Goal: Complete application form: Complete application form

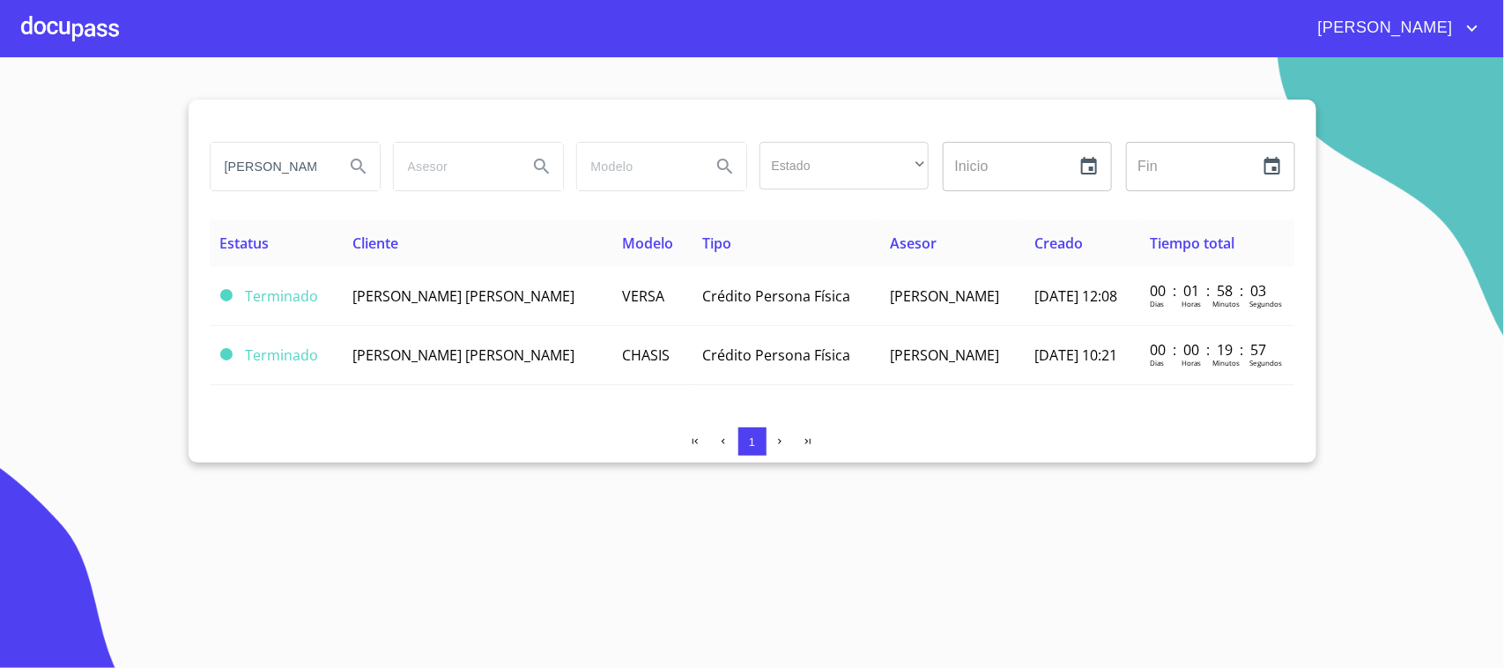
click at [76, 25] on div at bounding box center [70, 28] width 98 height 56
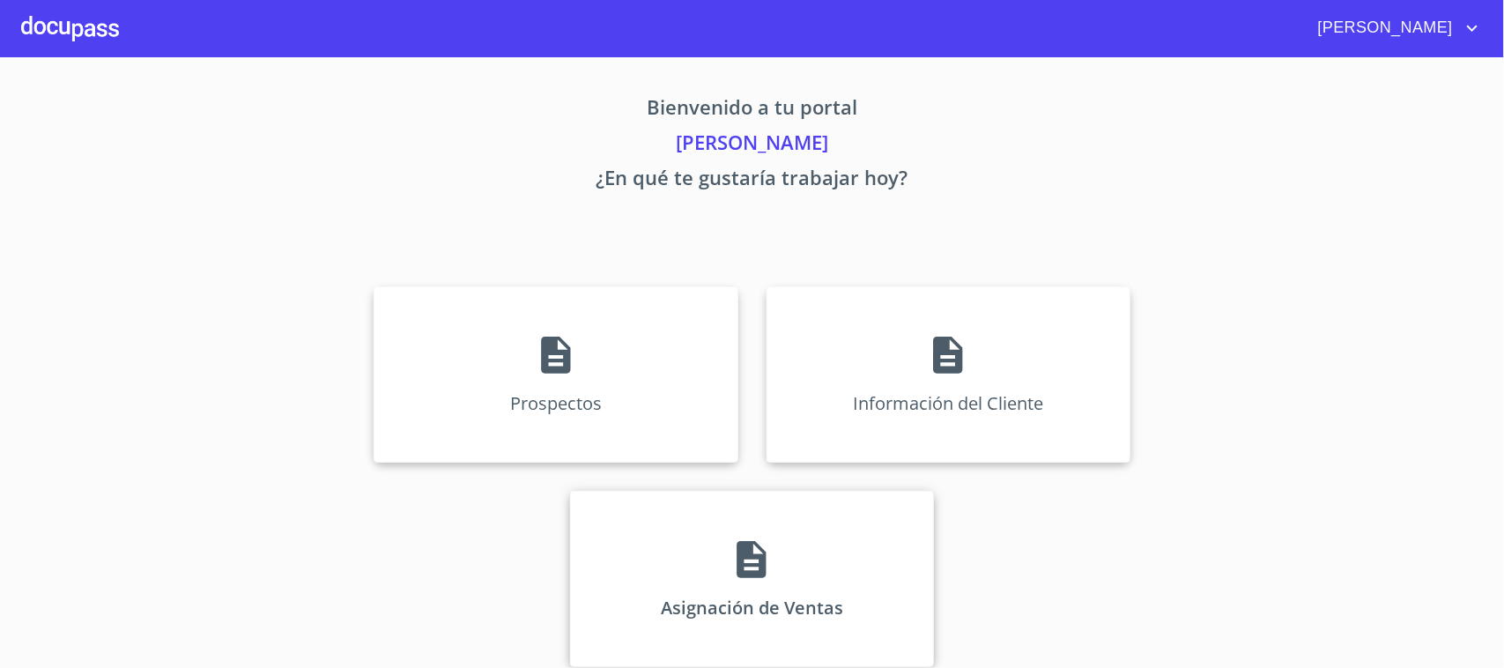
click at [765, 596] on p "Asignación de Ventas" at bounding box center [752, 608] width 182 height 24
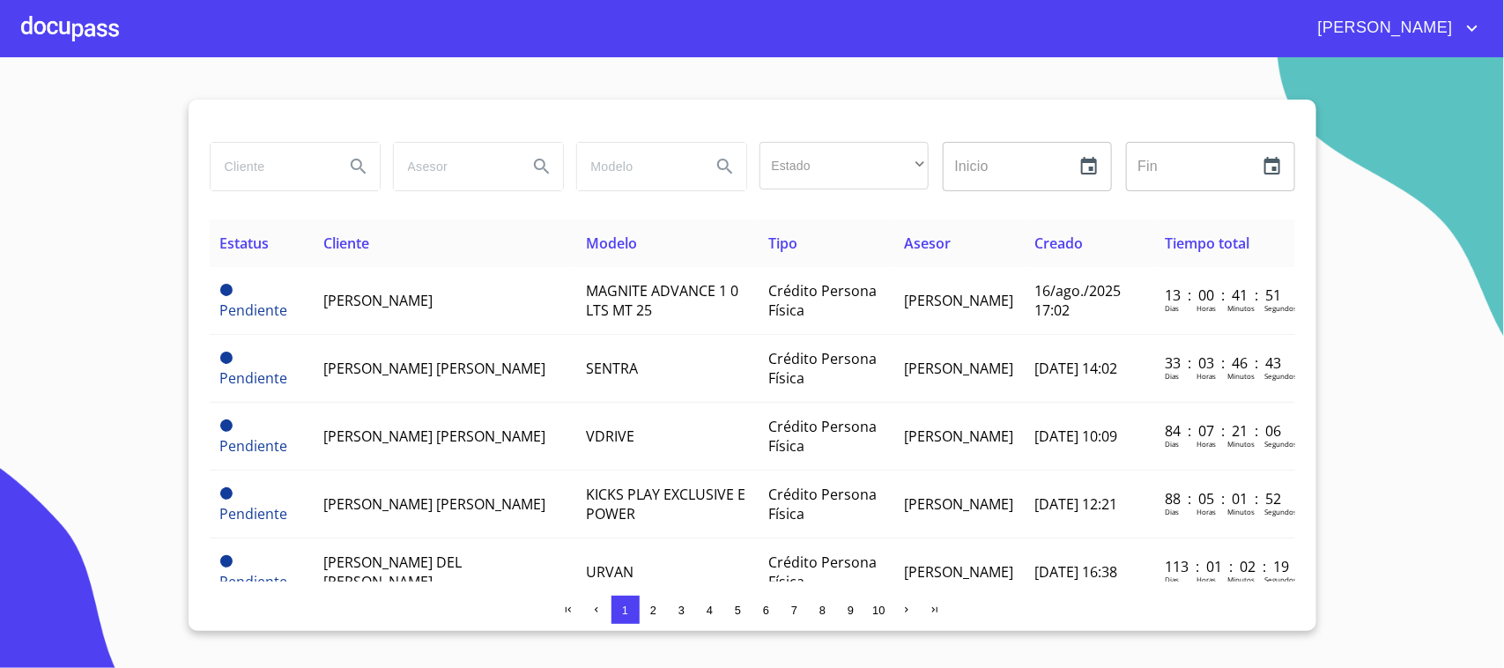
click at [678, 612] on span "3" at bounding box center [681, 610] width 6 height 13
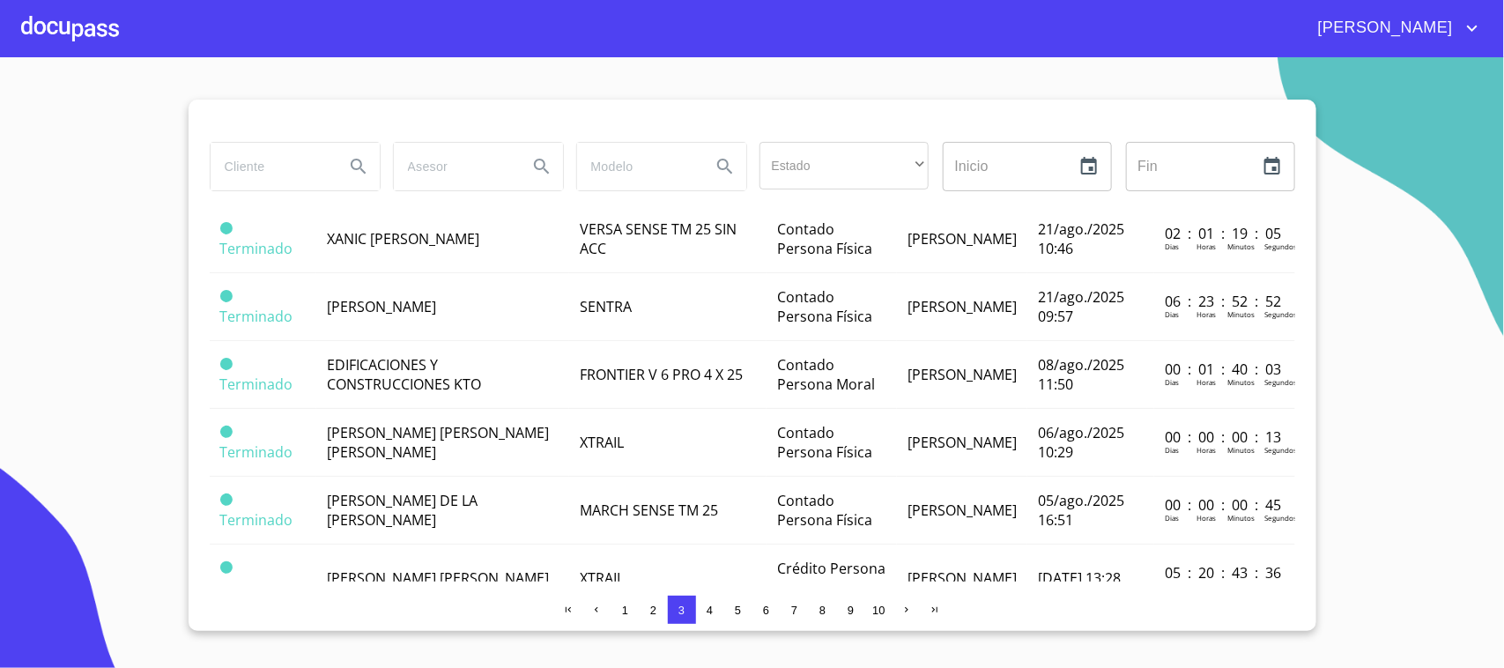
scroll to position [813, 0]
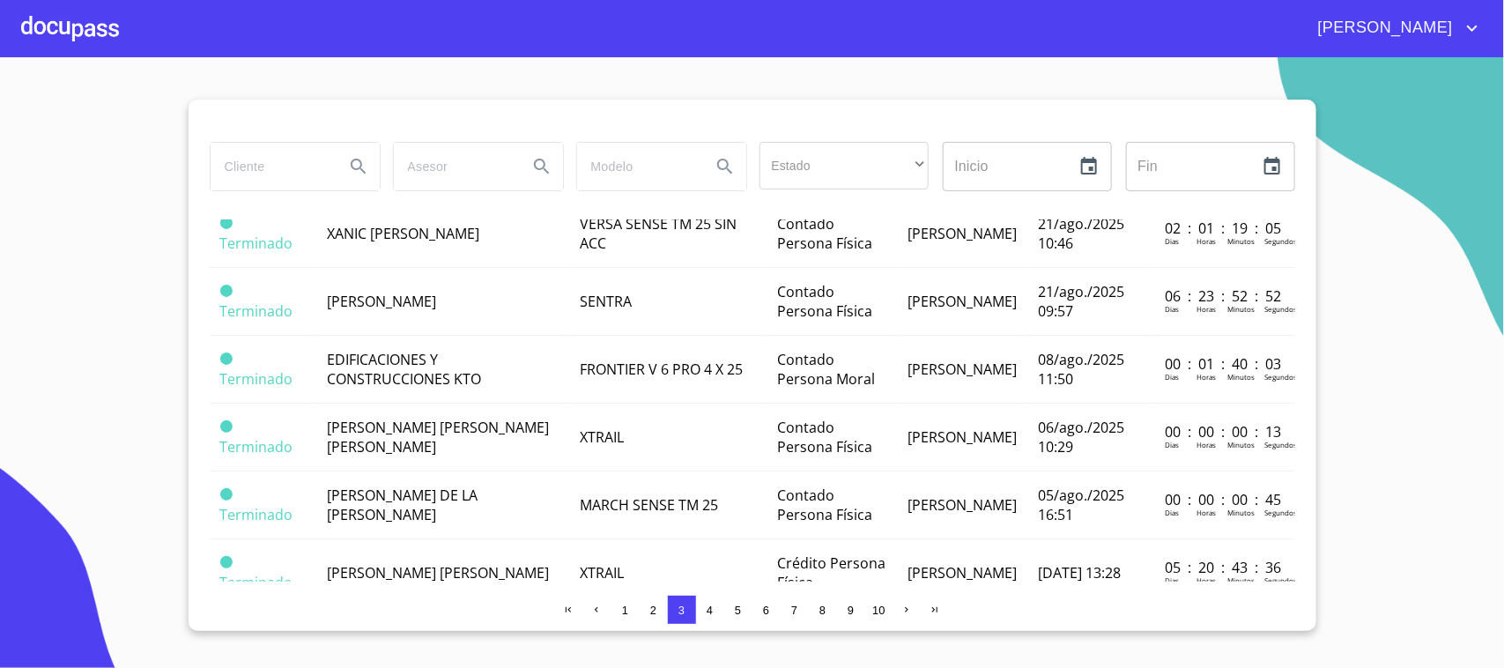
click at [72, 29] on div at bounding box center [70, 28] width 98 height 56
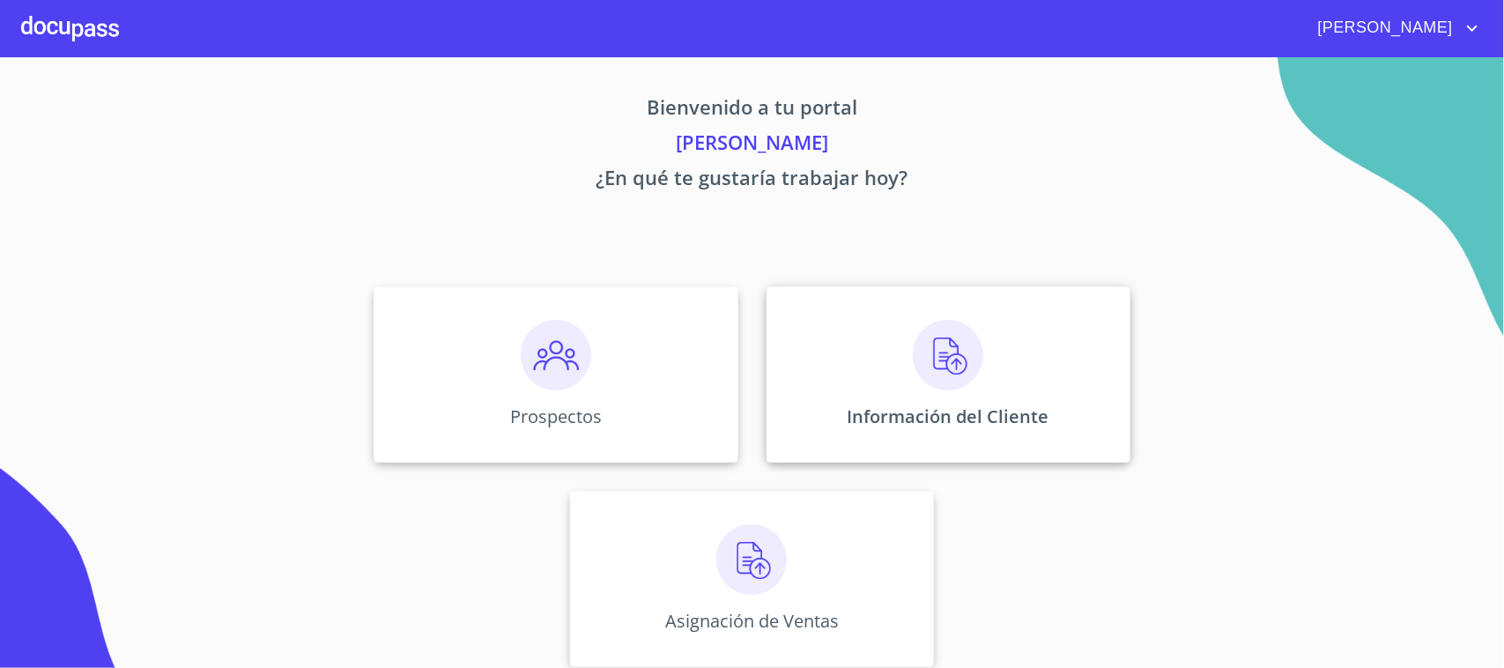
click at [1006, 401] on div "Información del Cliente" at bounding box center [949, 374] width 364 height 176
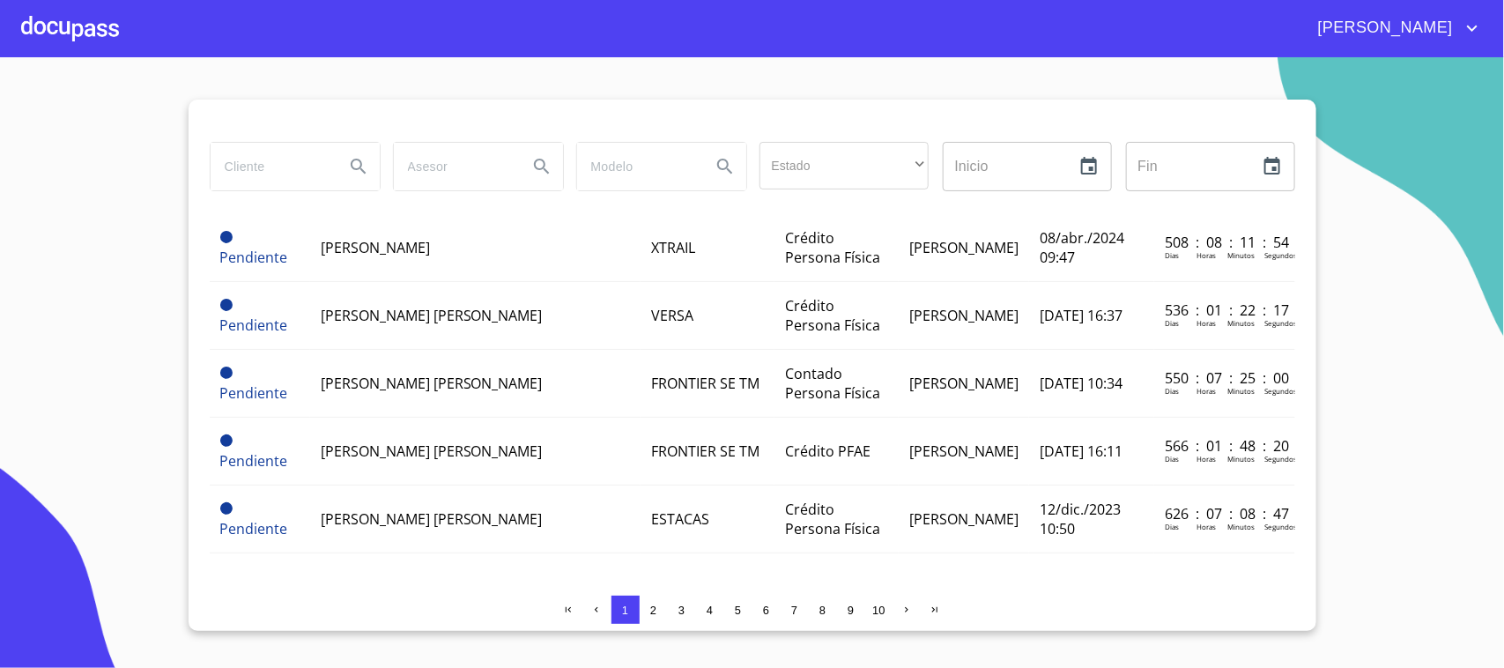
scroll to position [1072, 0]
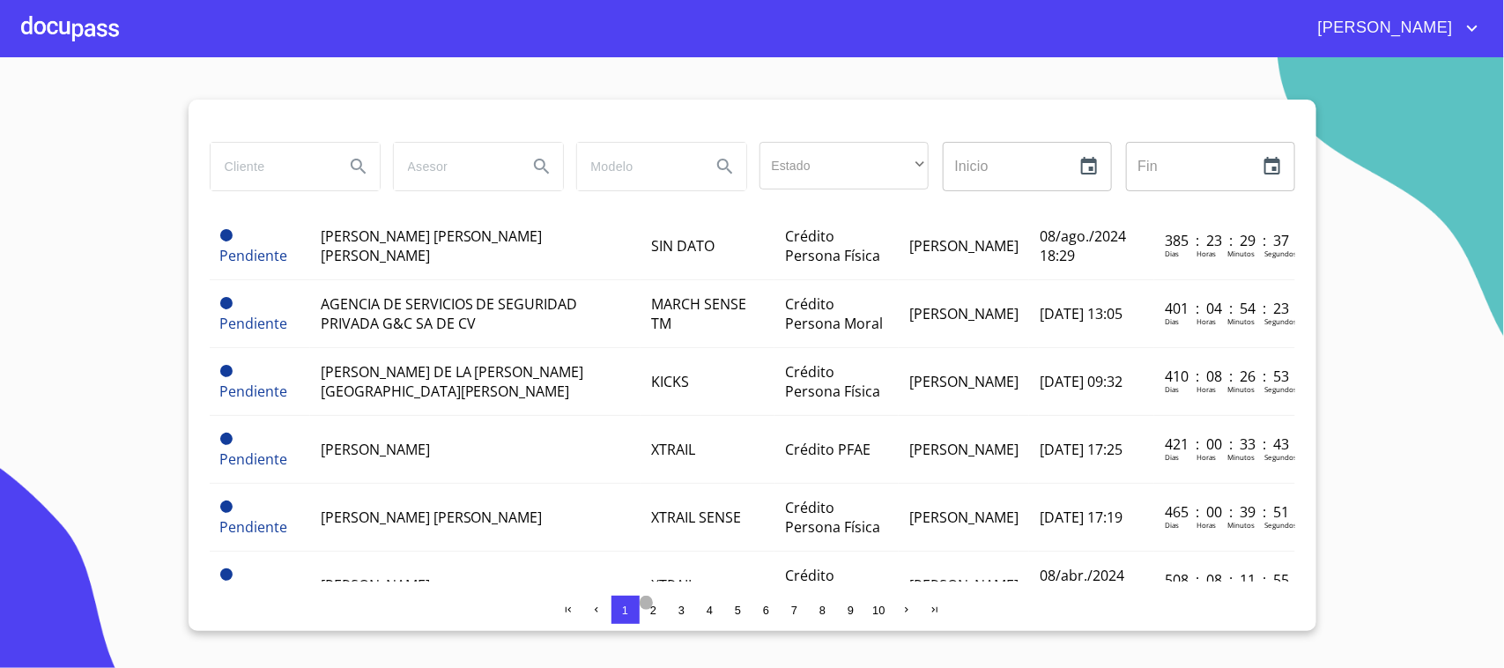
click at [652, 612] on span "2" at bounding box center [653, 610] width 6 height 13
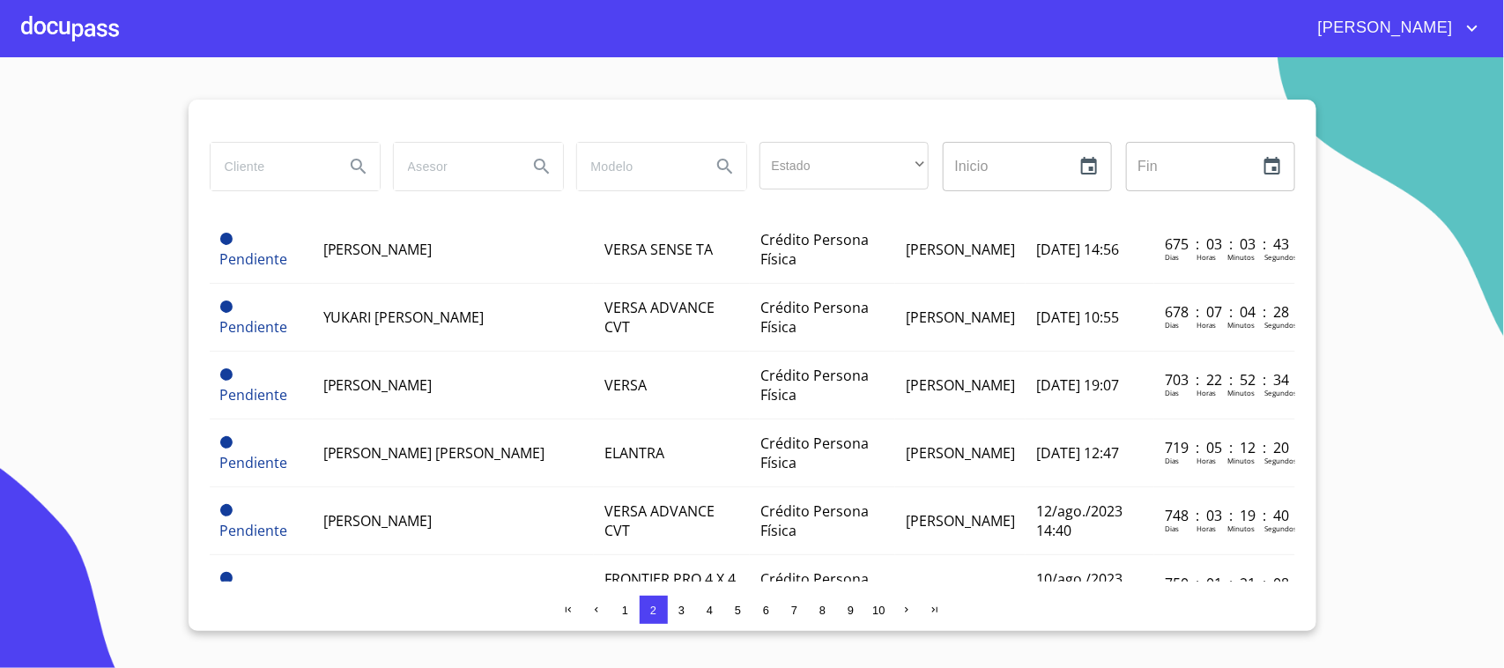
scroll to position [0, 0]
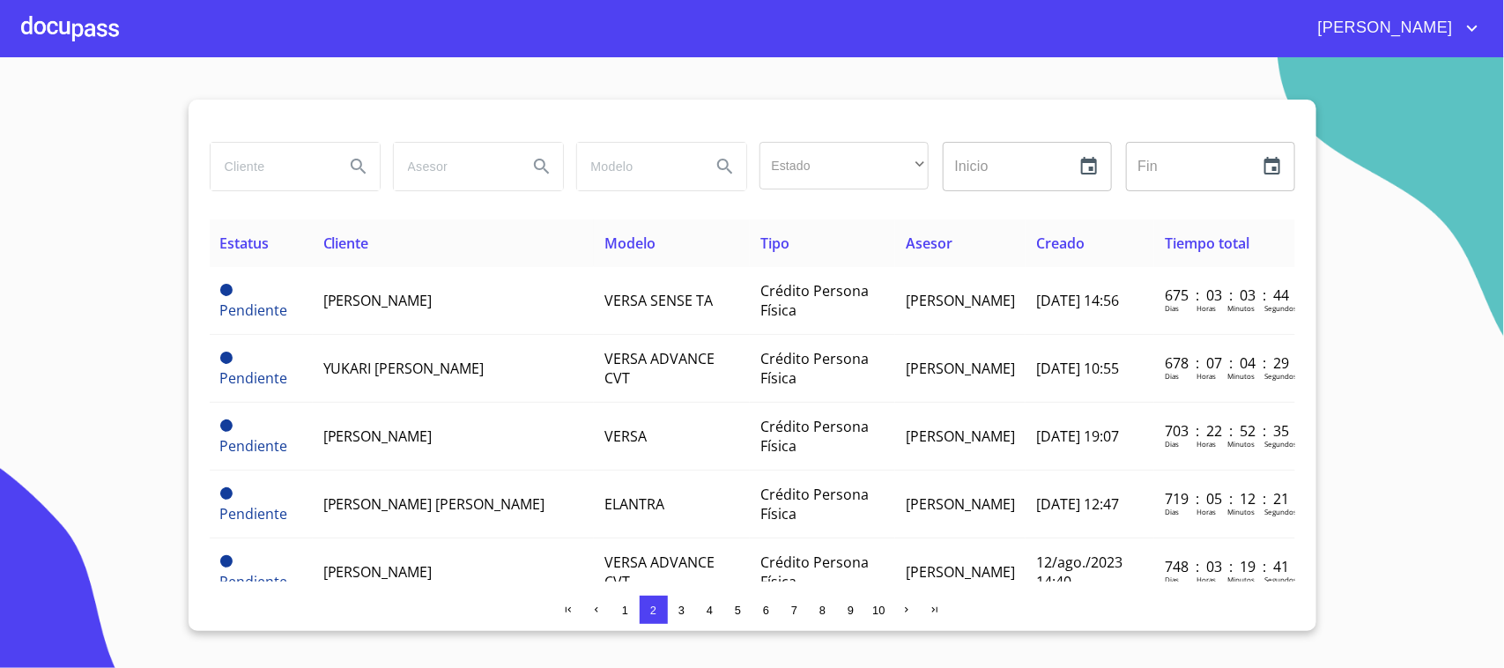
click at [55, 15] on div at bounding box center [70, 28] width 98 height 56
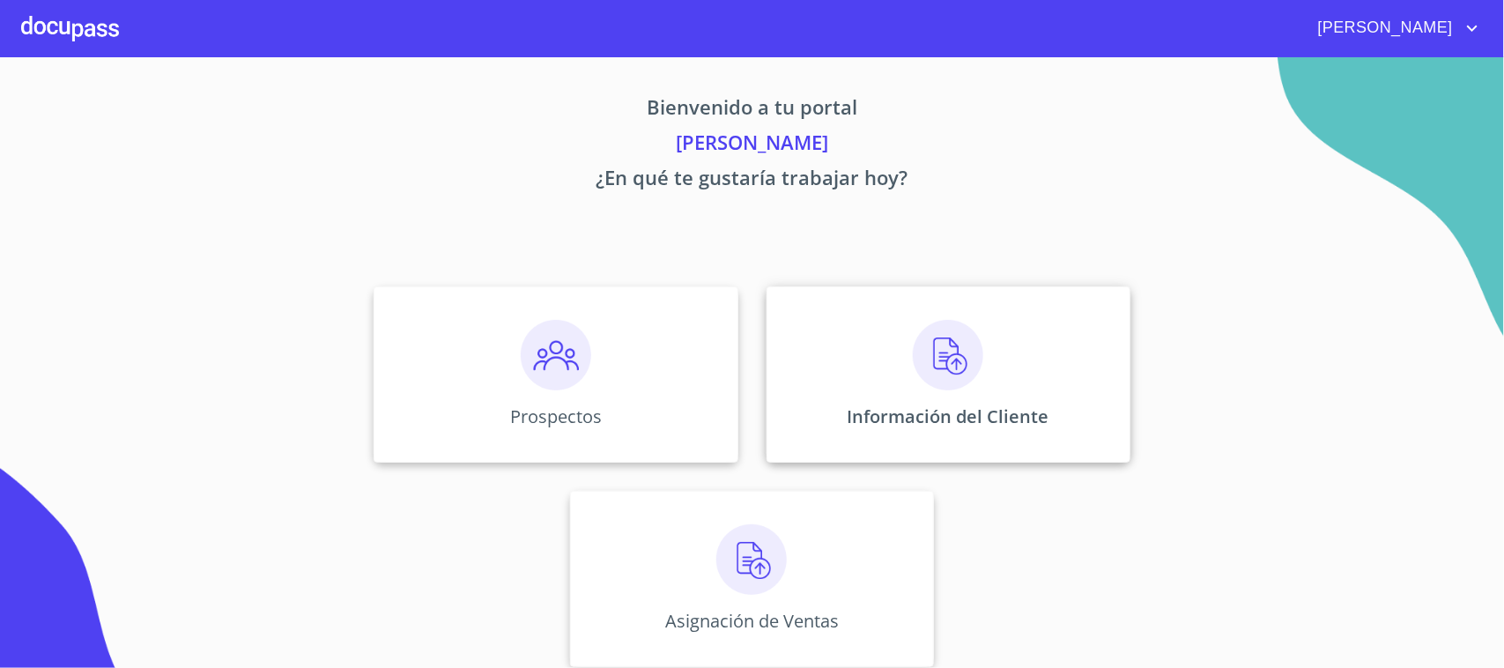
click at [936, 407] on p "Información del Cliente" at bounding box center [949, 416] width 202 height 24
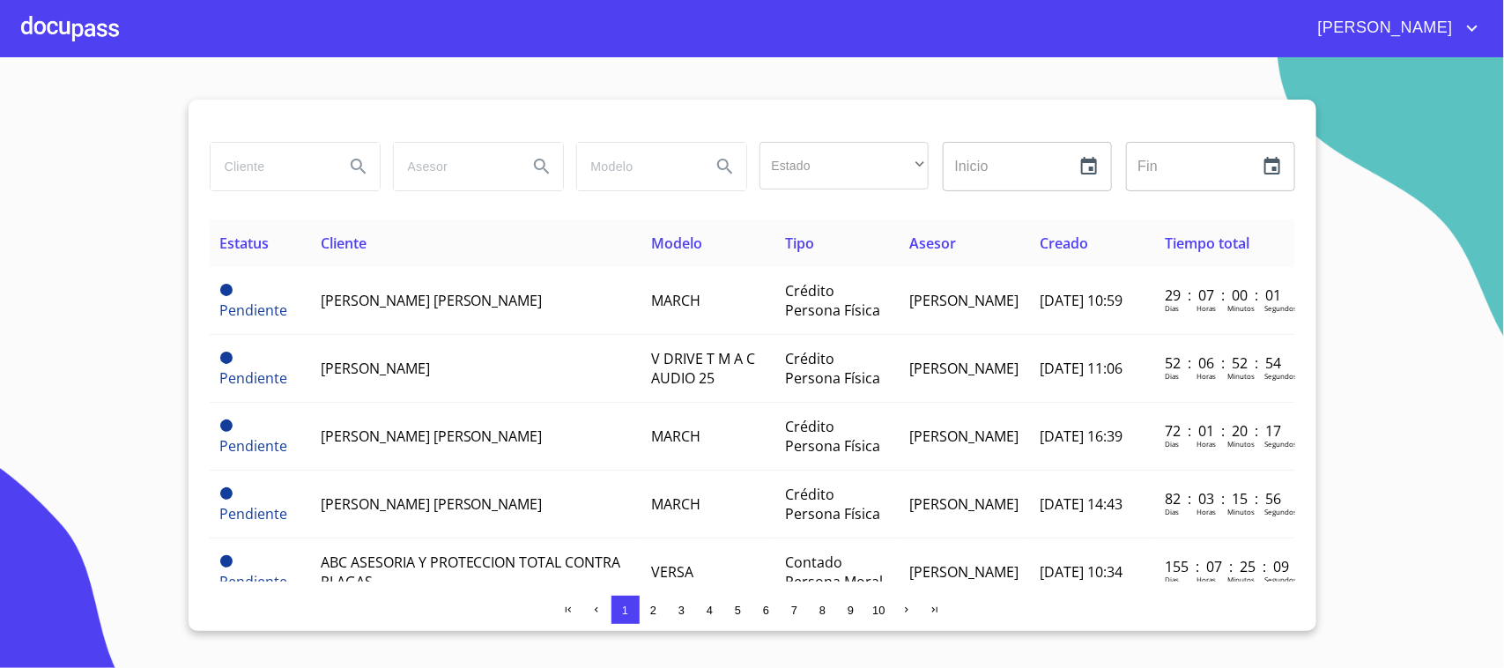
click at [286, 174] on input "search" at bounding box center [271, 167] width 120 height 48
type input "[PERSON_NAME] [PERSON_NAME]"
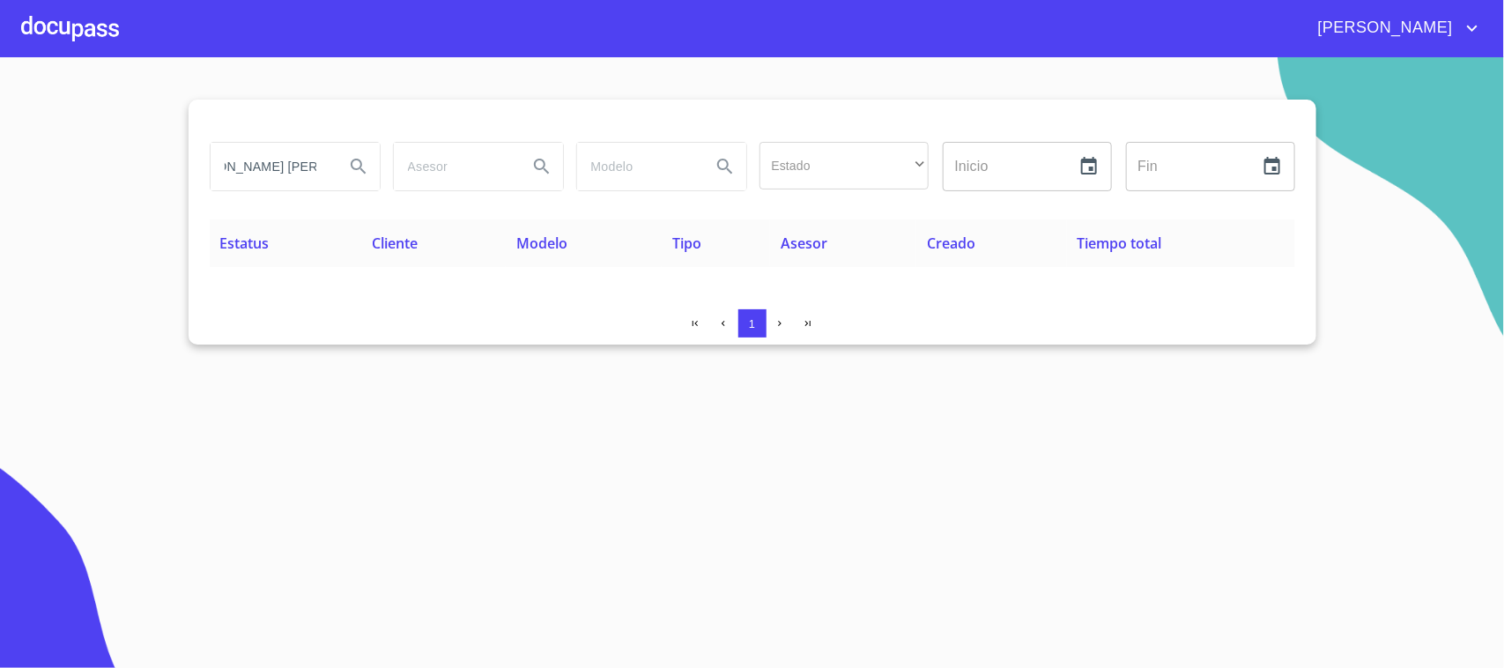
click at [103, 35] on div at bounding box center [70, 28] width 98 height 56
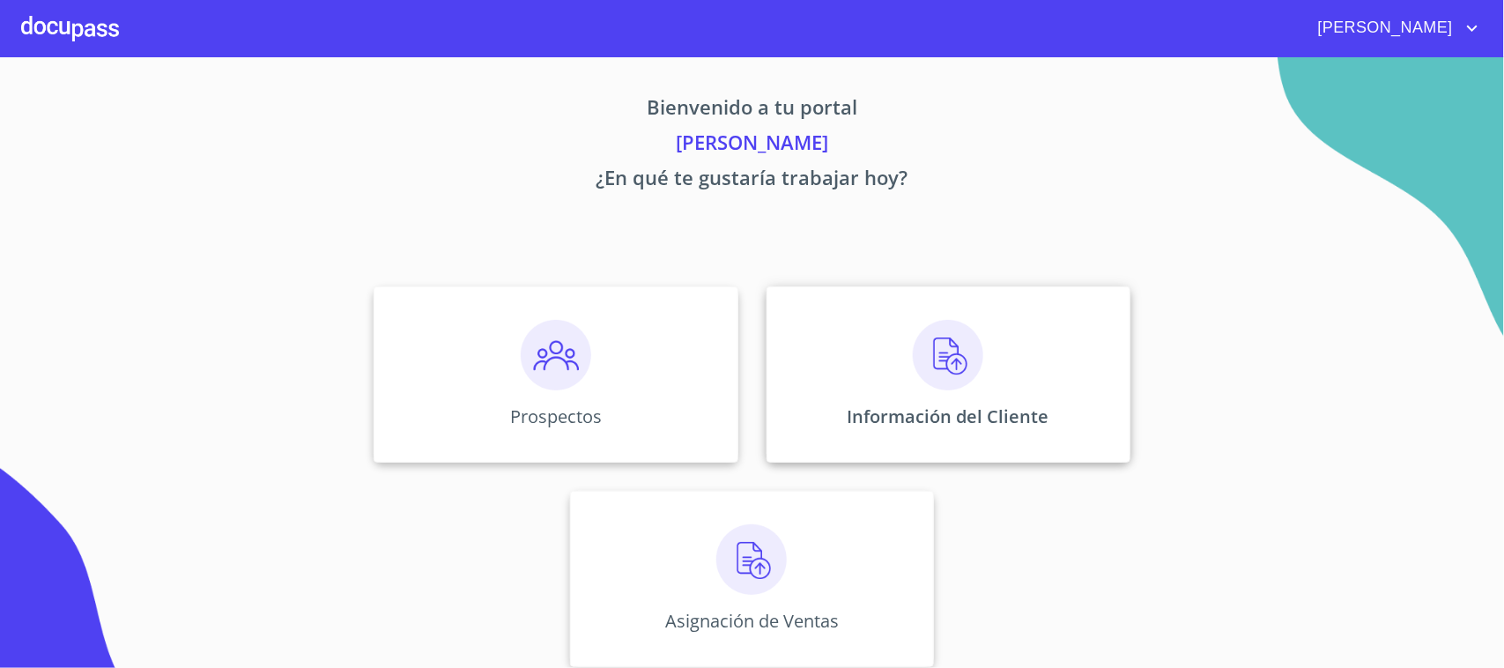
click at [985, 390] on div "Información del Cliente" at bounding box center [949, 374] width 364 height 176
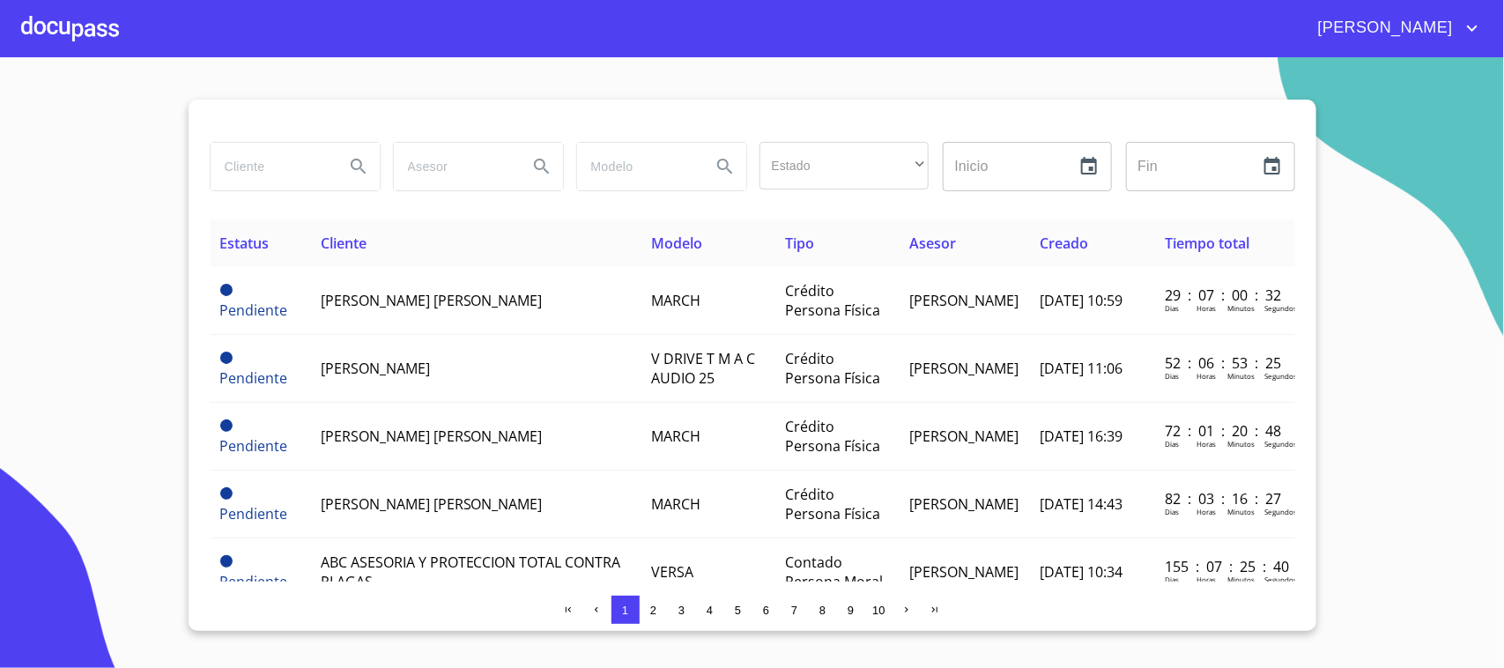
click at [678, 611] on span "3" at bounding box center [681, 610] width 6 height 13
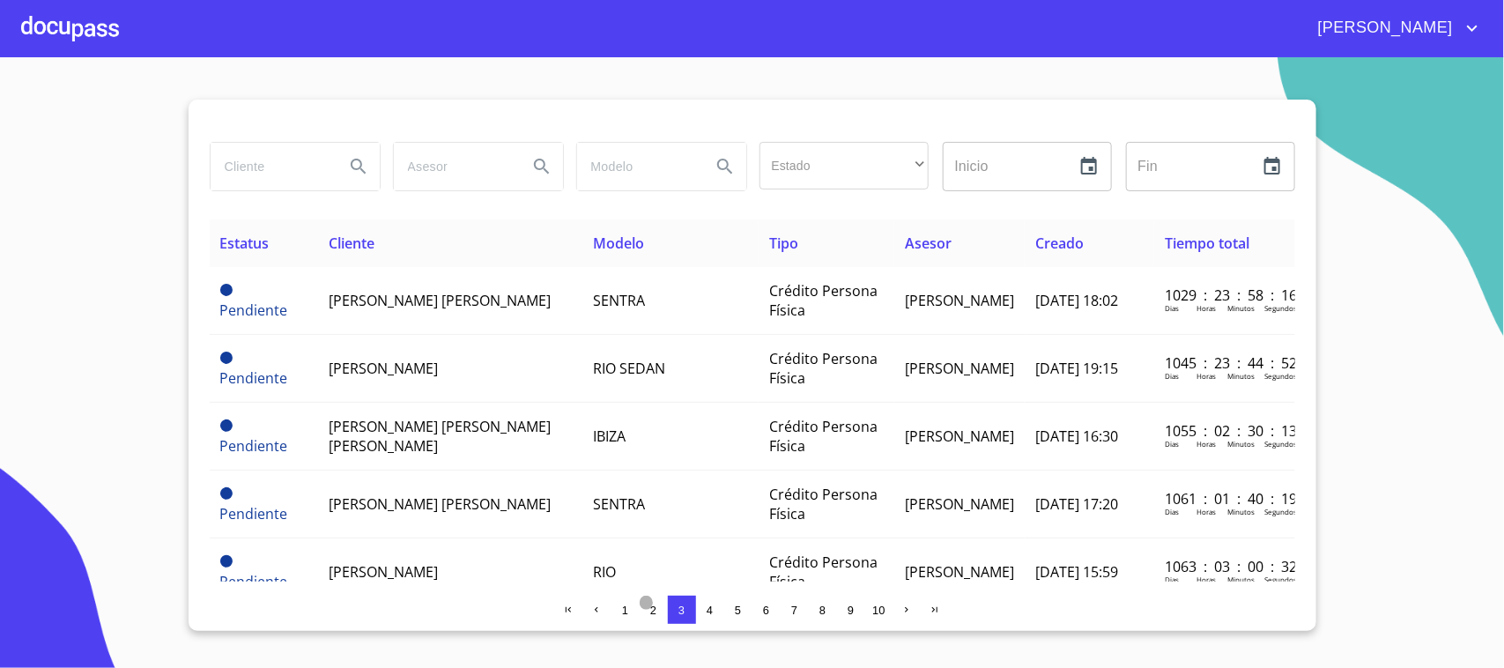
click at [647, 610] on span "2" at bounding box center [654, 610] width 14 height 14
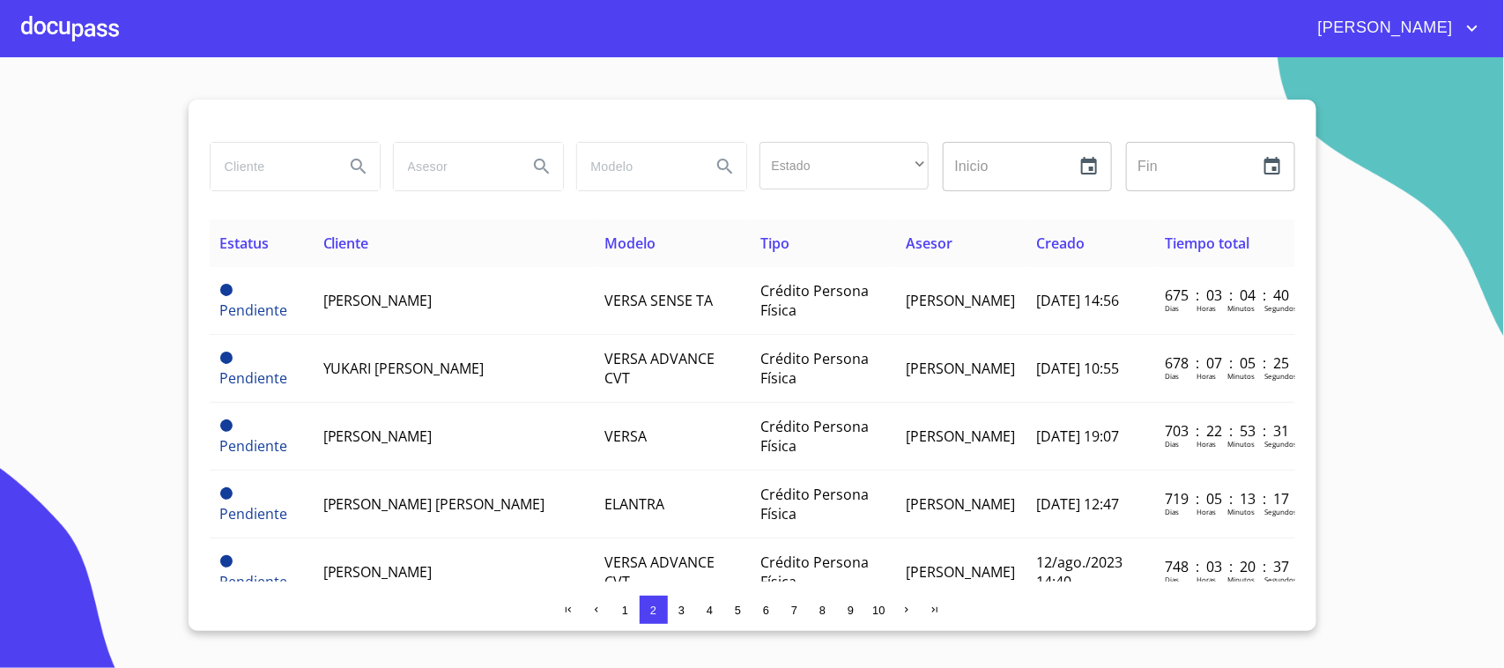
click at [685, 608] on span "3" at bounding box center [682, 610] width 14 height 14
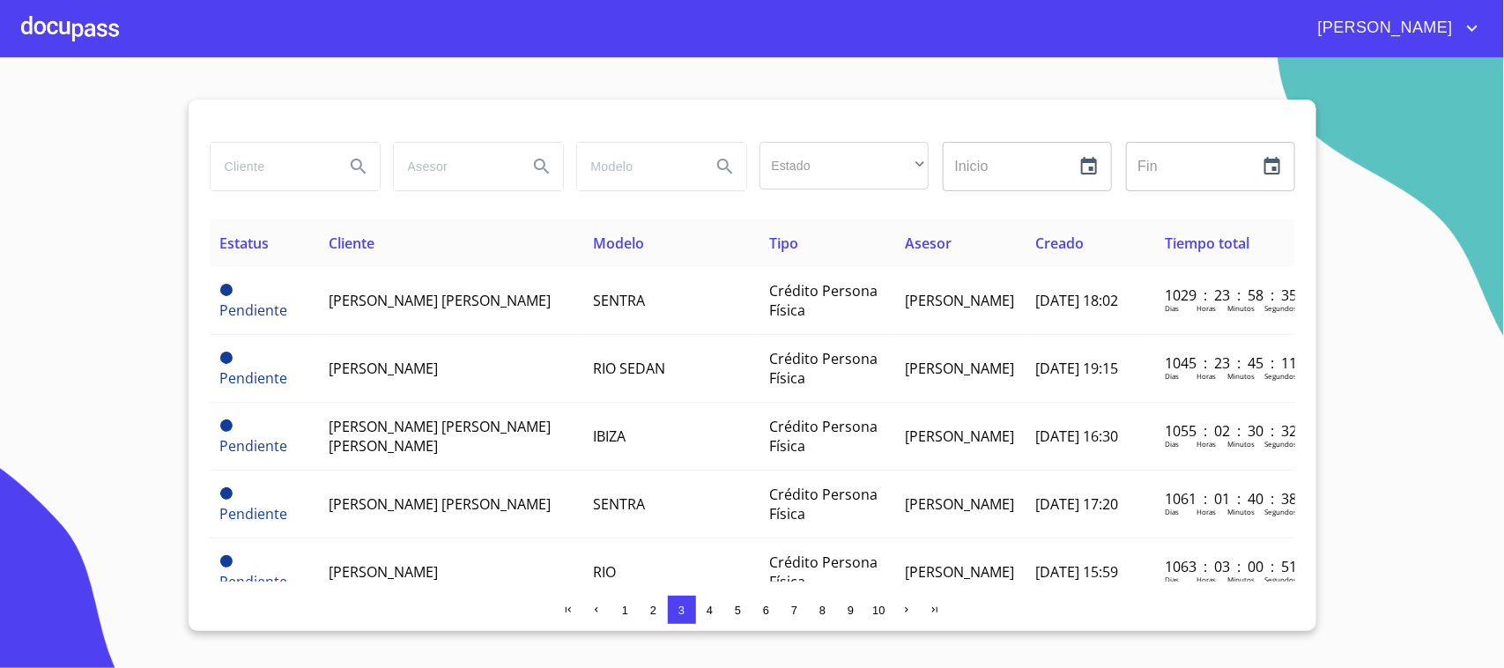
click at [626, 608] on span "1" at bounding box center [625, 610] width 6 height 13
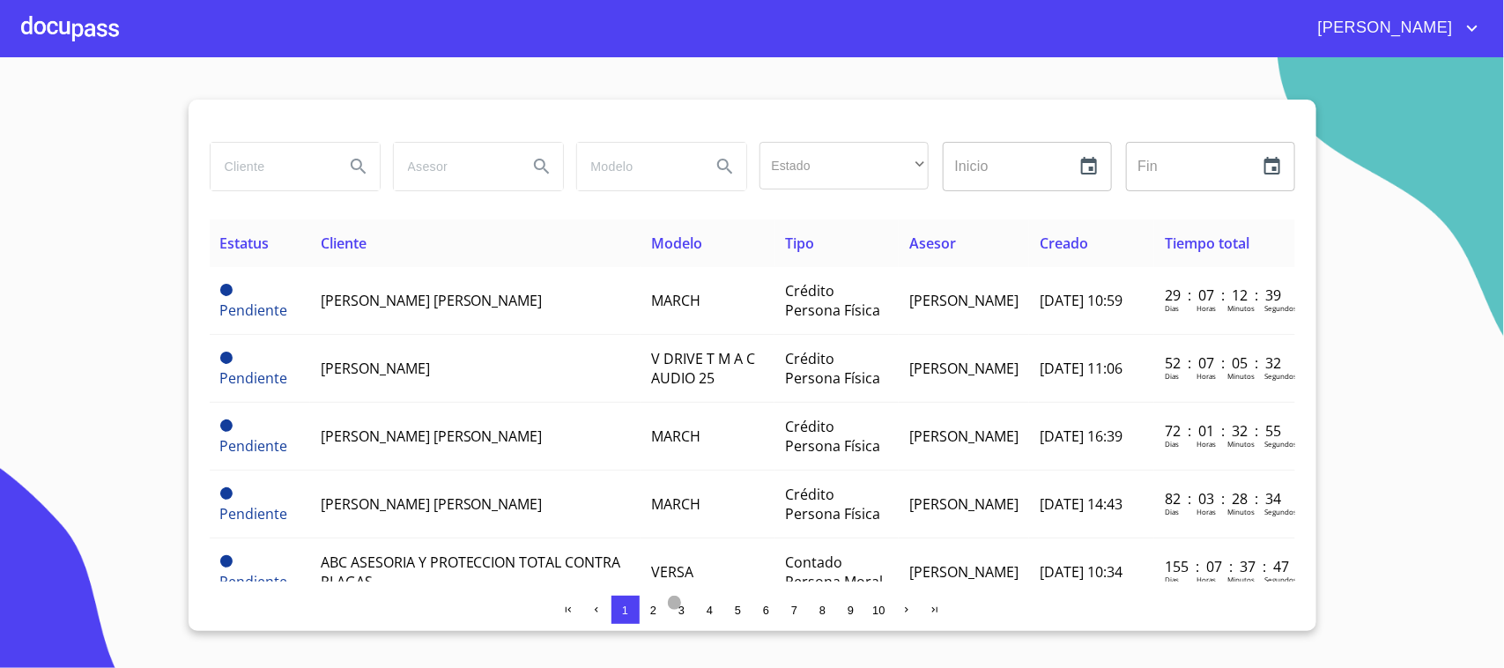
click at [680, 609] on span "3" at bounding box center [681, 610] width 6 height 13
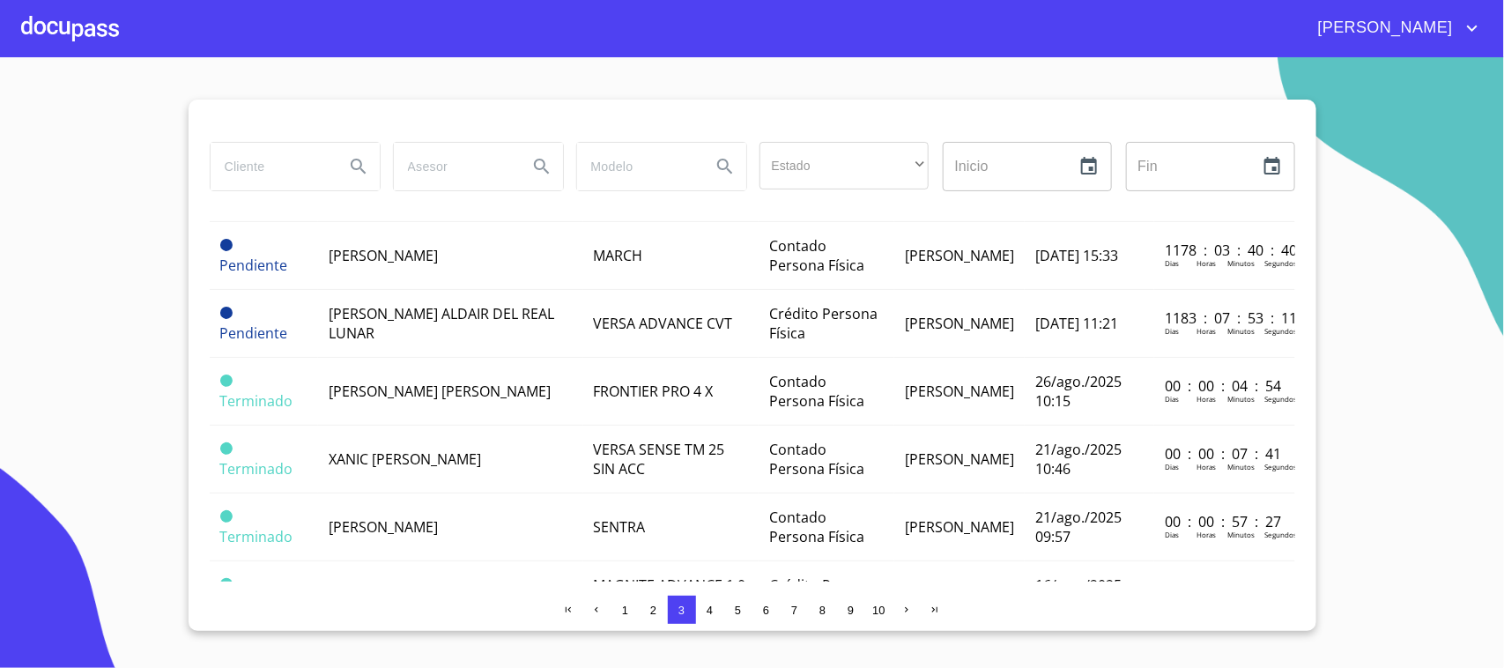
scroll to position [944, 0]
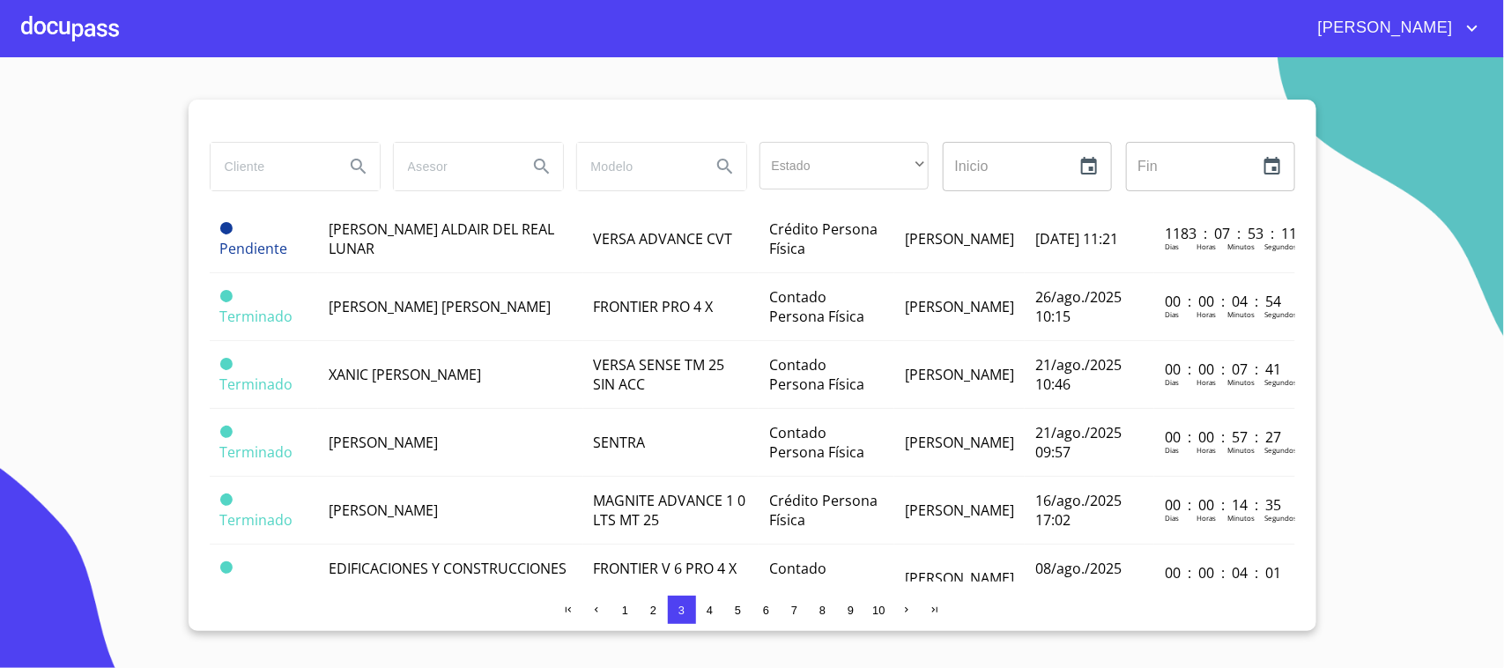
click at [94, 33] on div at bounding box center [70, 28] width 98 height 56
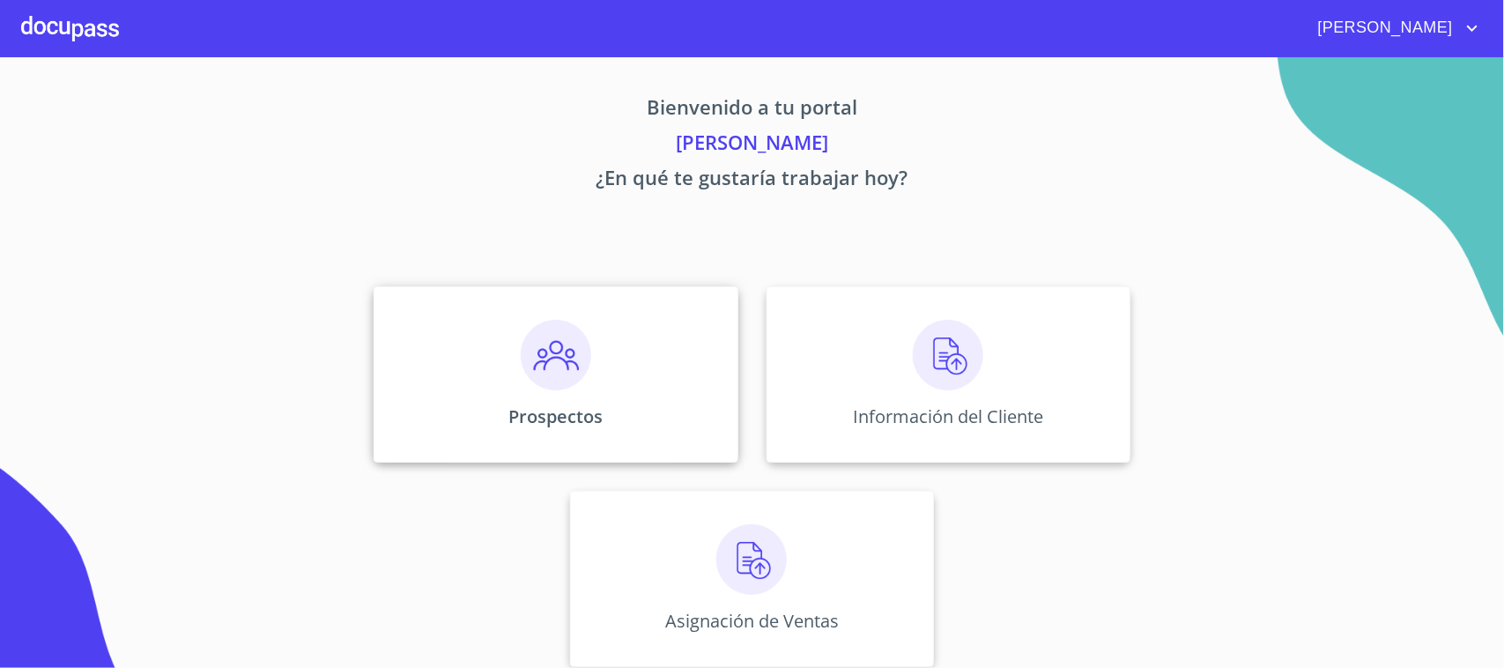
click at [599, 394] on div "Prospectos" at bounding box center [556, 374] width 364 height 176
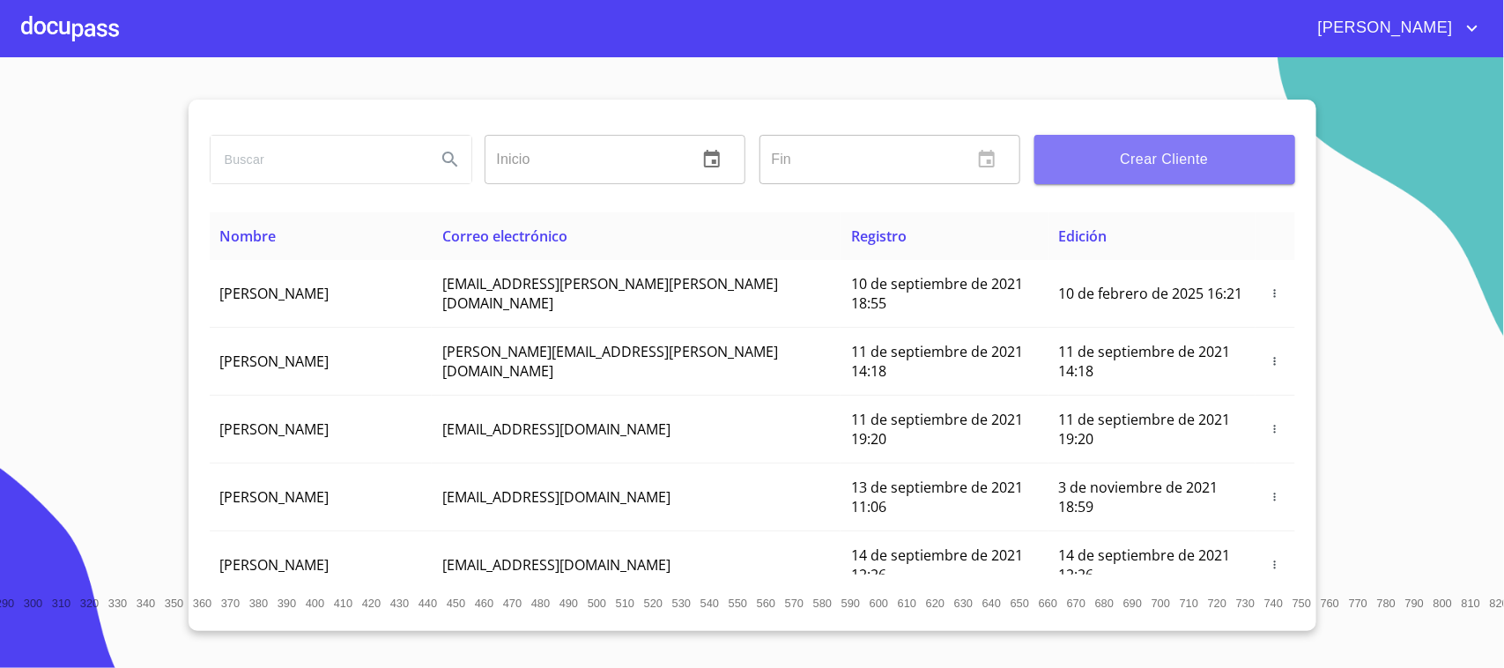
click at [1174, 176] on button "Crear Cliente" at bounding box center [1164, 159] width 261 height 49
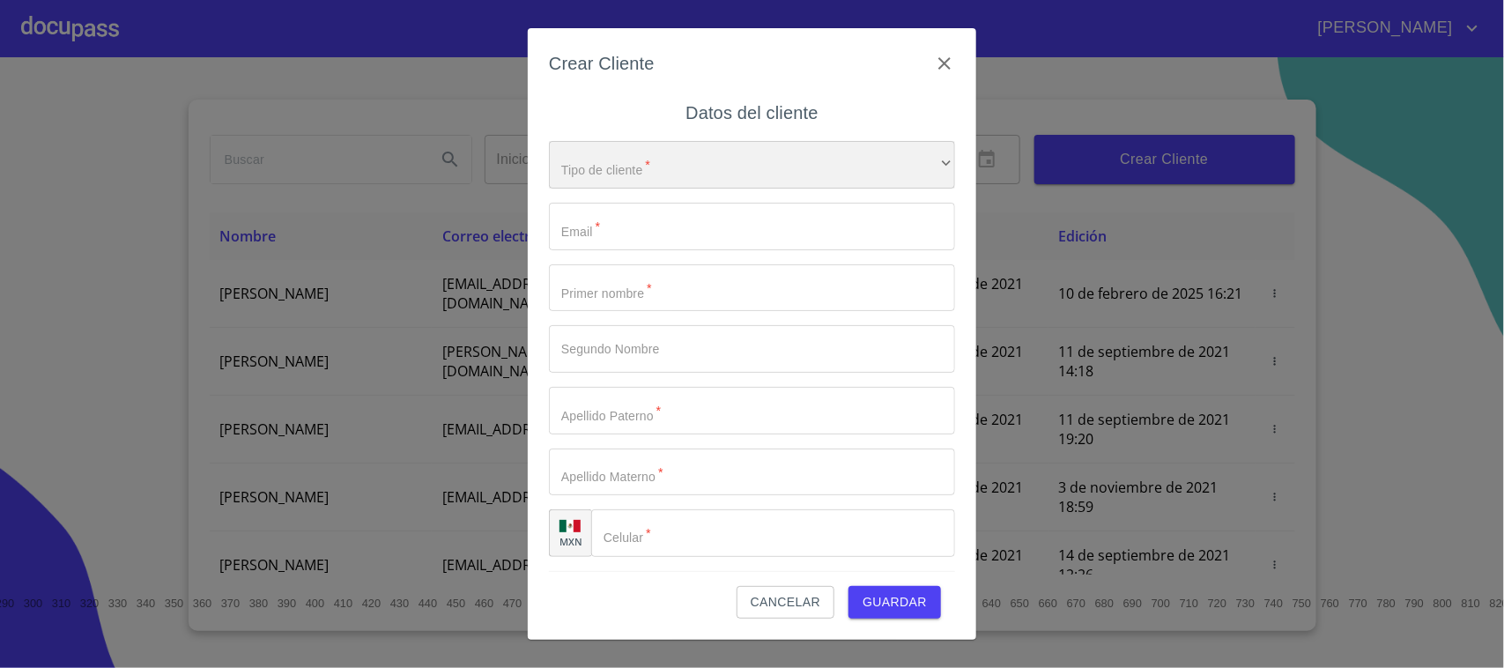
click at [745, 172] on div "​" at bounding box center [752, 165] width 406 height 48
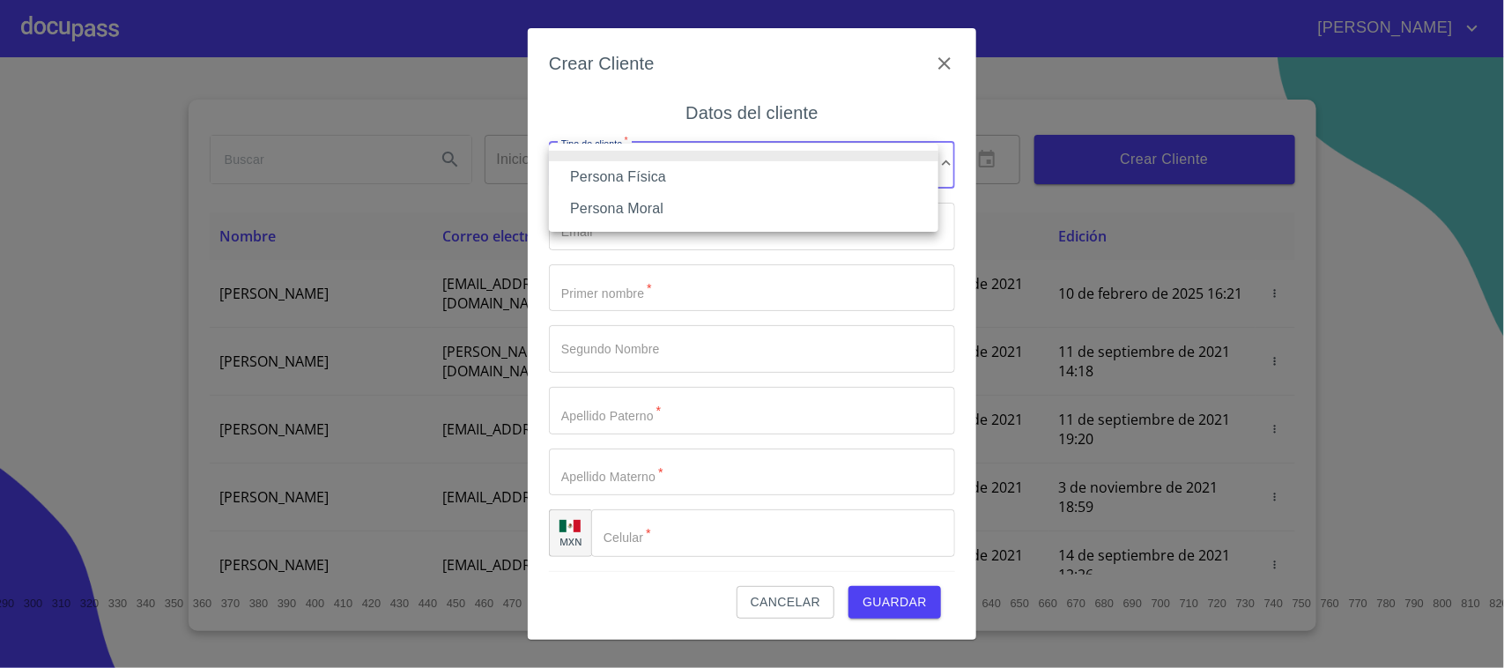
click at [679, 183] on li "Persona Física" at bounding box center [743, 177] width 389 height 32
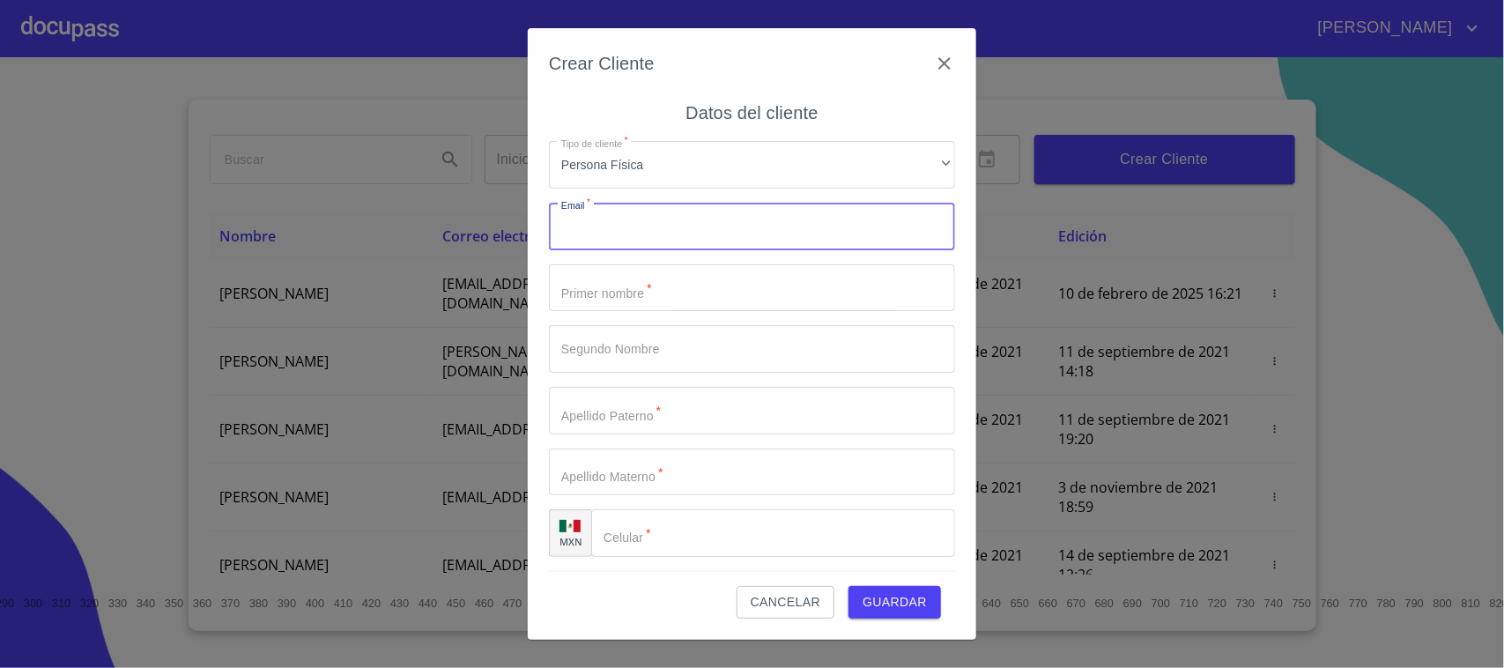
click at [668, 236] on input "Tipo de cliente   *" at bounding box center [752, 227] width 406 height 48
type input "[EMAIL_ADDRESS][DOMAIN_NAME]"
click at [685, 278] on input "Tipo de cliente   *" at bounding box center [752, 288] width 406 height 48
type input "[PERSON_NAME]"
type input "ANGEL"
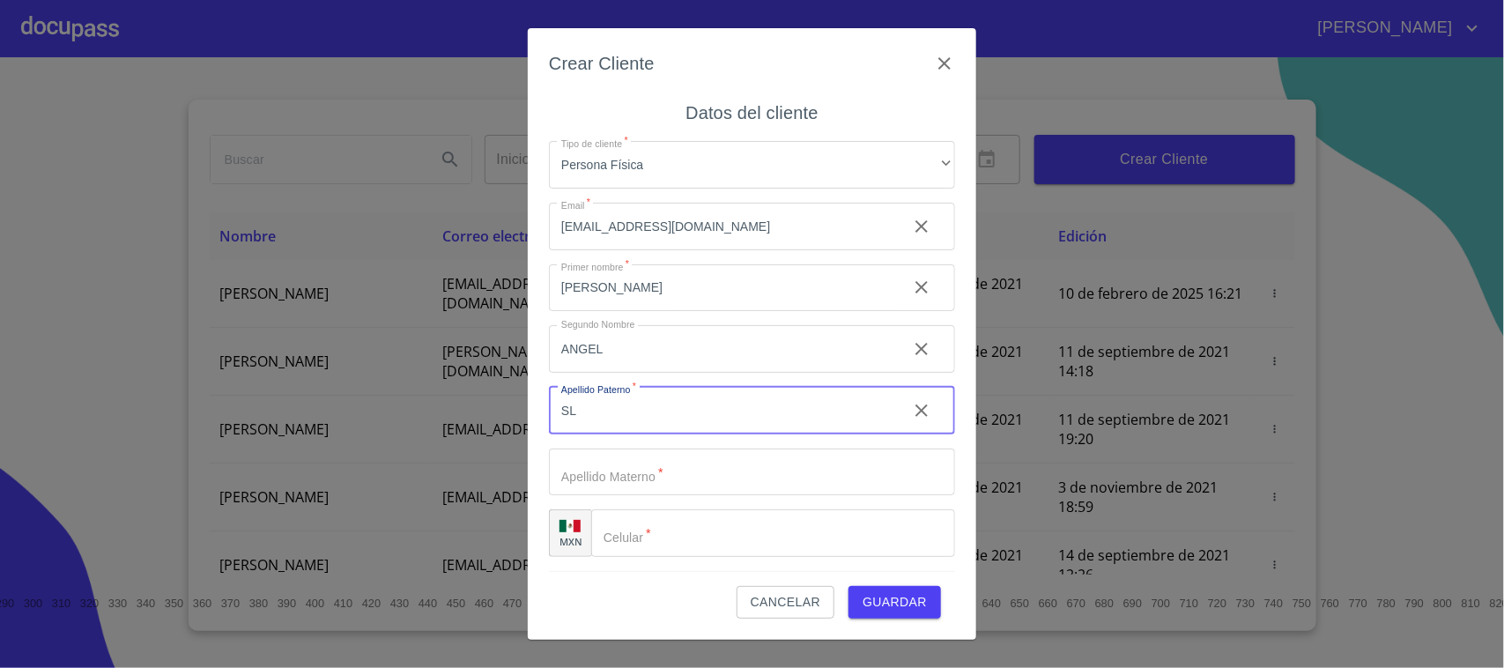
type input "S"
type input "[PERSON_NAME]"
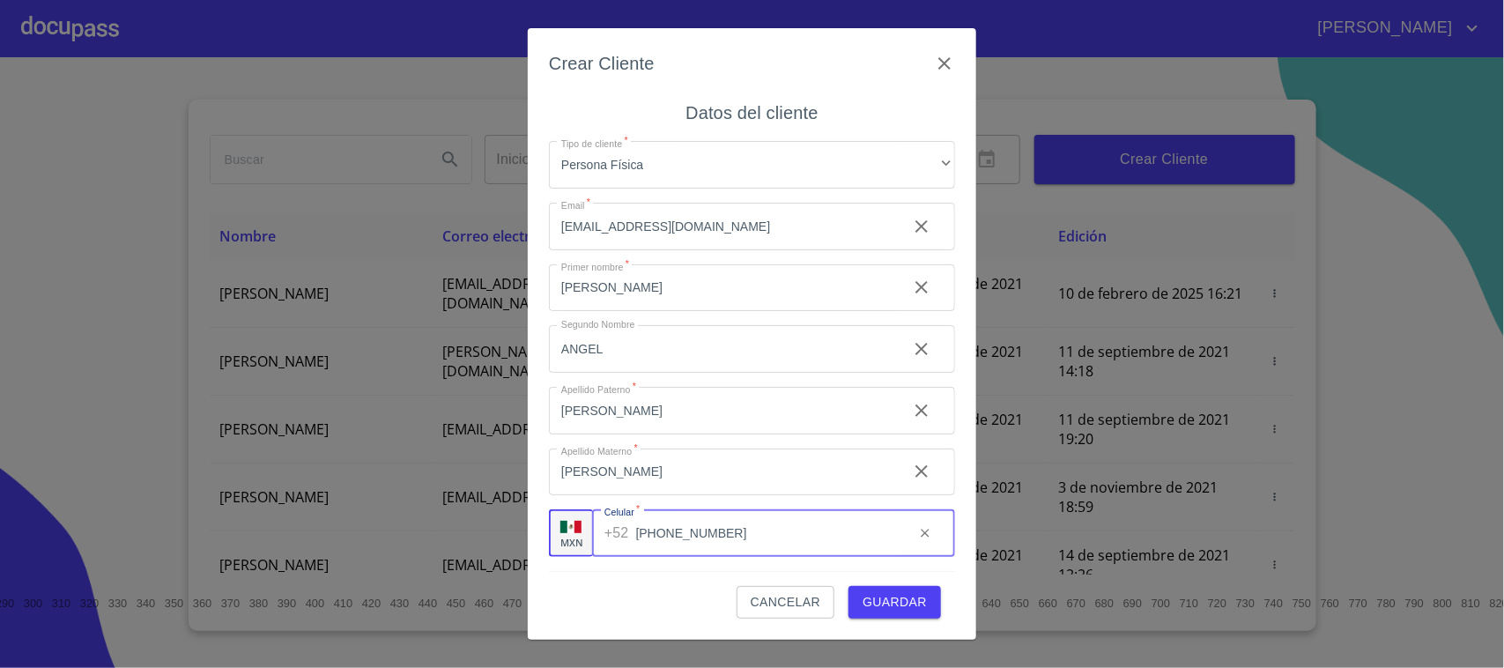
type input "[PHONE_NUMBER]"
click at [873, 596] on span "Guardar" at bounding box center [895, 602] width 64 height 22
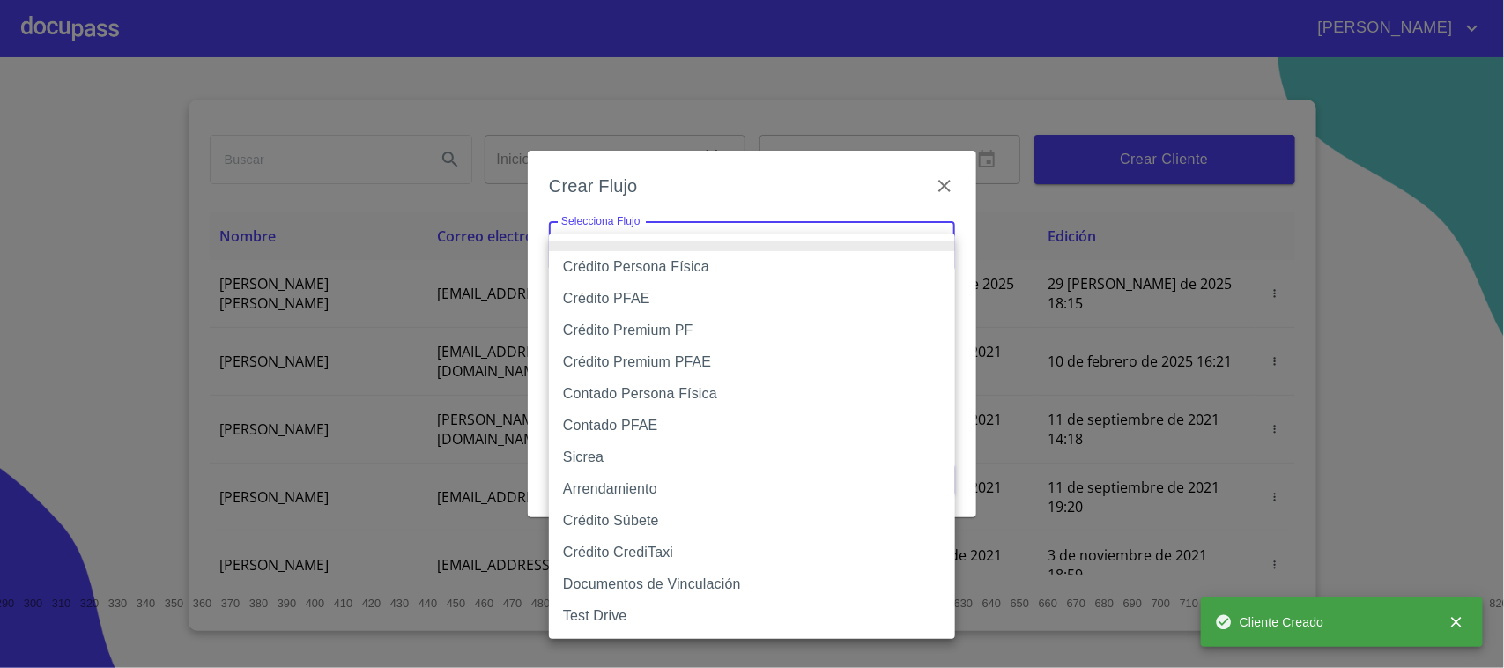
click at [632, 245] on body "[PERSON_NAME] ​ Fin ​ Crear Cliente Nombre Correo electrónico Registro Edición …" at bounding box center [752, 334] width 1504 height 668
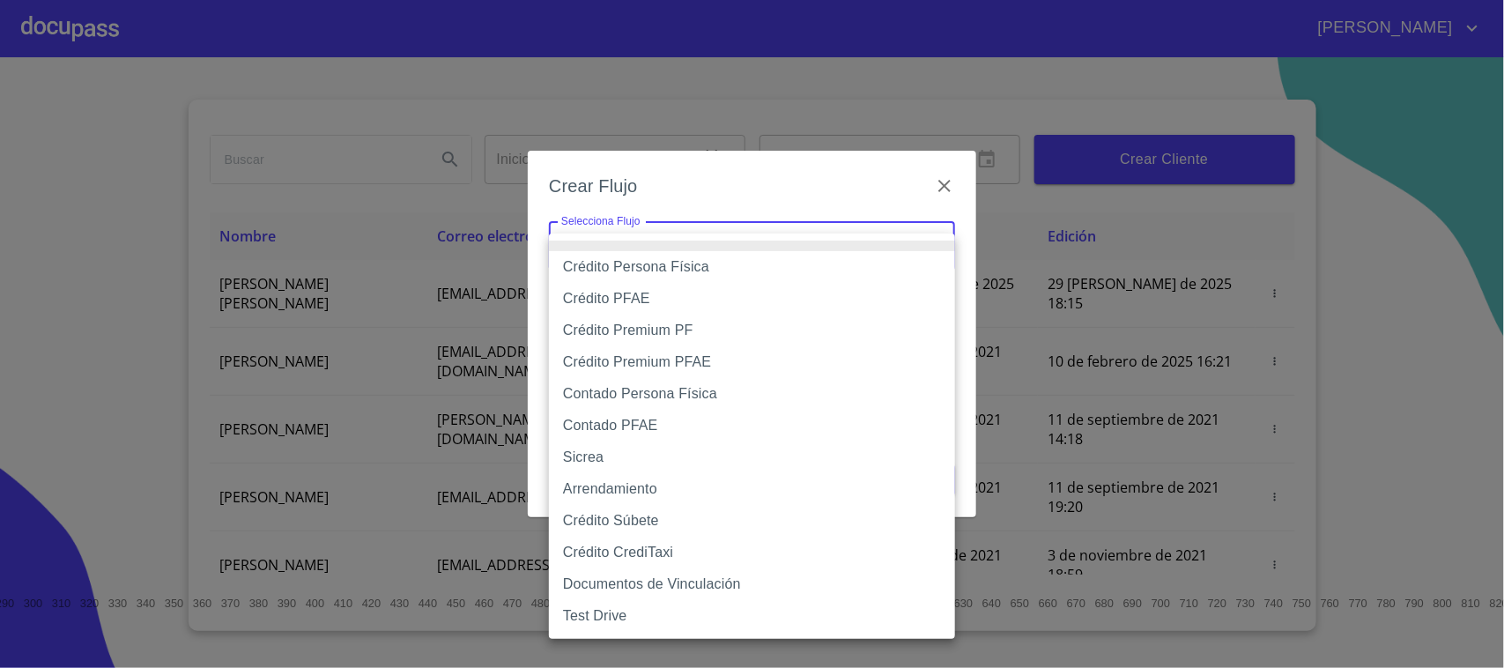
click at [714, 394] on li "Contado Persona Física" at bounding box center [752, 394] width 406 height 32
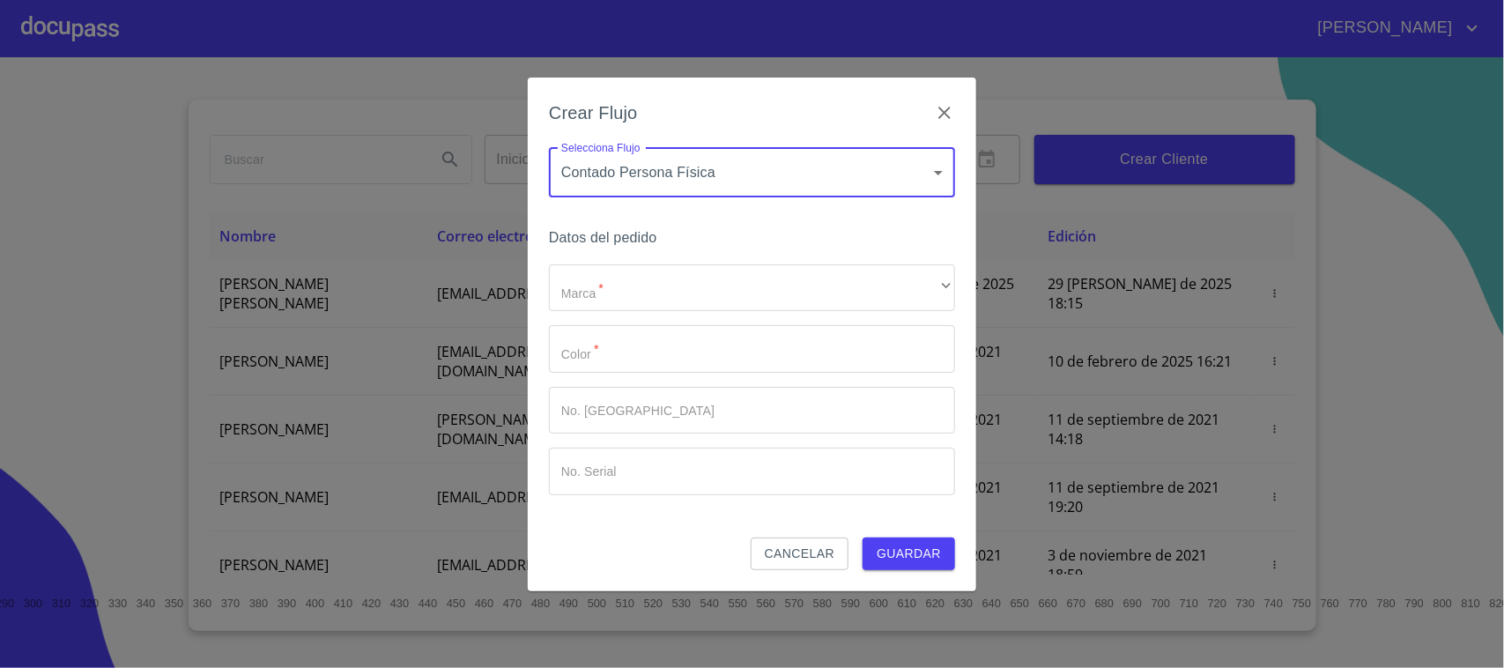
click at [737, 177] on body "[PERSON_NAME] ​ Fin ​ Crear Cliente Nombre Correo electrónico Registro Edición …" at bounding box center [752, 334] width 1504 height 668
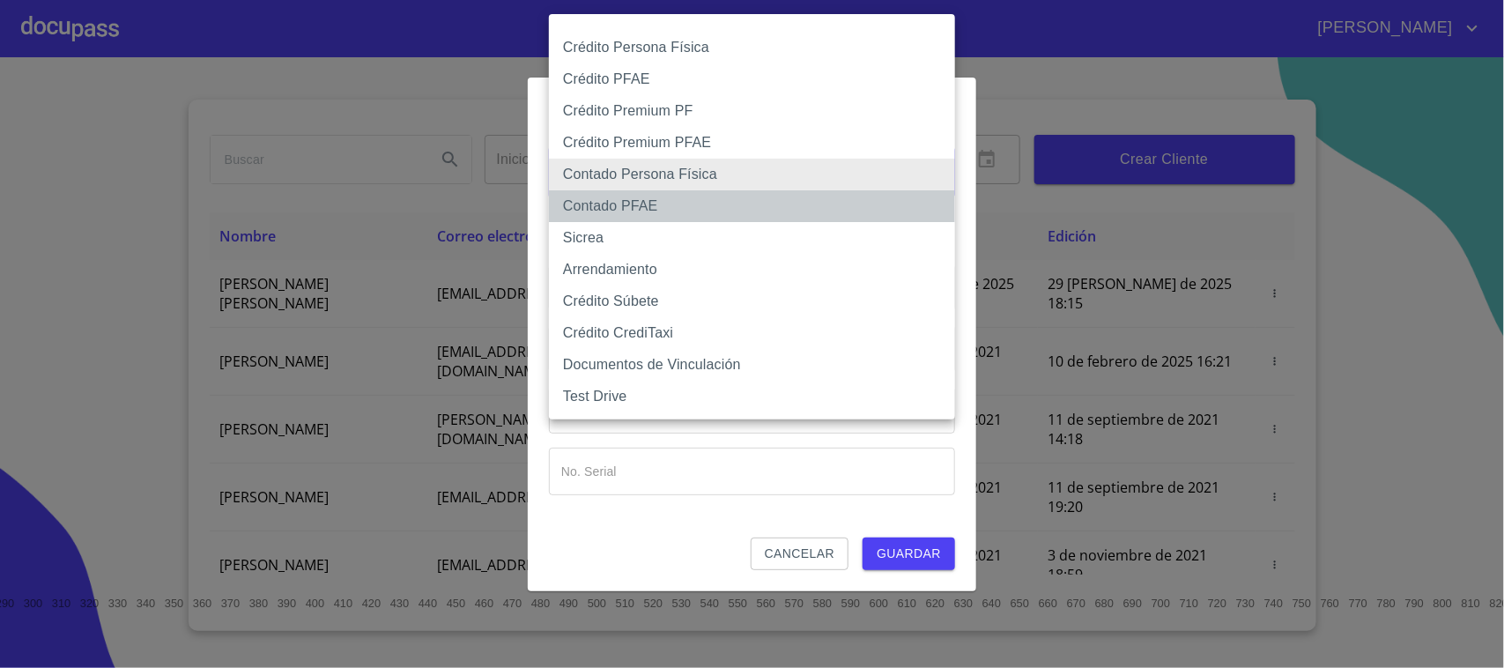
click at [635, 216] on li "Contado PFAE" at bounding box center [752, 206] width 406 height 32
type input "60bfa0300d9865ccc24b067f"
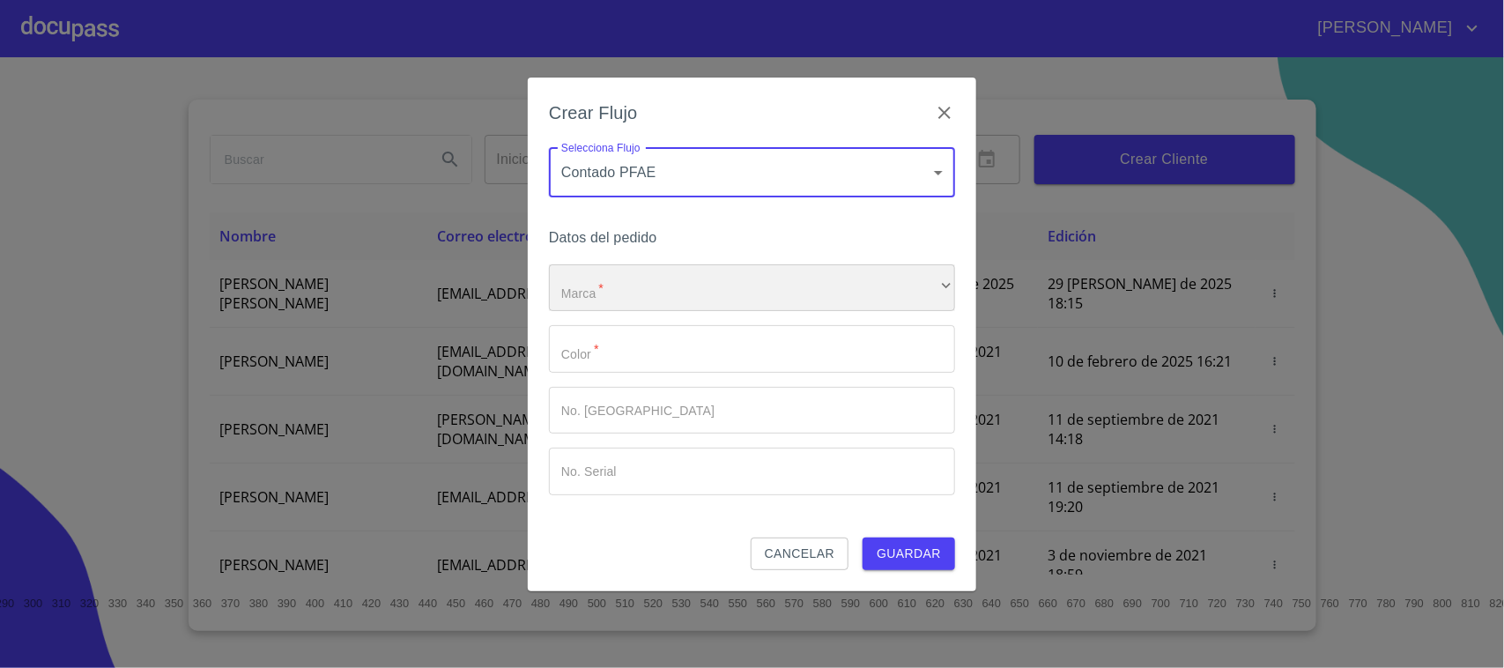
click at [644, 298] on div "​" at bounding box center [752, 288] width 406 height 48
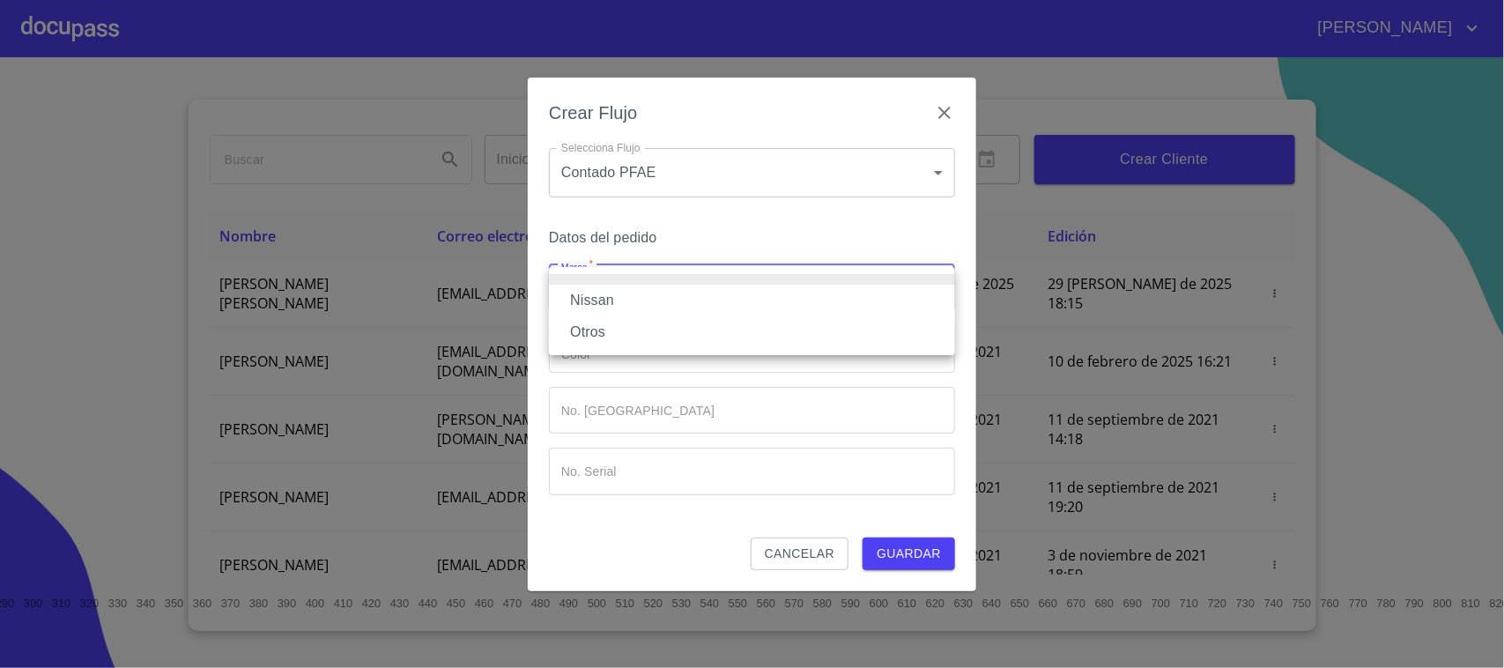
click at [630, 326] on li "Otros" at bounding box center [752, 332] width 406 height 32
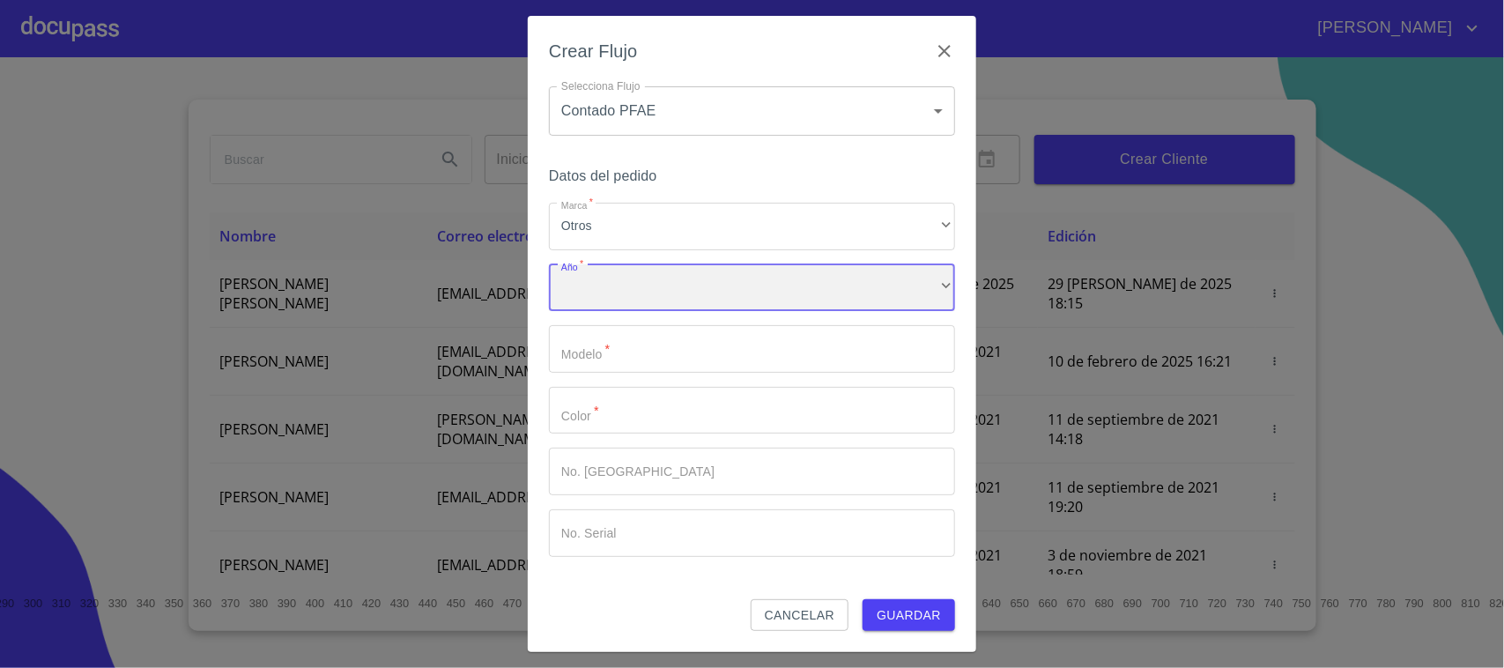
click at [622, 283] on div "​" at bounding box center [752, 288] width 406 height 48
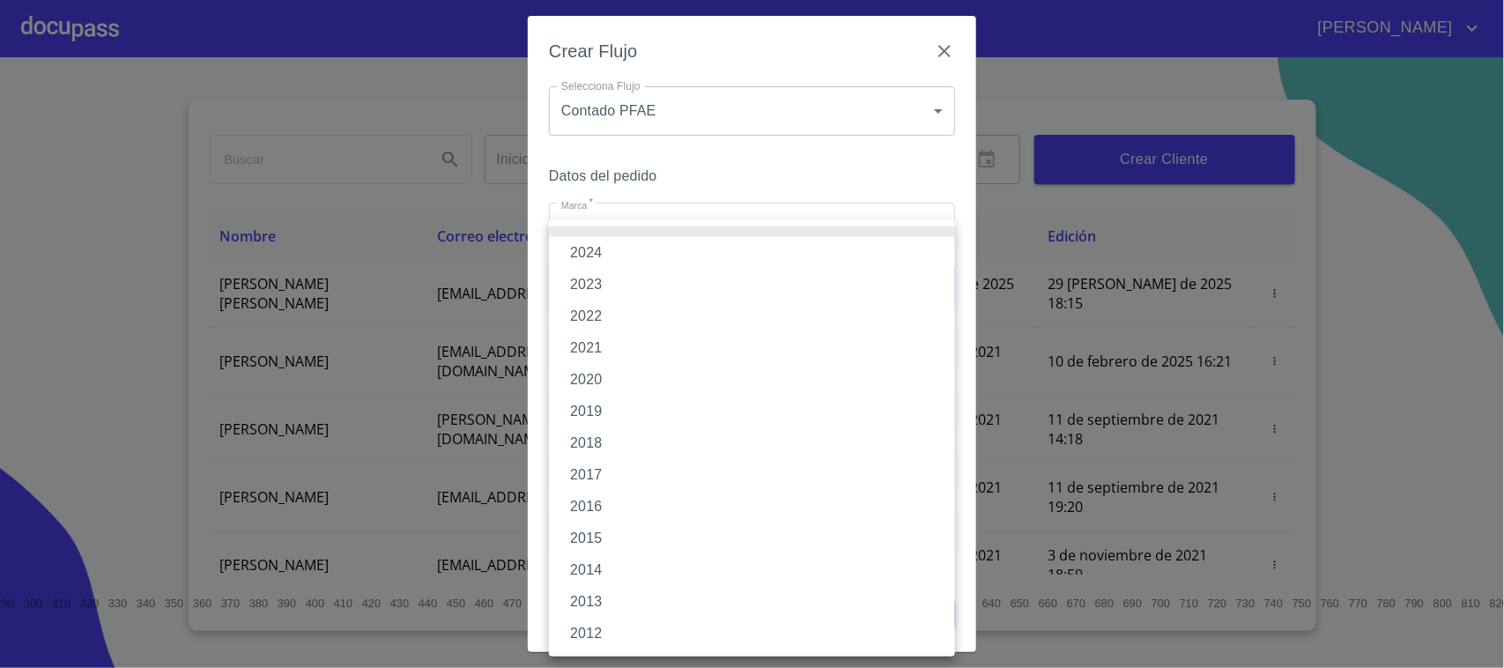
click at [618, 505] on li "2016" at bounding box center [752, 507] width 406 height 32
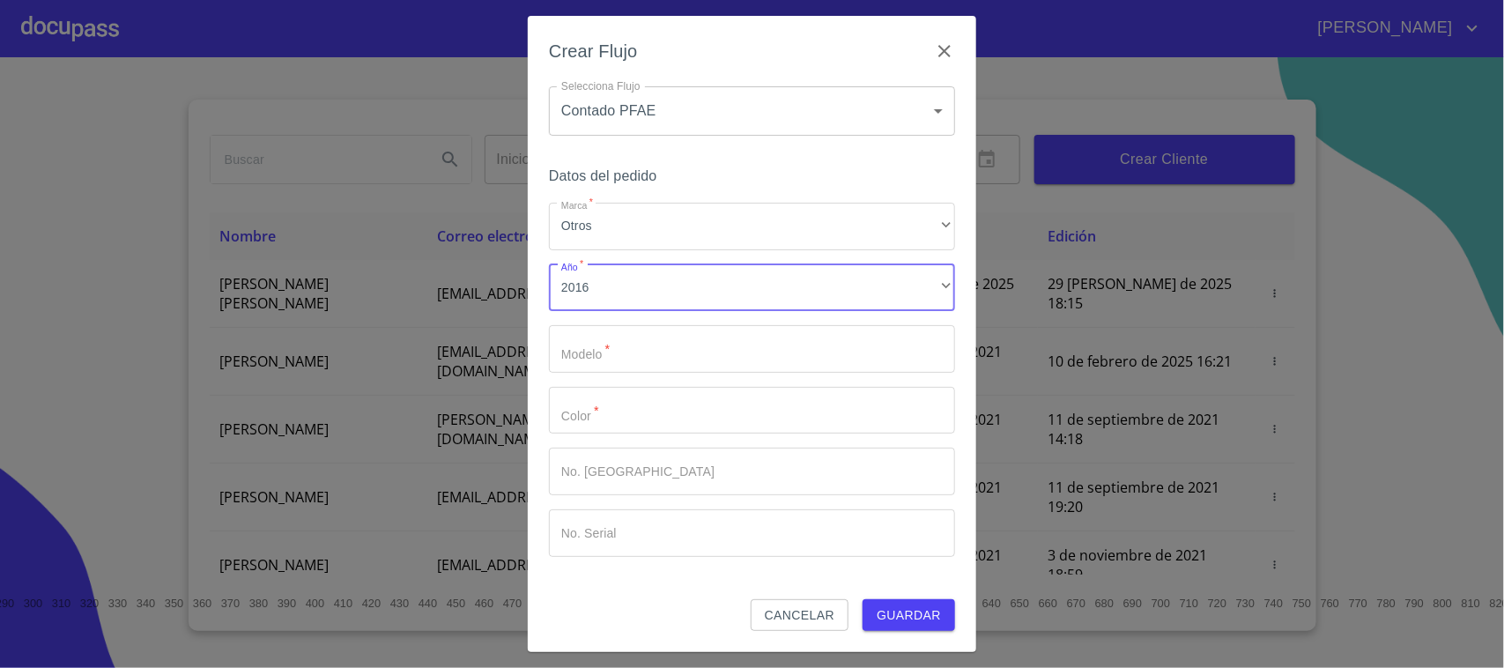
click at [631, 357] on input "Marca   *" at bounding box center [752, 349] width 406 height 48
type input "PICKUP NP 300"
type input "PLATA"
type input "148799"
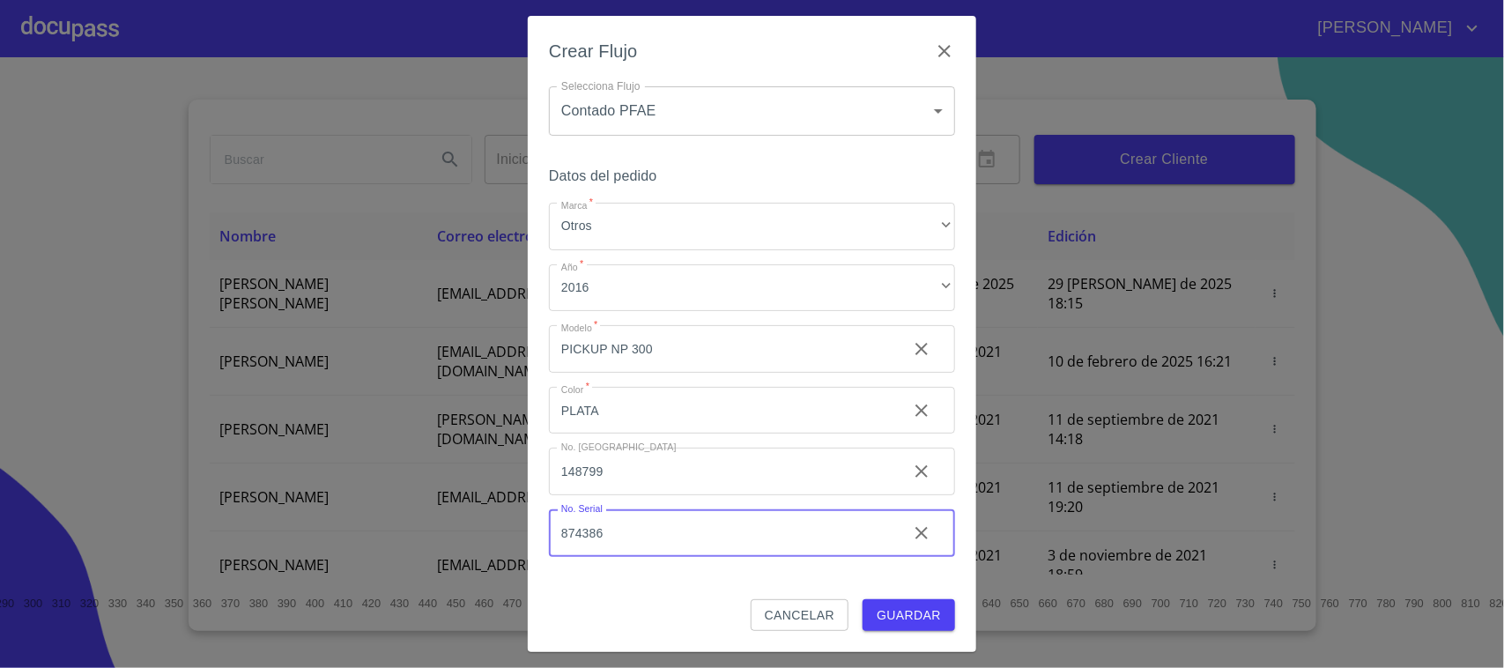
type input "874386"
click at [905, 619] on span "Guardar" at bounding box center [909, 615] width 64 height 22
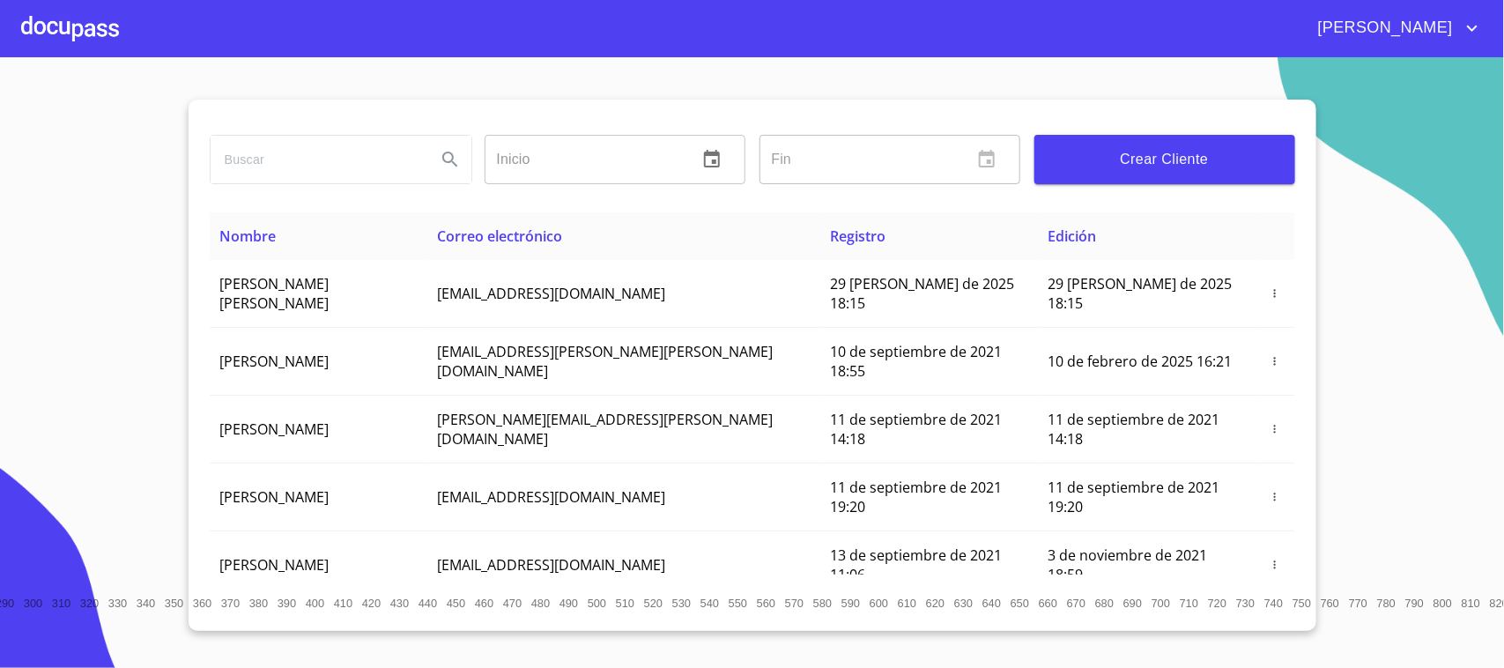
click at [97, 33] on div at bounding box center [70, 28] width 98 height 56
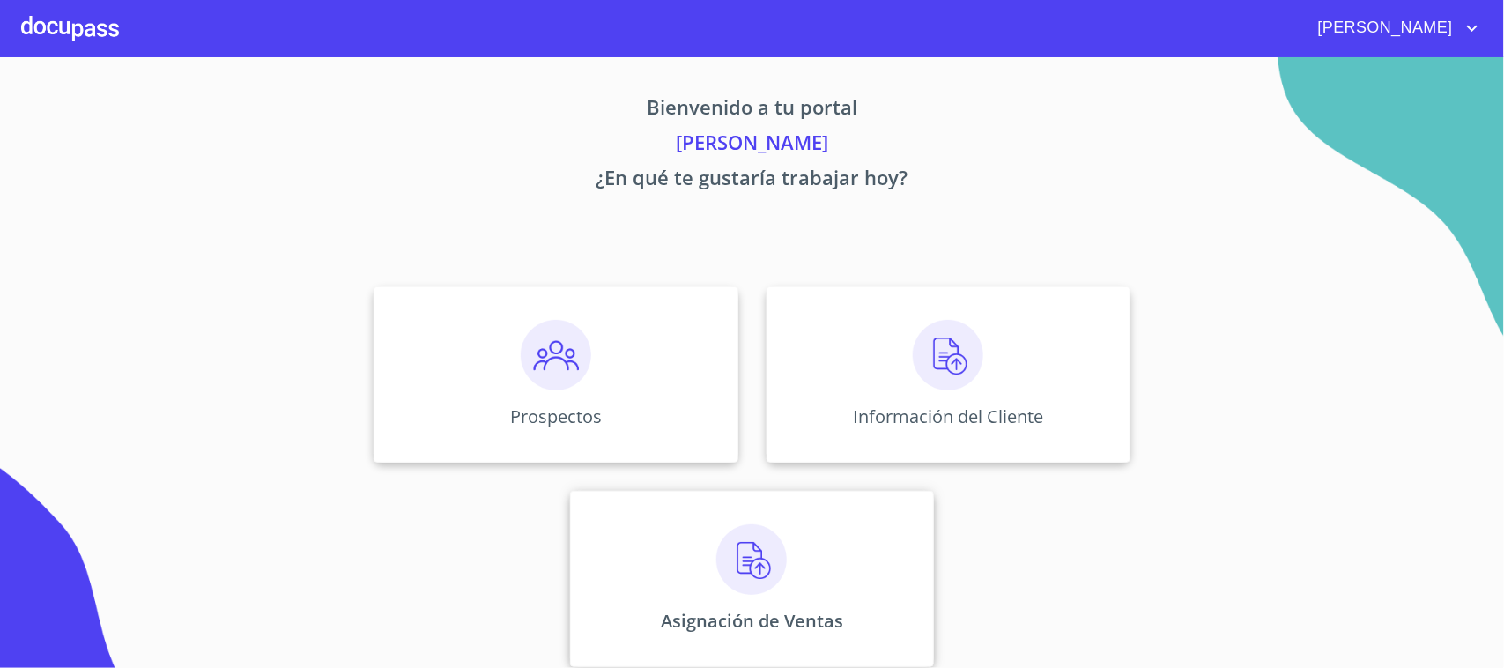
click at [767, 619] on p "Asignación de Ventas" at bounding box center [752, 621] width 182 height 24
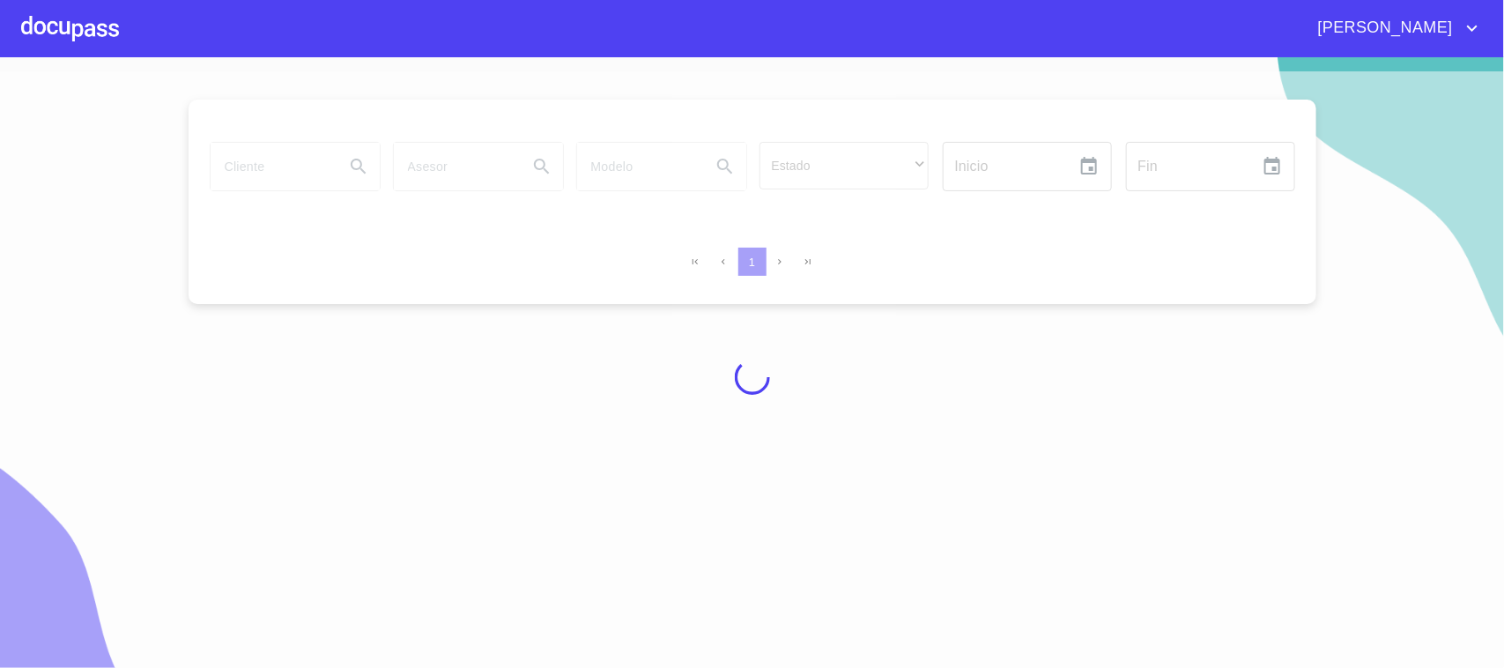
click at [80, 42] on div at bounding box center [70, 28] width 98 height 56
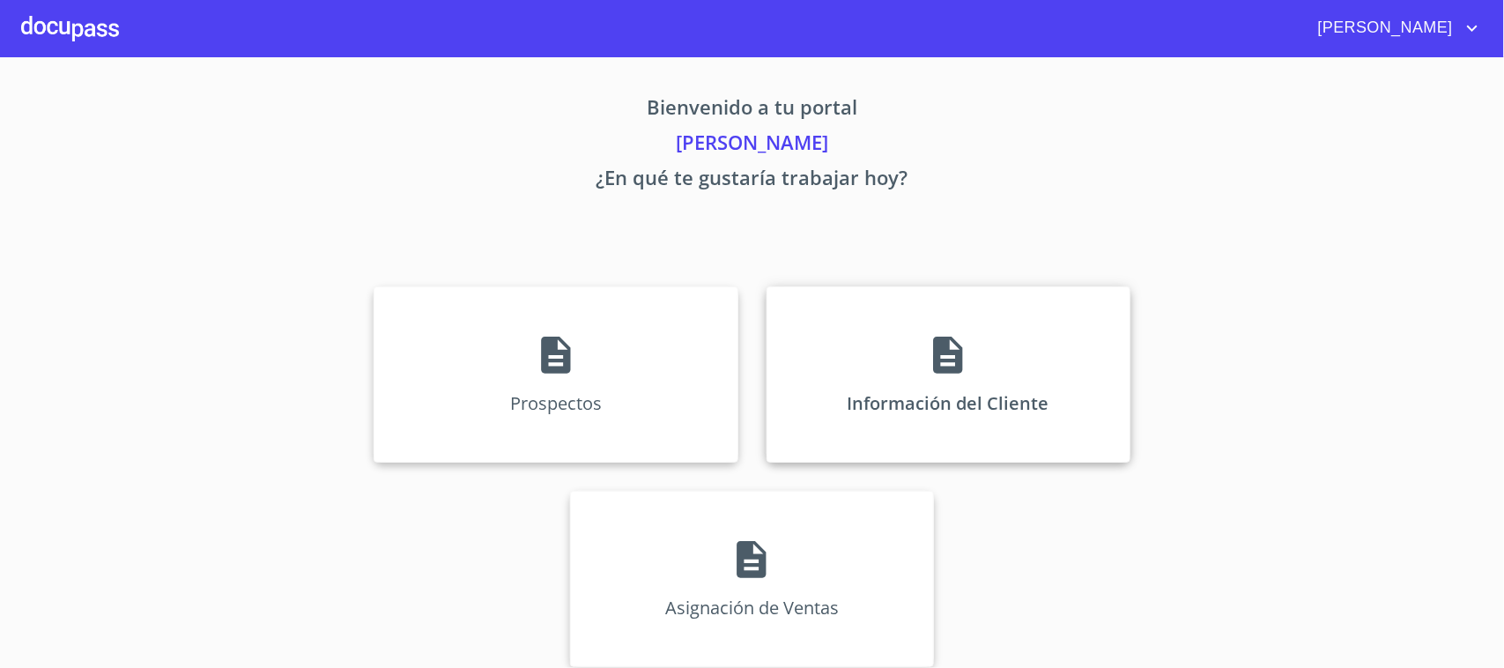
click at [944, 402] on div "Información del Cliente" at bounding box center [949, 374] width 364 height 176
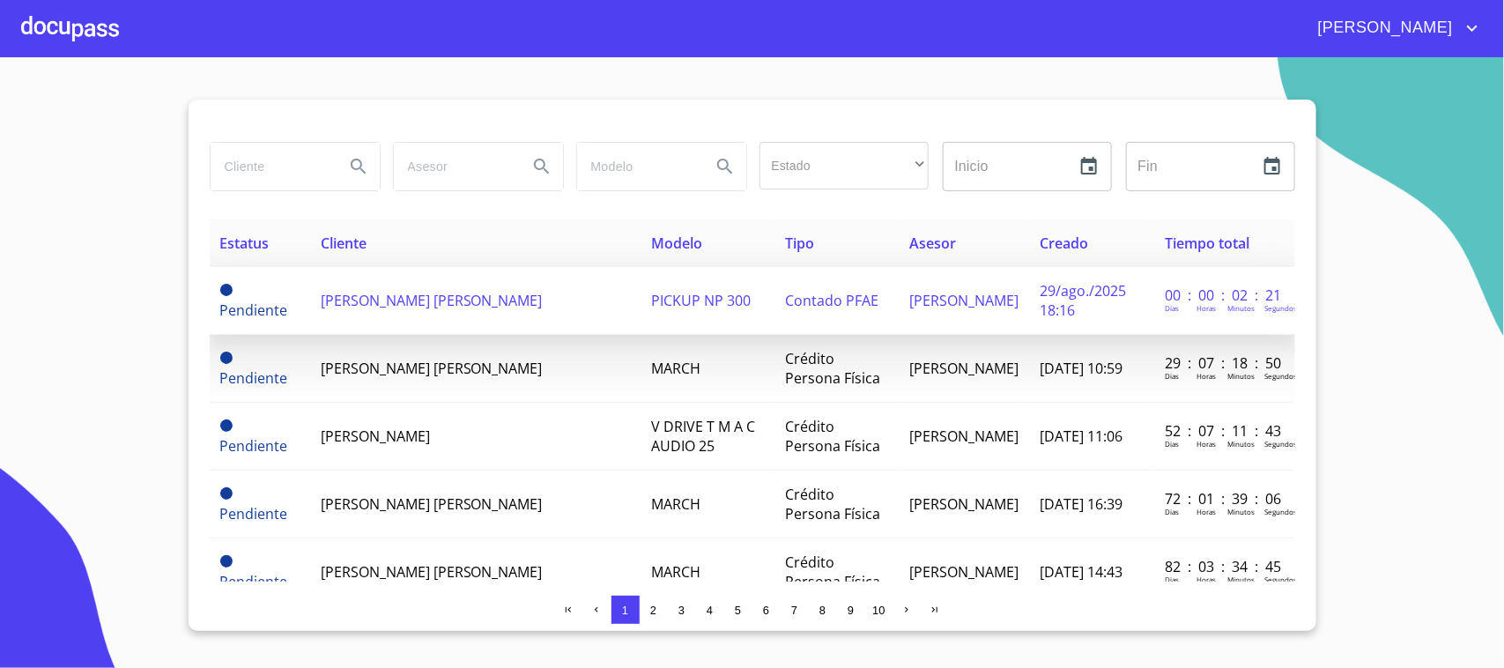
click at [540, 322] on td "[PERSON_NAME] [PERSON_NAME]" at bounding box center [475, 301] width 330 height 68
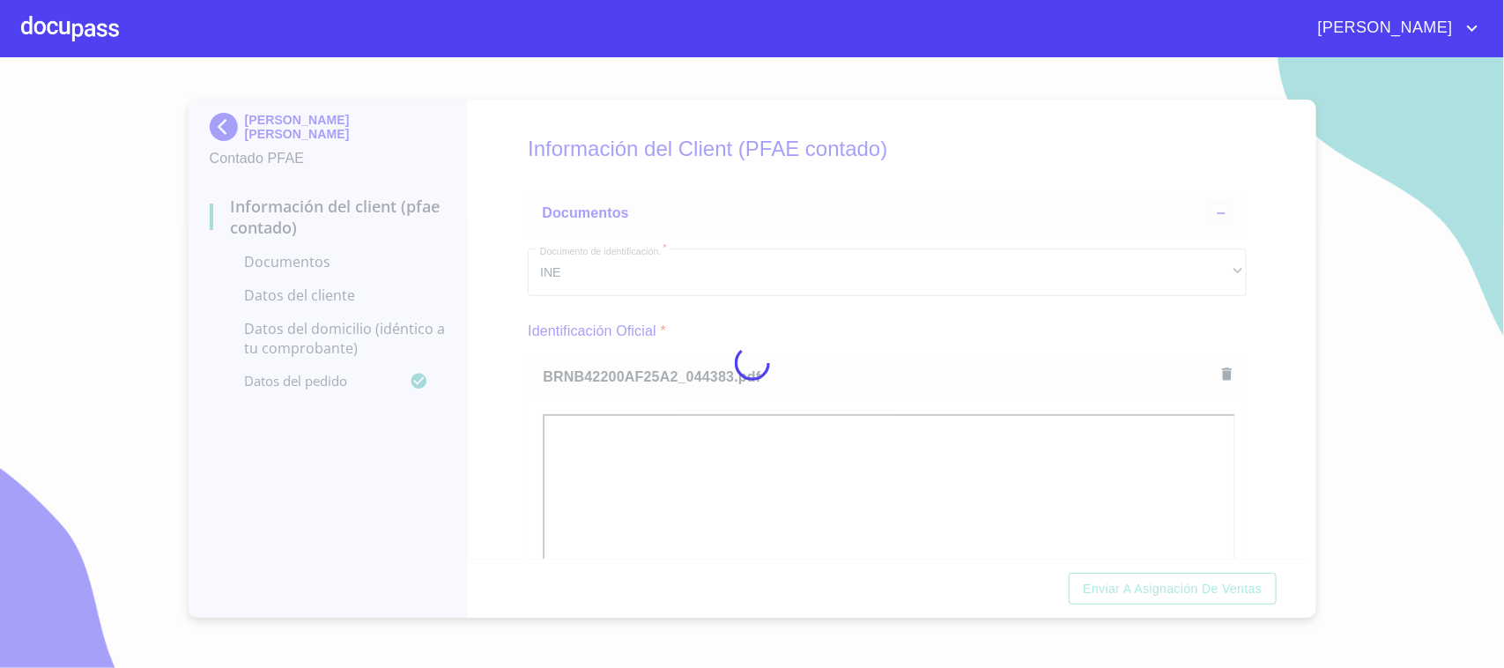
click at [906, 326] on div at bounding box center [752, 362] width 1504 height 611
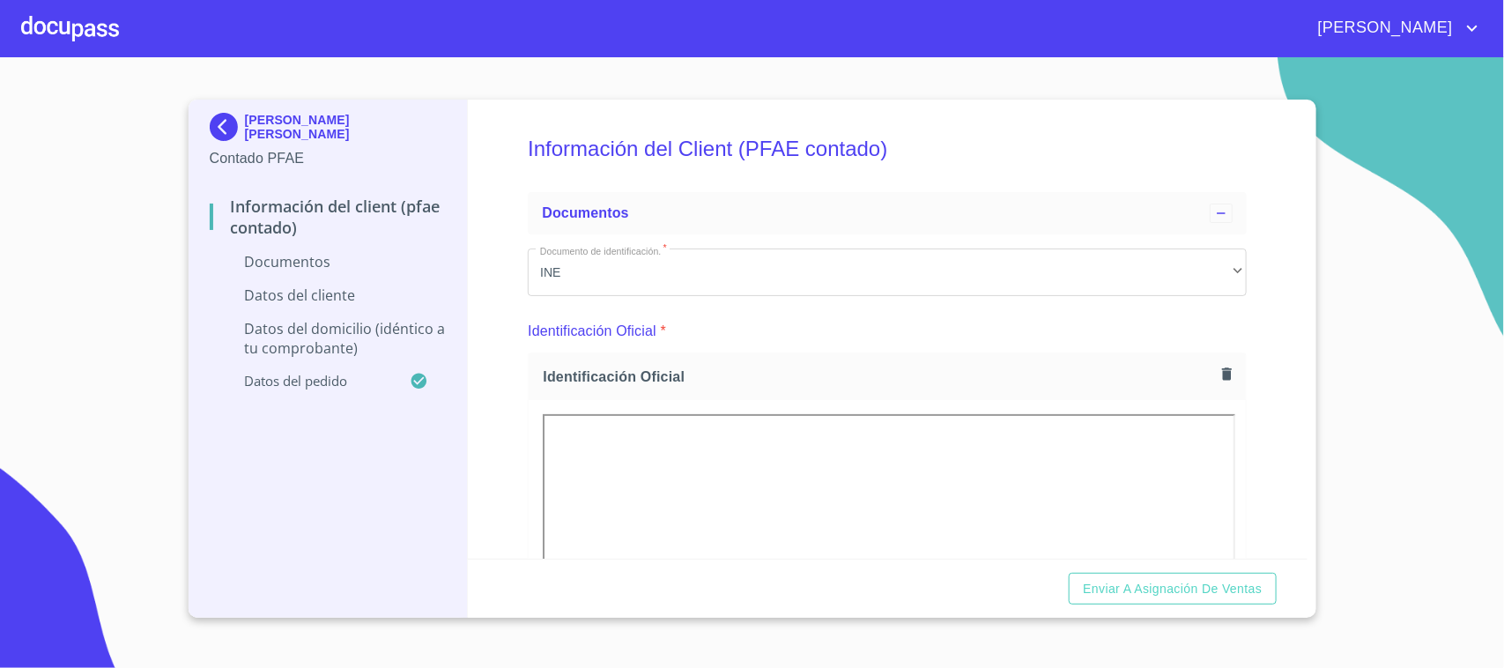
drag, startPoint x: 1300, startPoint y: 142, endPoint x: 1296, endPoint y: 230, distance: 88.2
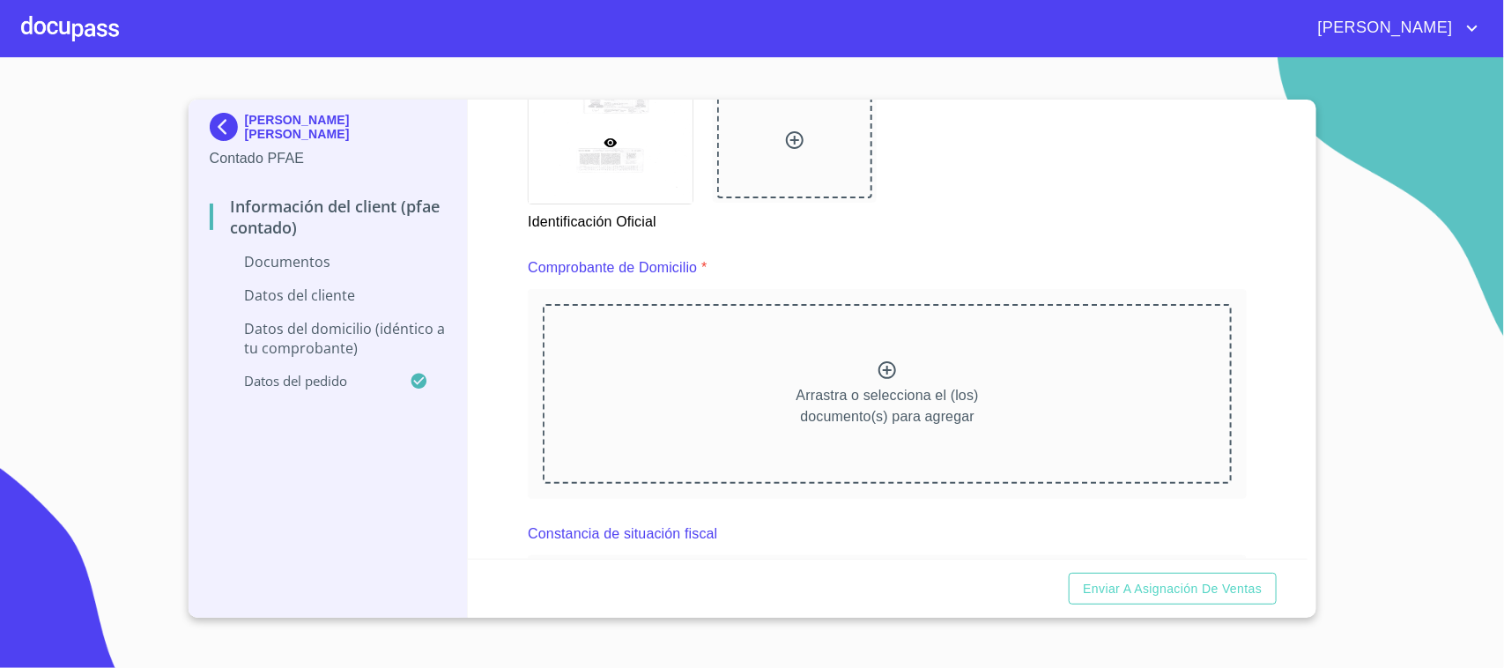
scroll to position [893, 0]
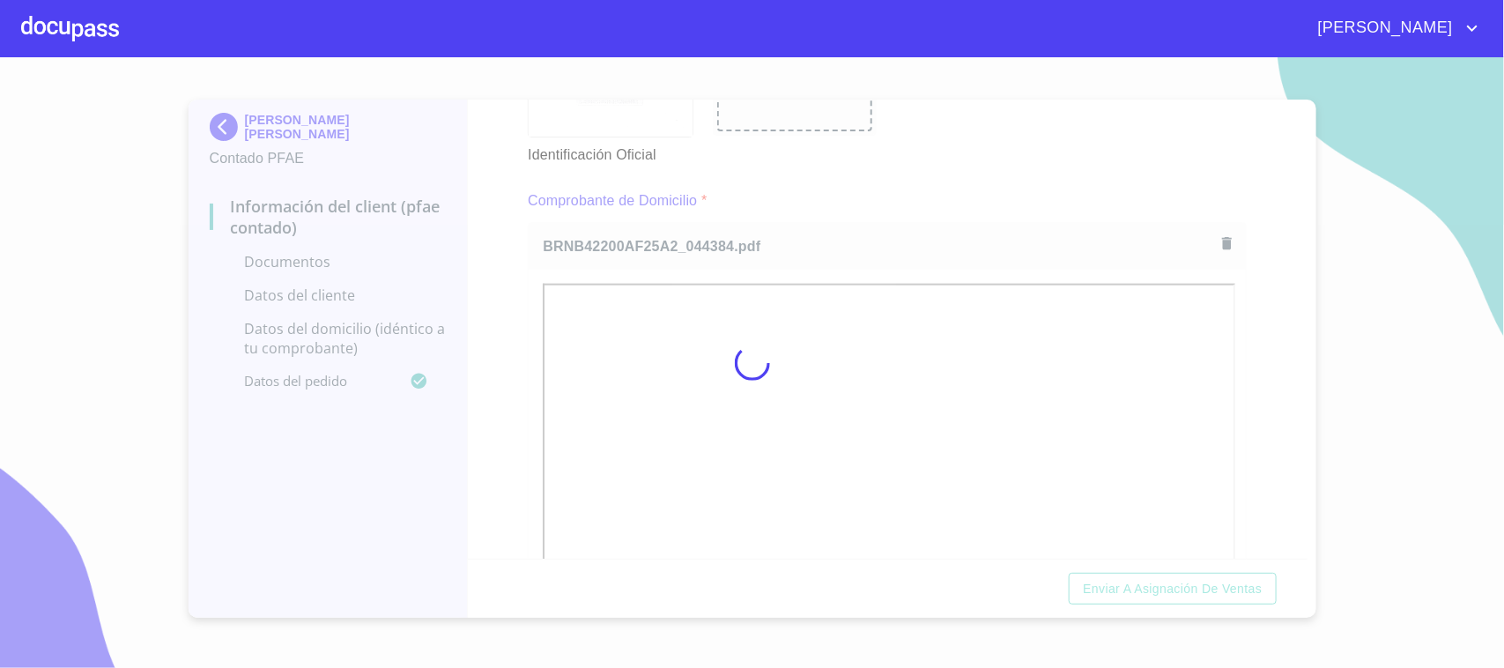
click at [910, 182] on div at bounding box center [752, 362] width 1504 height 611
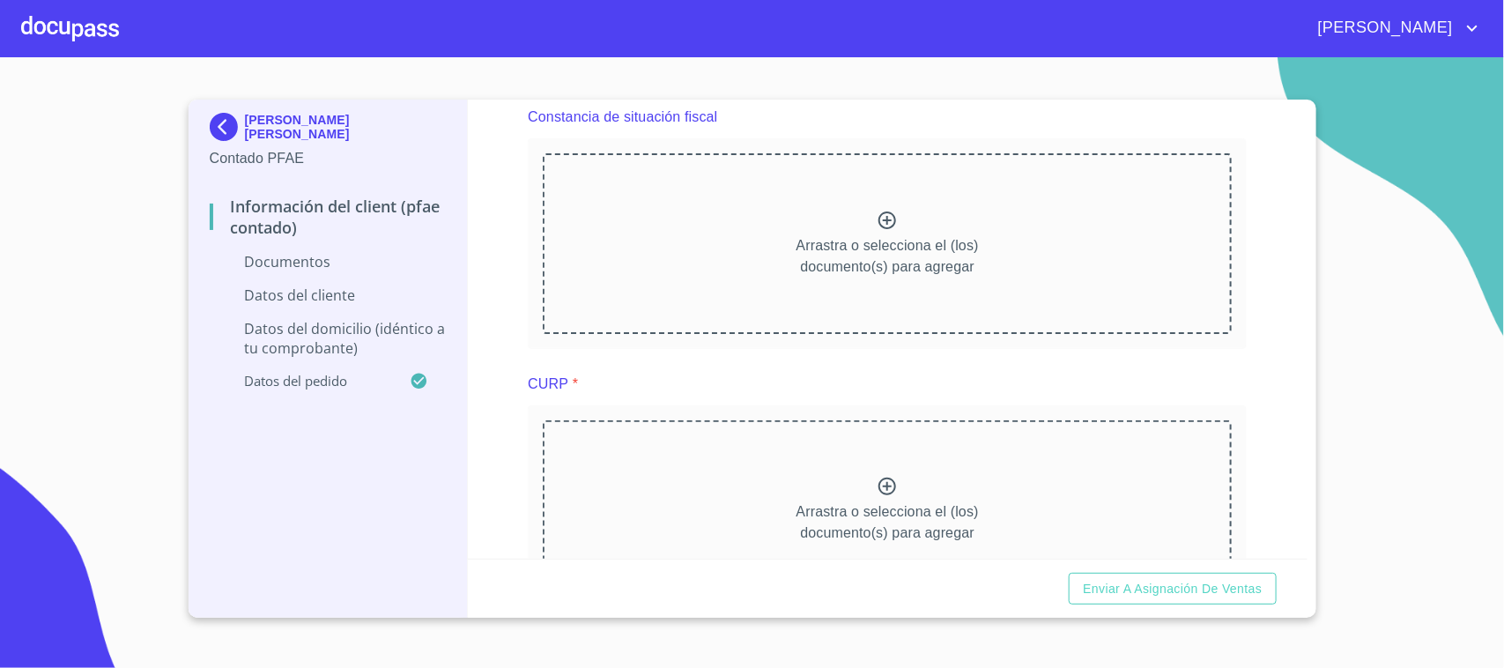
scroll to position [1737, 0]
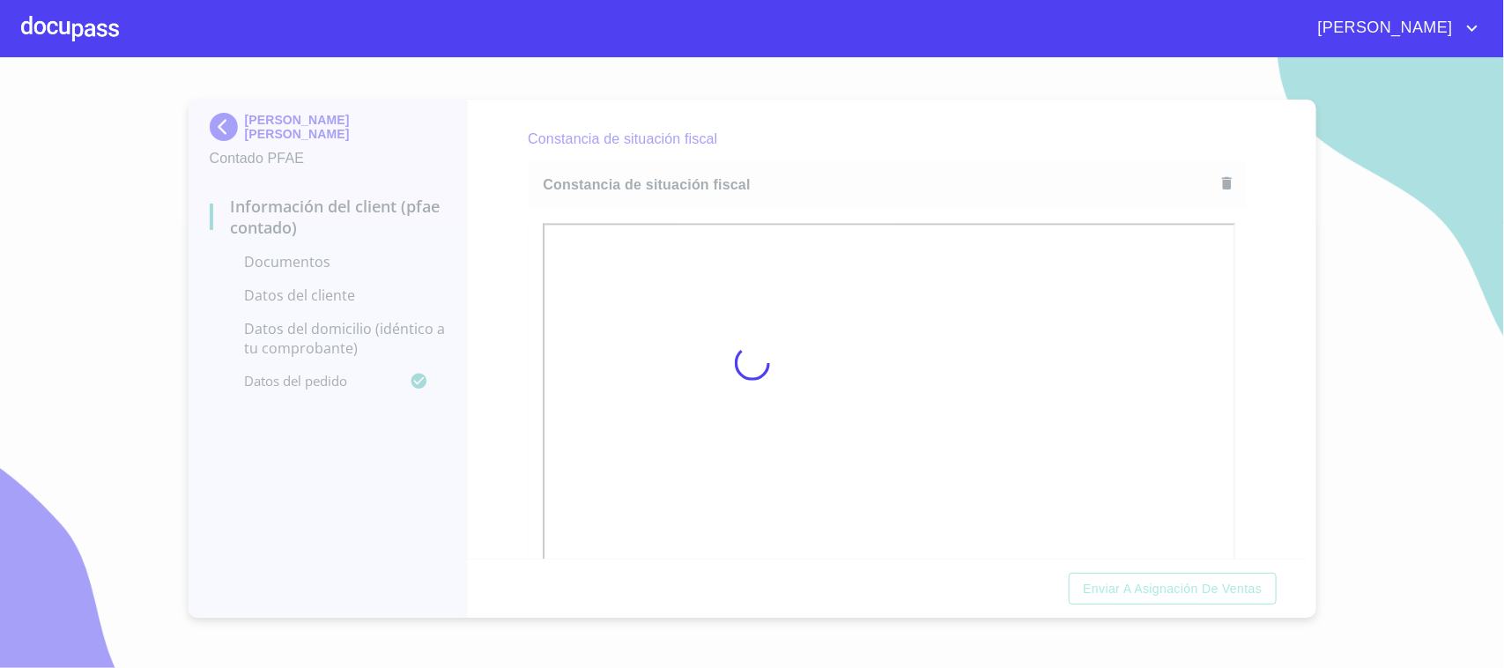
click at [1248, 441] on div at bounding box center [752, 362] width 1504 height 611
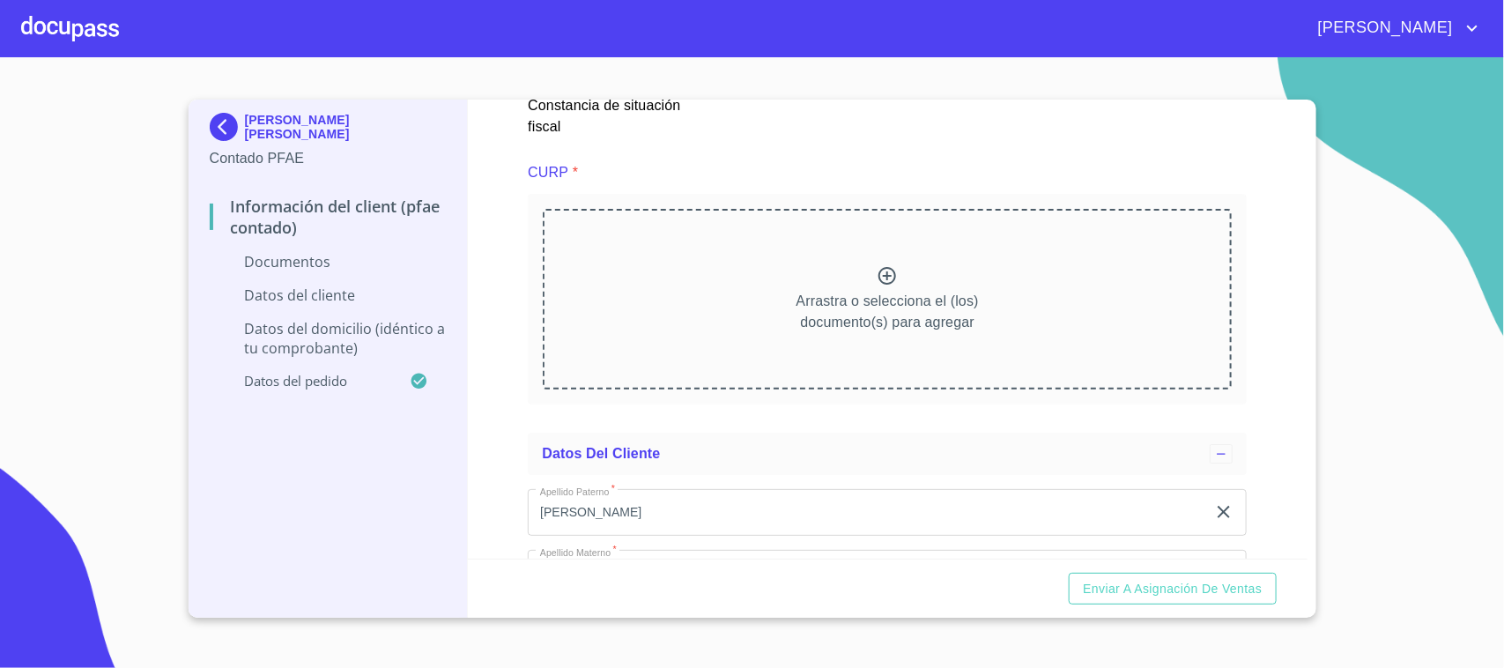
scroll to position [2412, 0]
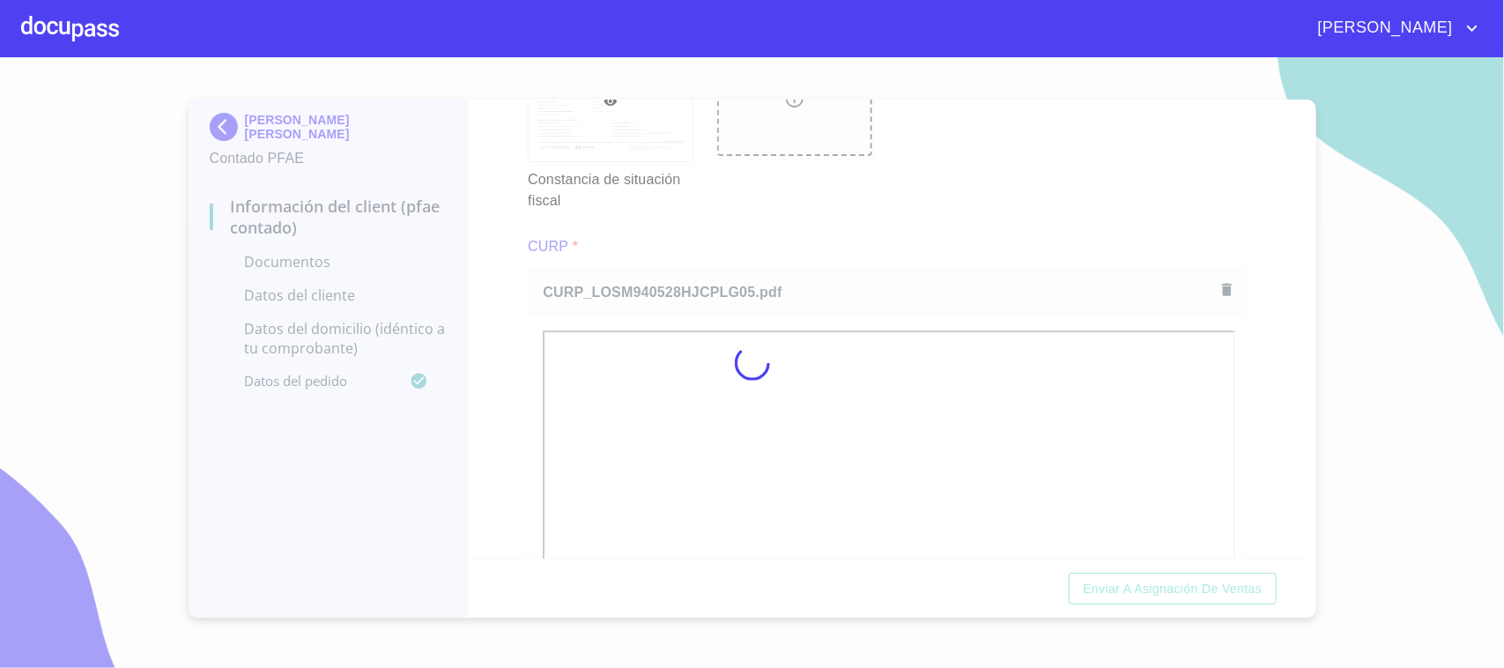
click at [851, 239] on div at bounding box center [752, 362] width 1504 height 611
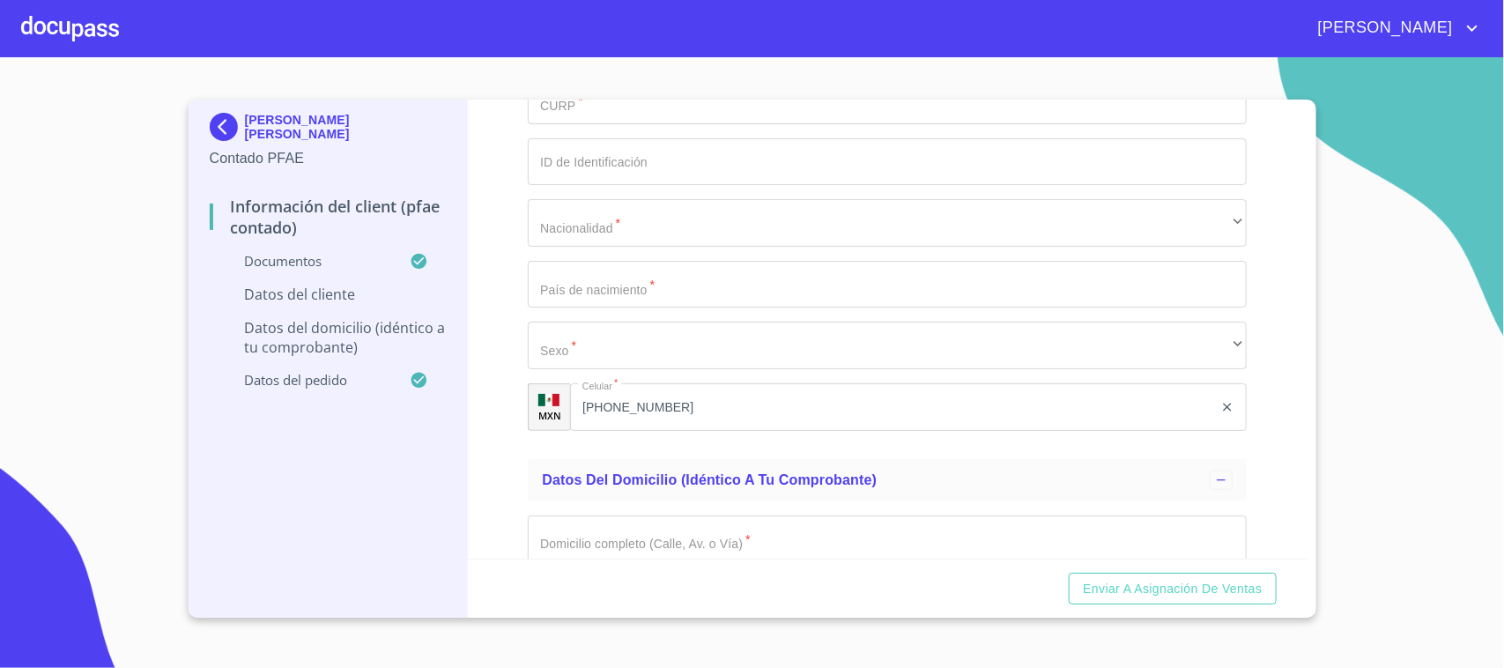
scroll to position [3544, 0]
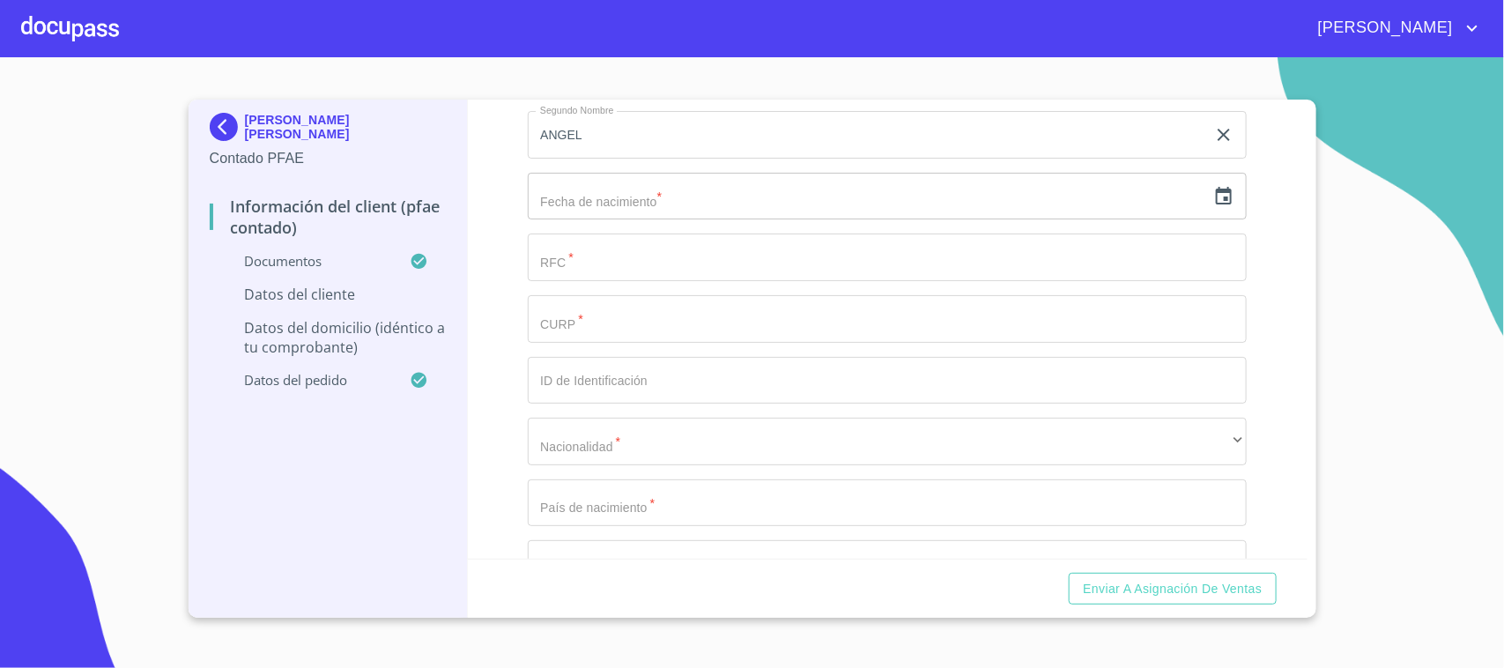
click at [716, 203] on input "text" at bounding box center [867, 197] width 678 height 48
click at [1213, 201] on icon "button" at bounding box center [1223, 196] width 21 height 21
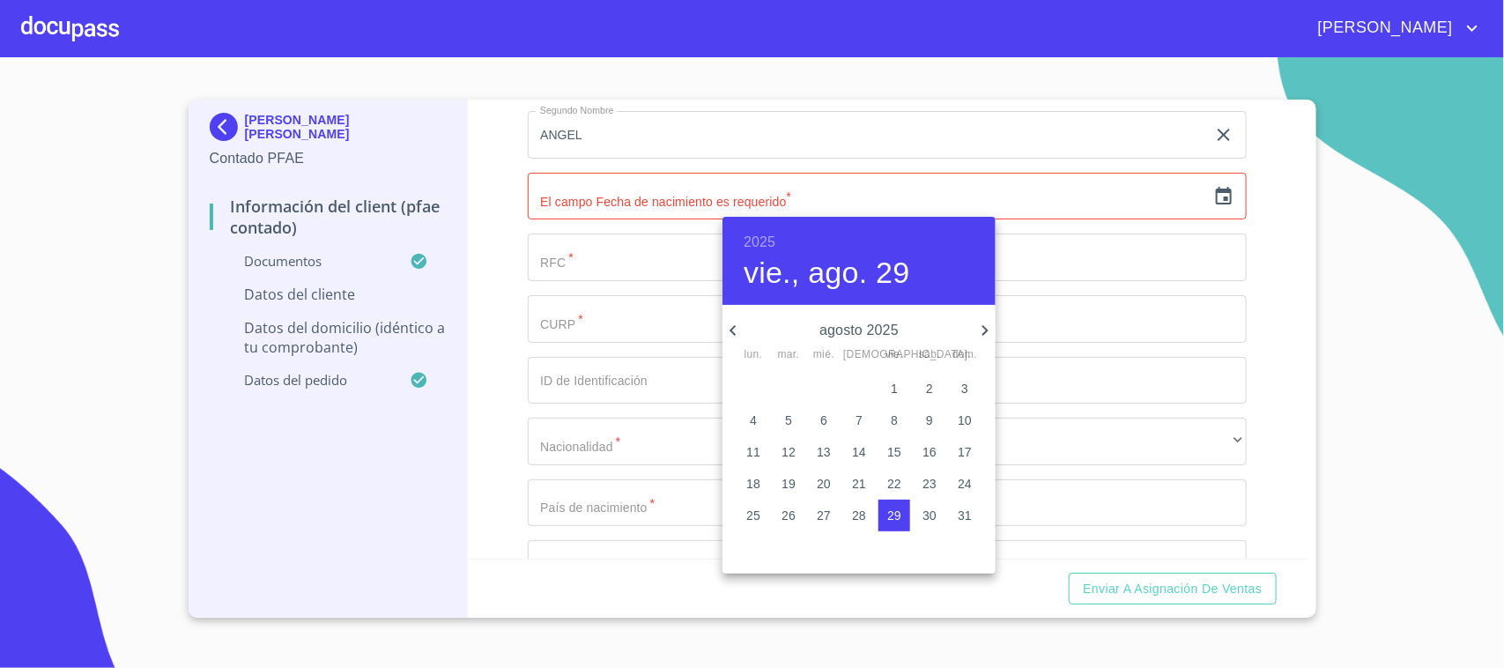
click at [765, 244] on h6 "2025" at bounding box center [760, 242] width 32 height 25
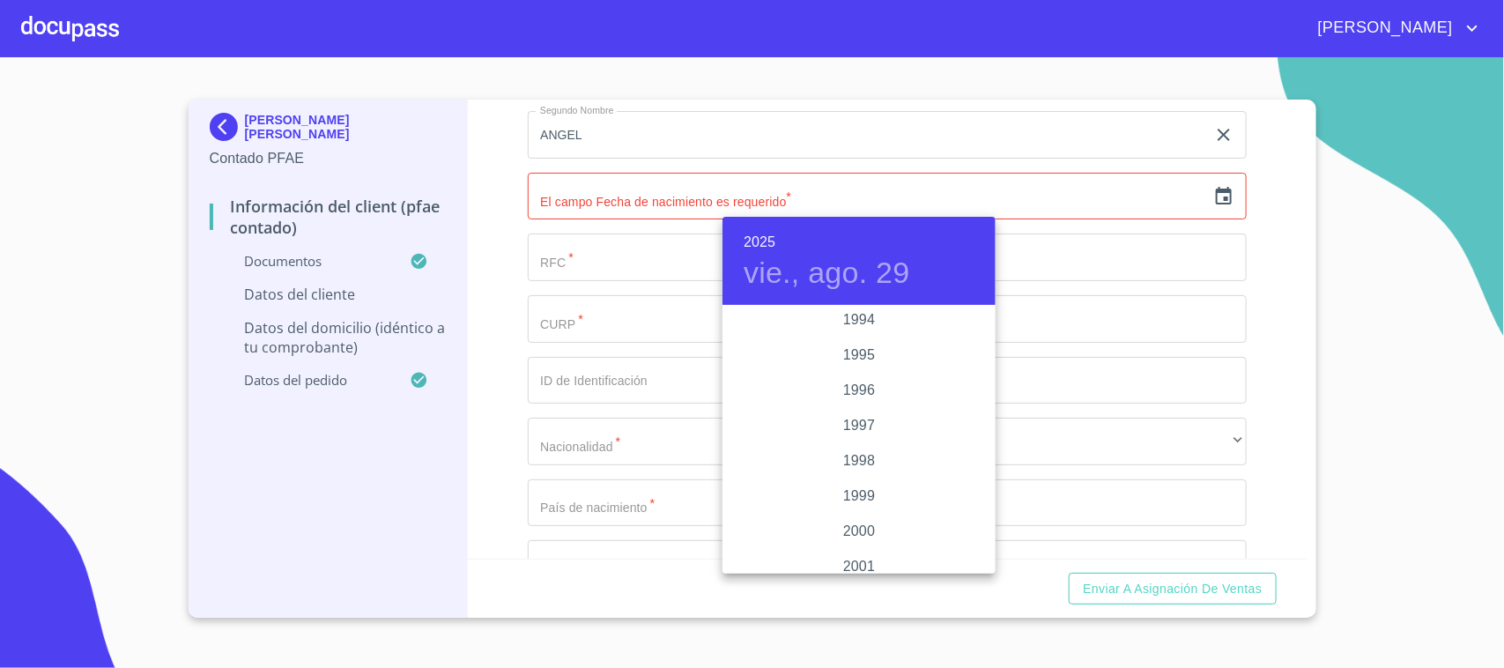
scroll to position [2278, 0]
click at [852, 477] on div "1994" at bounding box center [858, 478] width 273 height 35
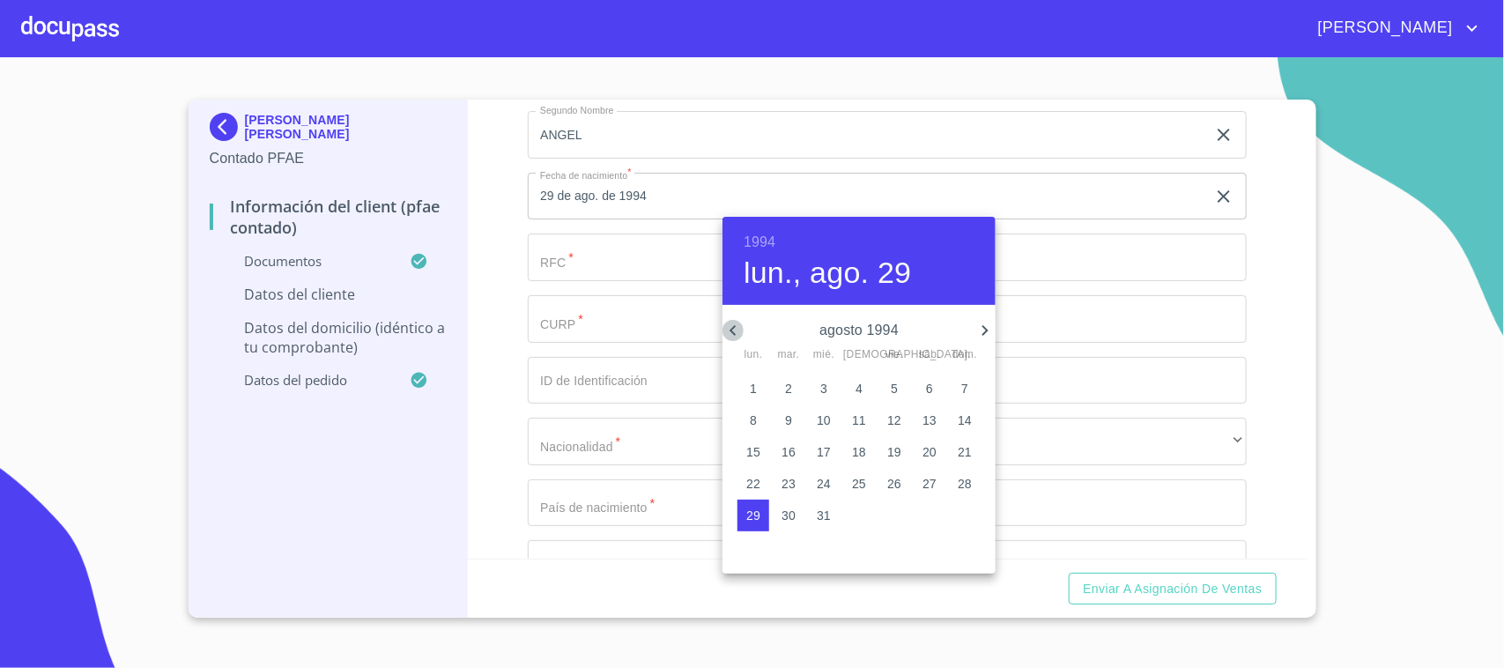
click at [741, 329] on icon "button" at bounding box center [732, 330] width 21 height 21
click at [740, 329] on icon "button" at bounding box center [732, 330] width 21 height 21
click at [926, 516] on p "28" at bounding box center [929, 516] width 14 height 18
type input "28 de may. de 1994"
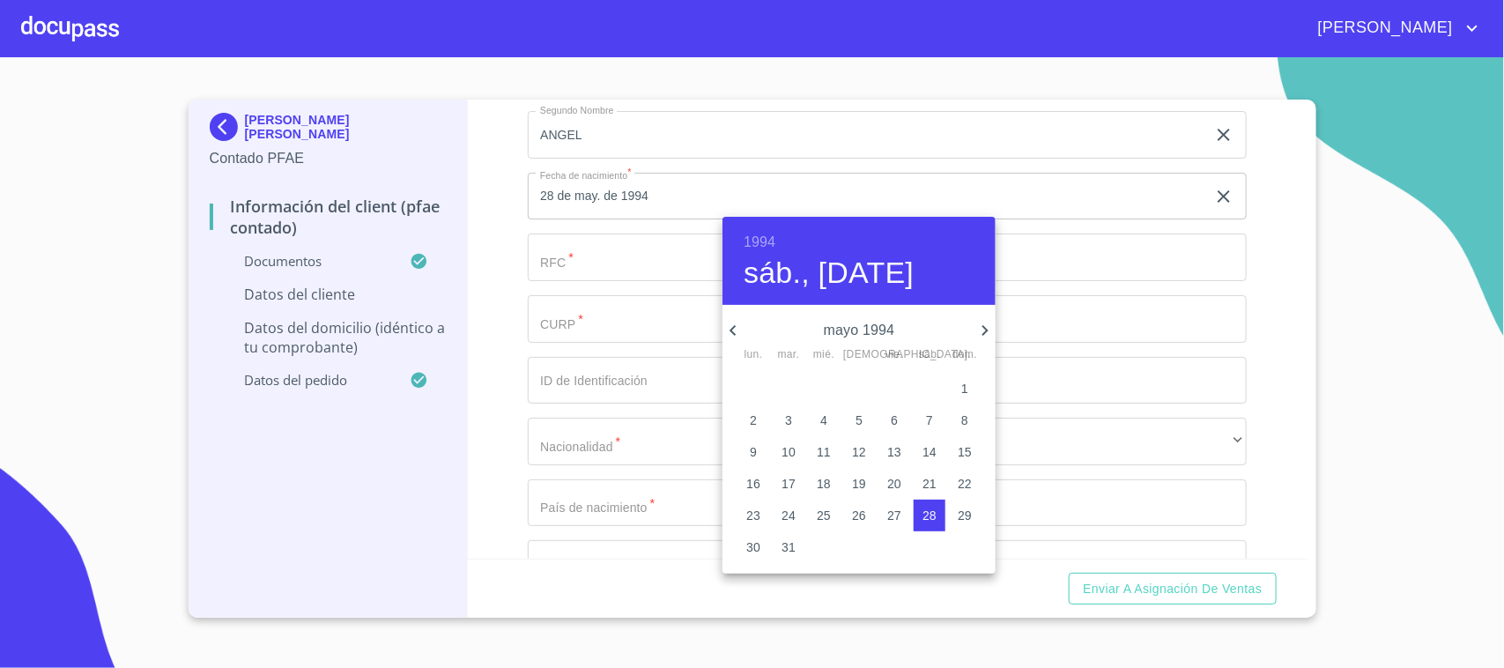
click at [486, 317] on div at bounding box center [752, 334] width 1504 height 668
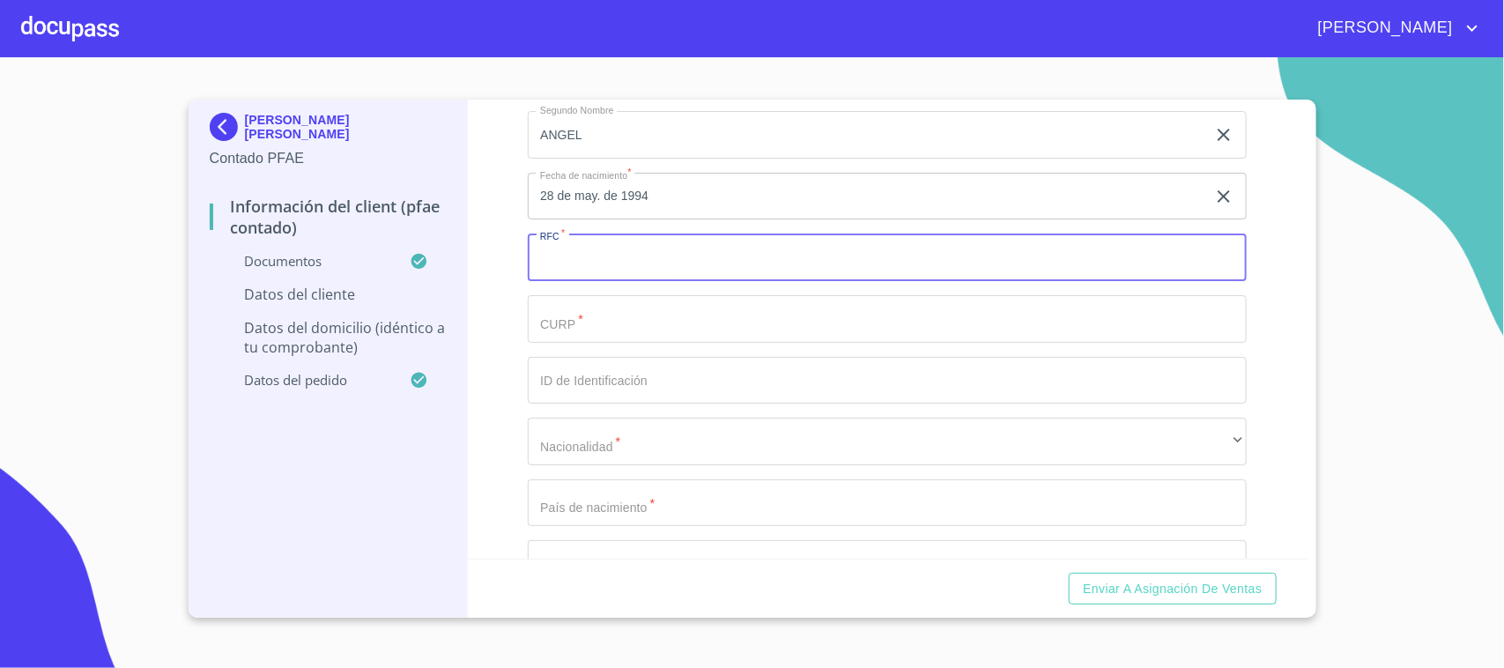
click at [592, 262] on input "Documento de identificación.   *" at bounding box center [887, 257] width 719 height 48
paste input "LOSM940528HJCPLG05"
type input "LOSM9405283M3"
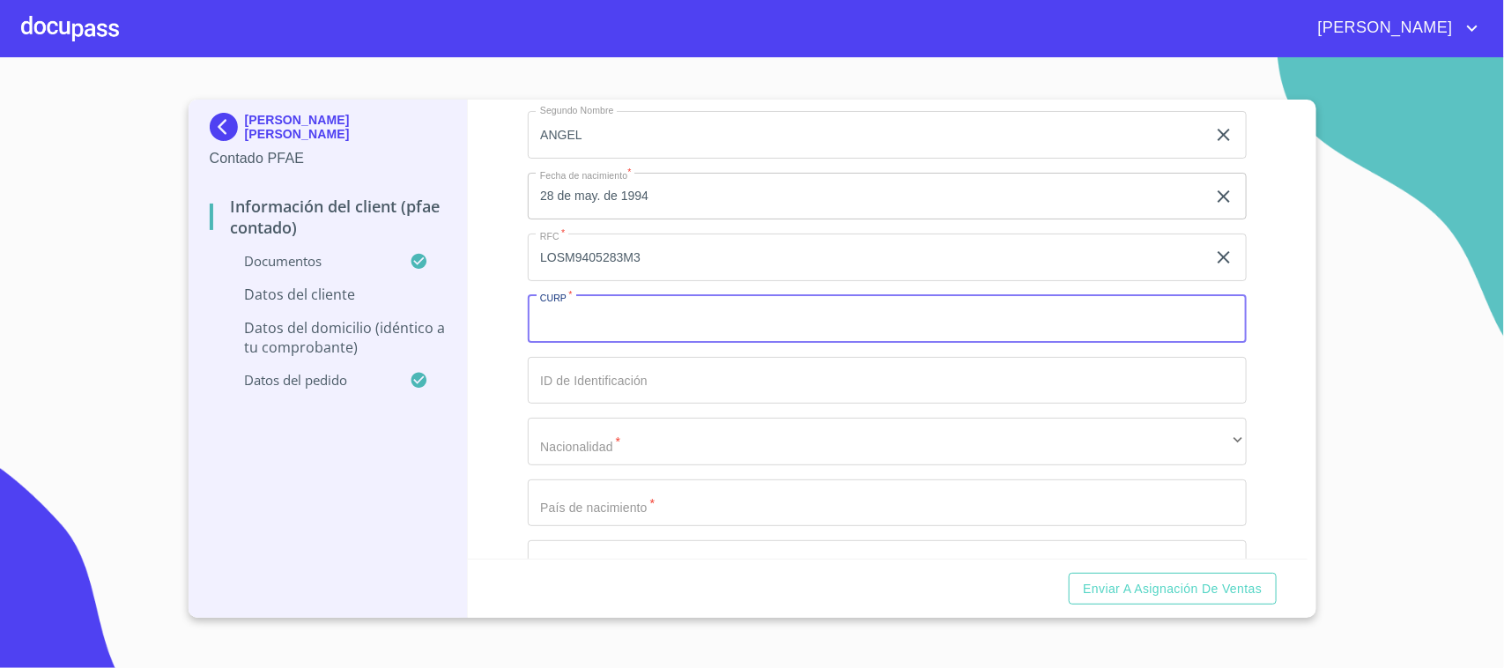
paste input "LOSM940528HJCPLG05"
type input "LOSM940528HJCPLG05"
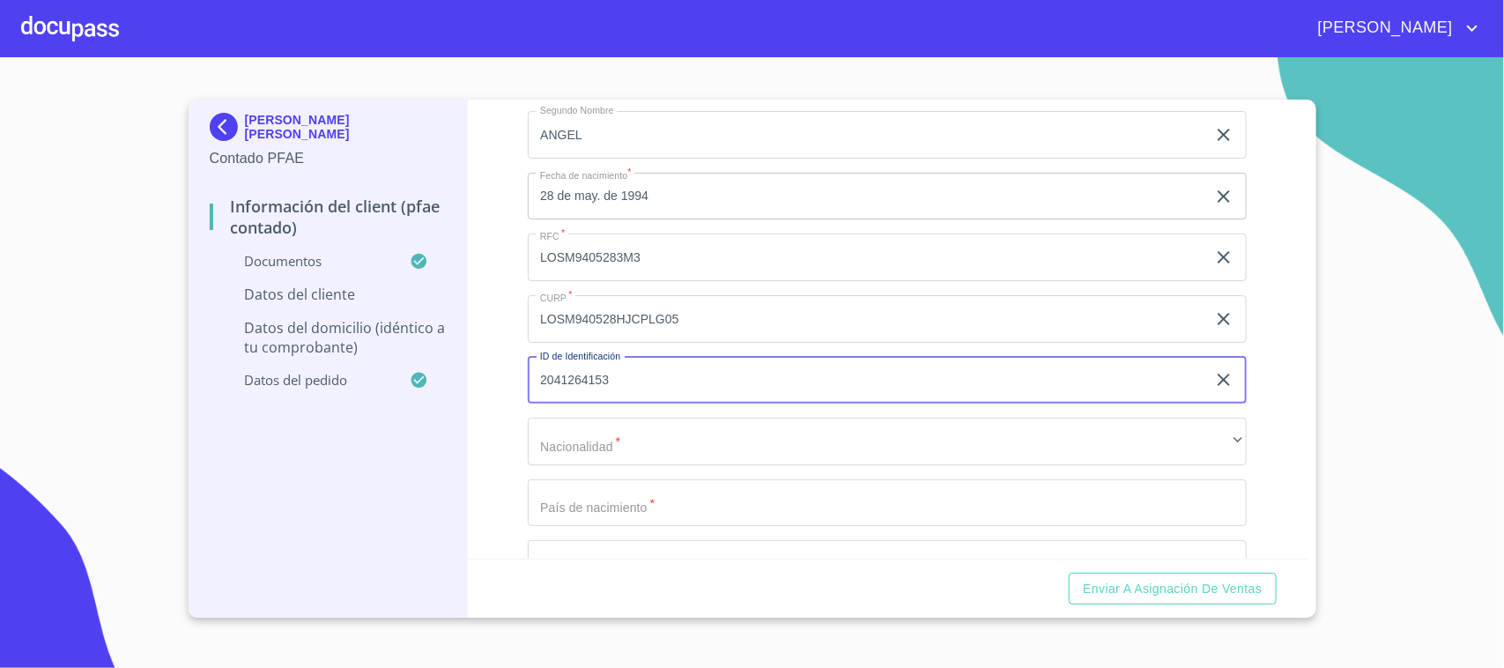
type input "2041264153"
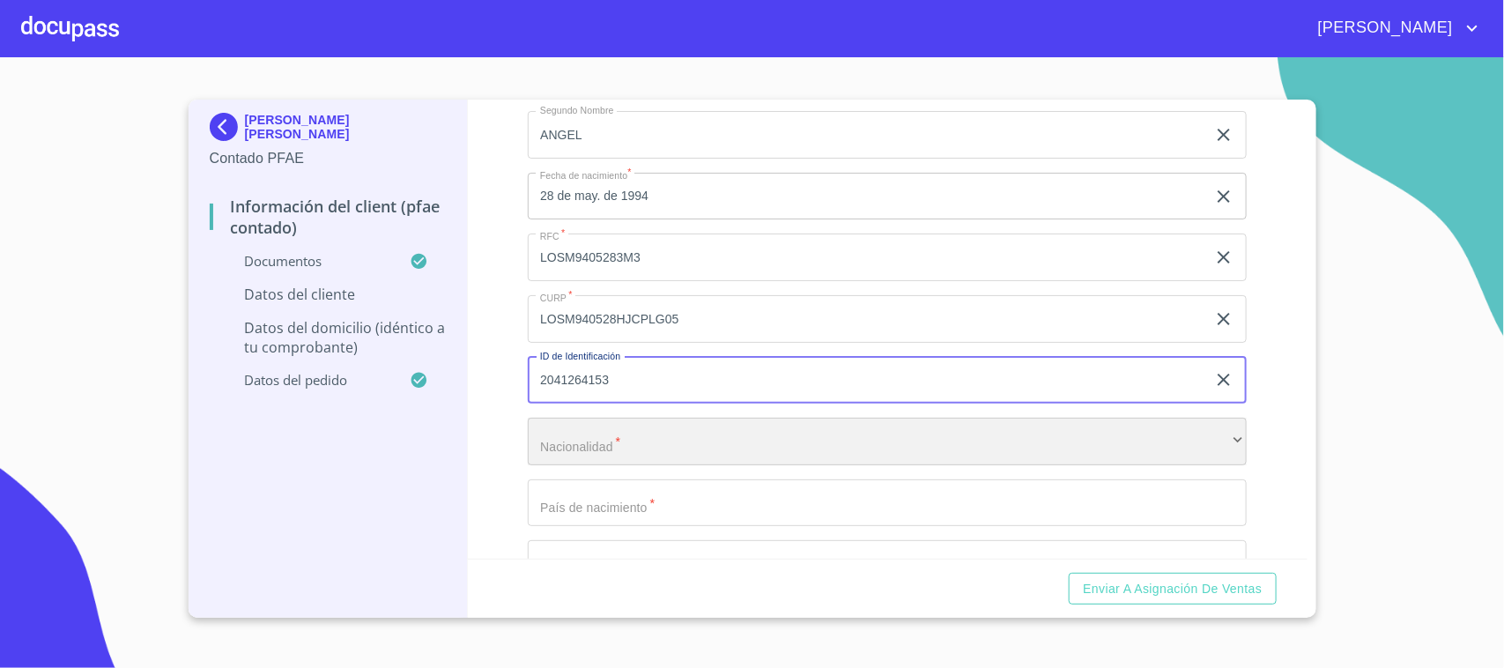
click at [767, 459] on div "​" at bounding box center [887, 442] width 719 height 48
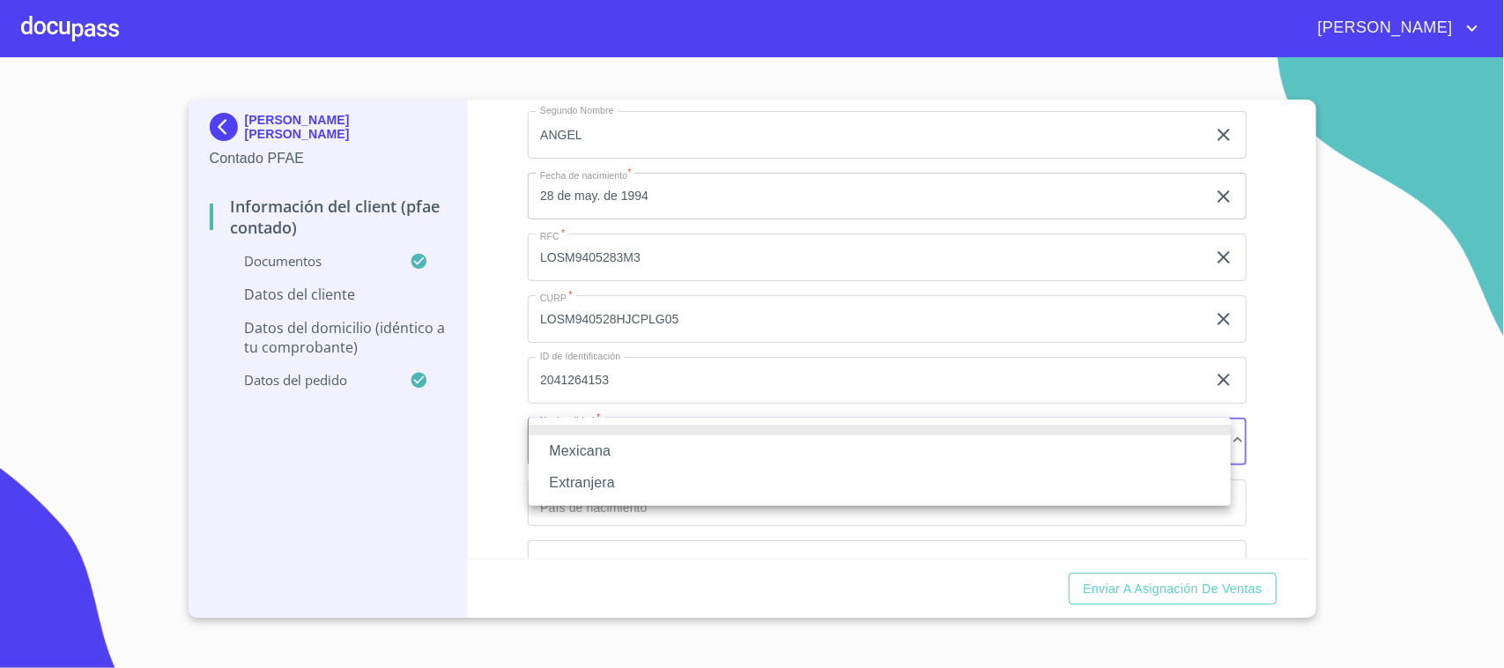
click at [656, 486] on li "Extranjera" at bounding box center [880, 483] width 702 height 32
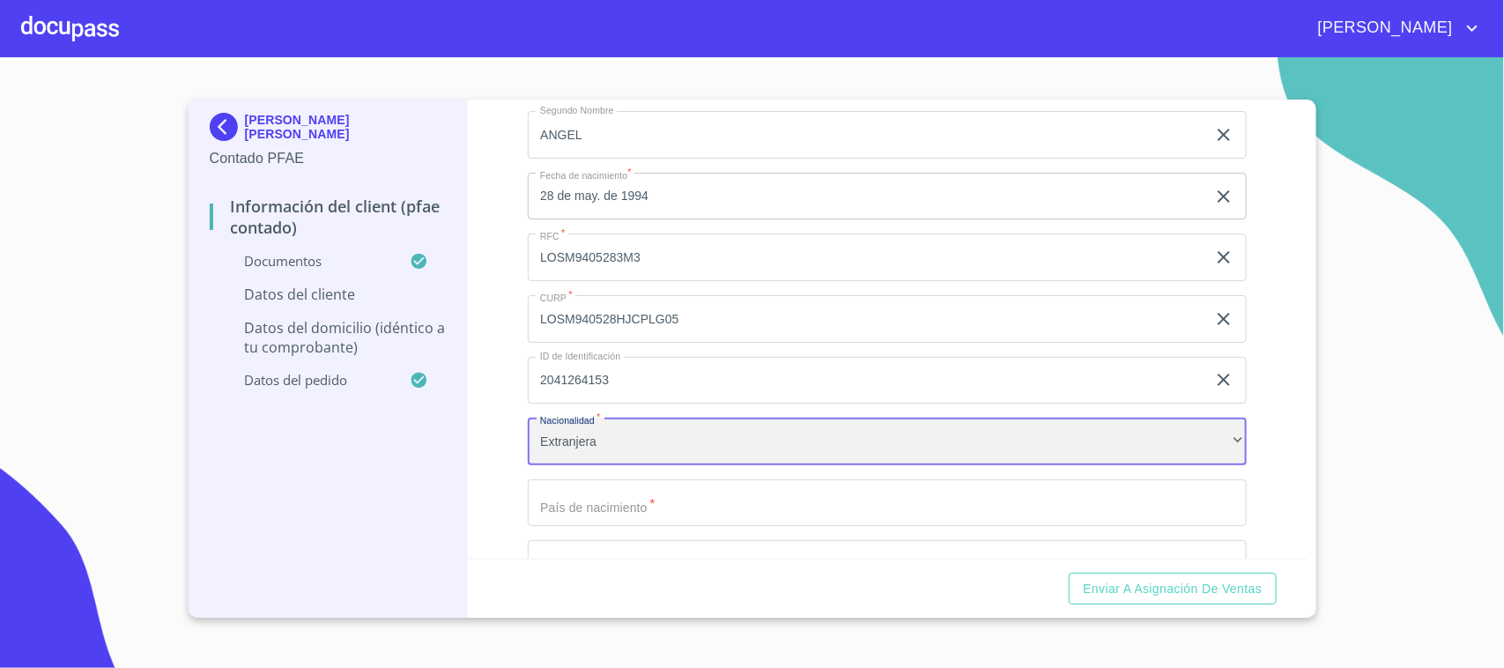
click at [667, 424] on div "Extranjera" at bounding box center [887, 442] width 719 height 48
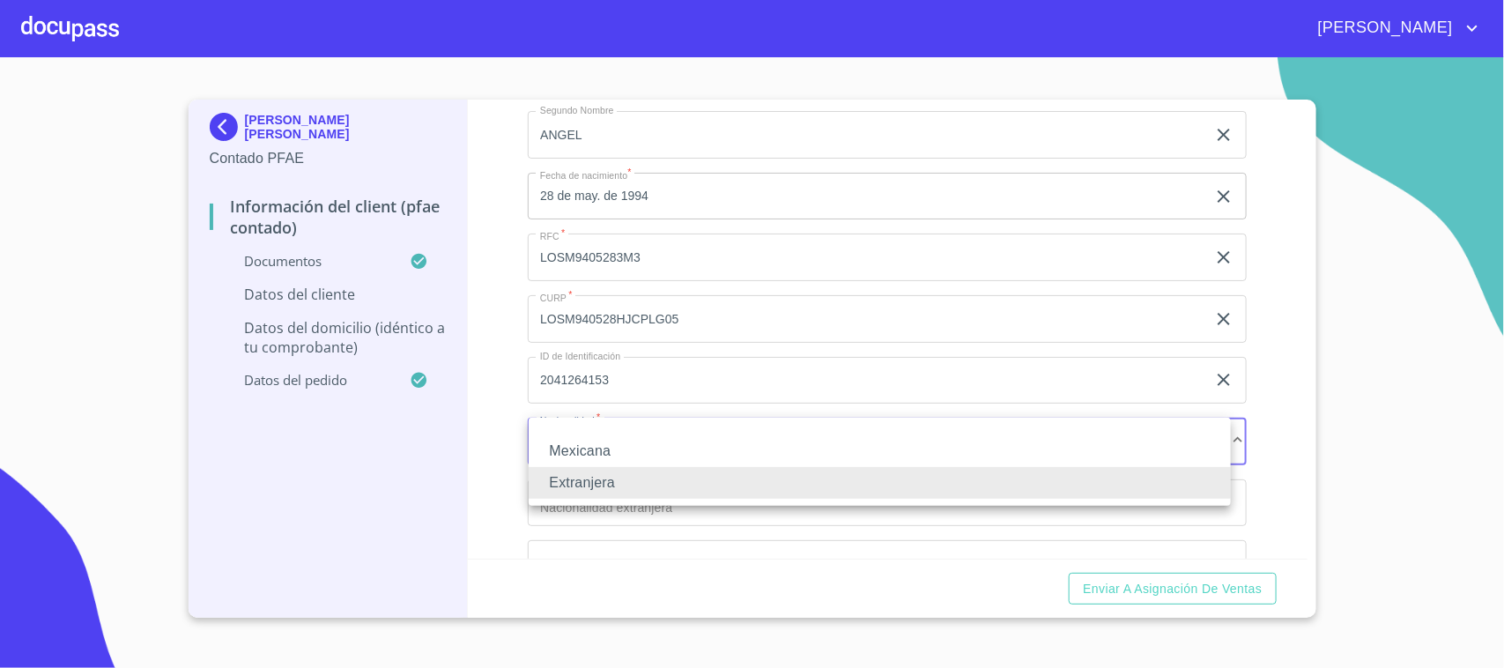
click at [612, 441] on li "Mexicana" at bounding box center [880, 451] width 702 height 32
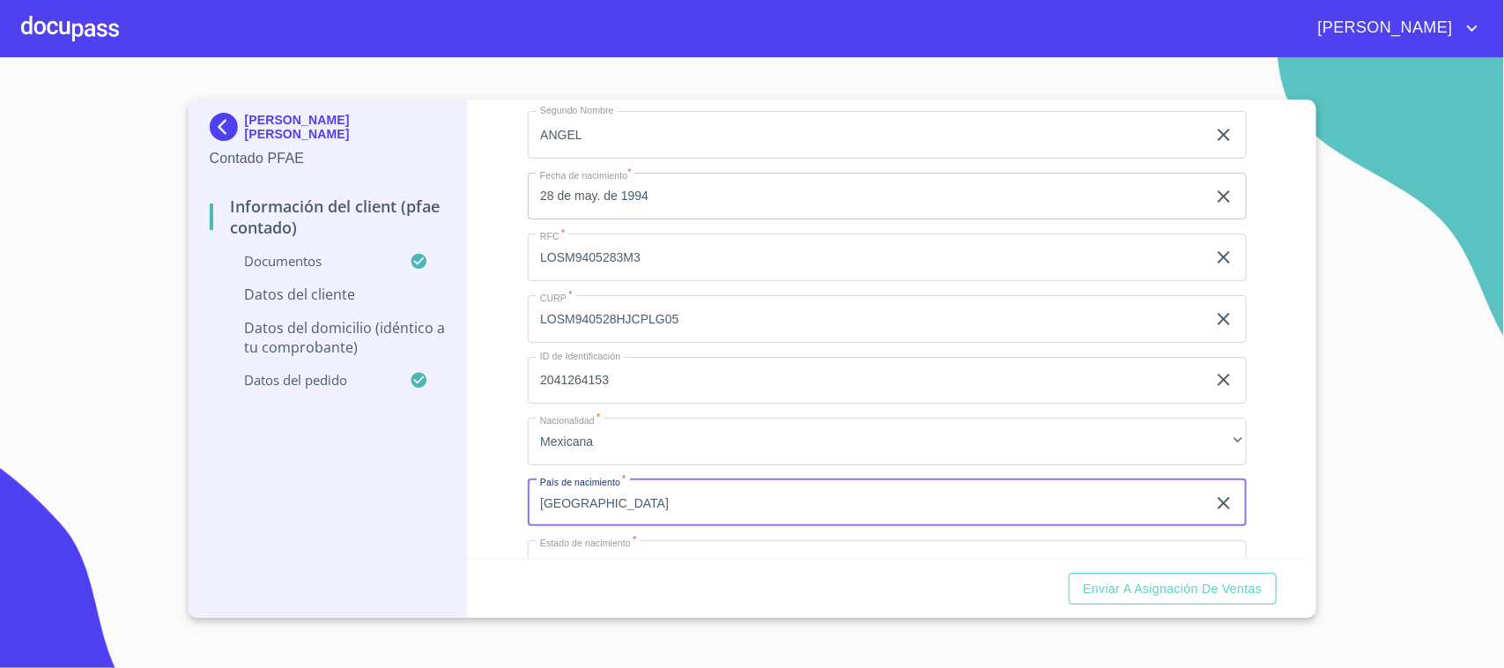
type input "[GEOGRAPHIC_DATA]"
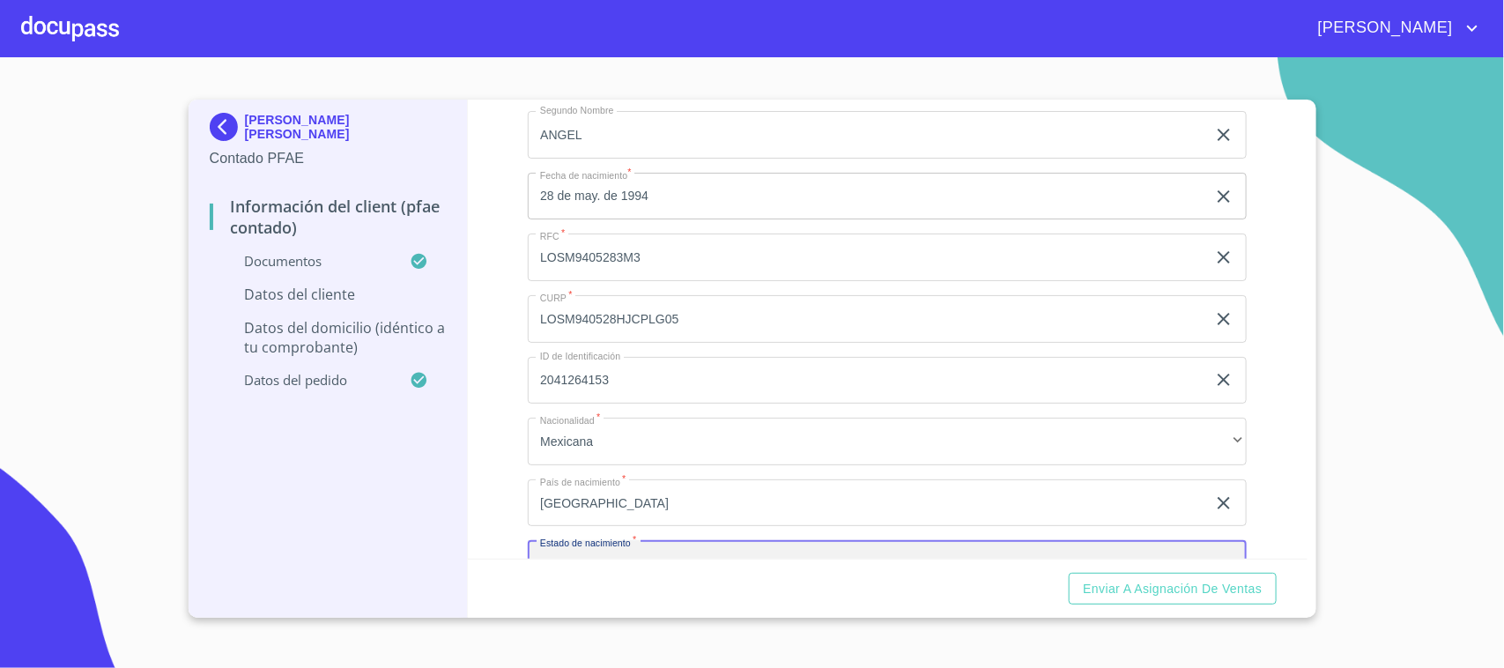
scroll to position [3570, 0]
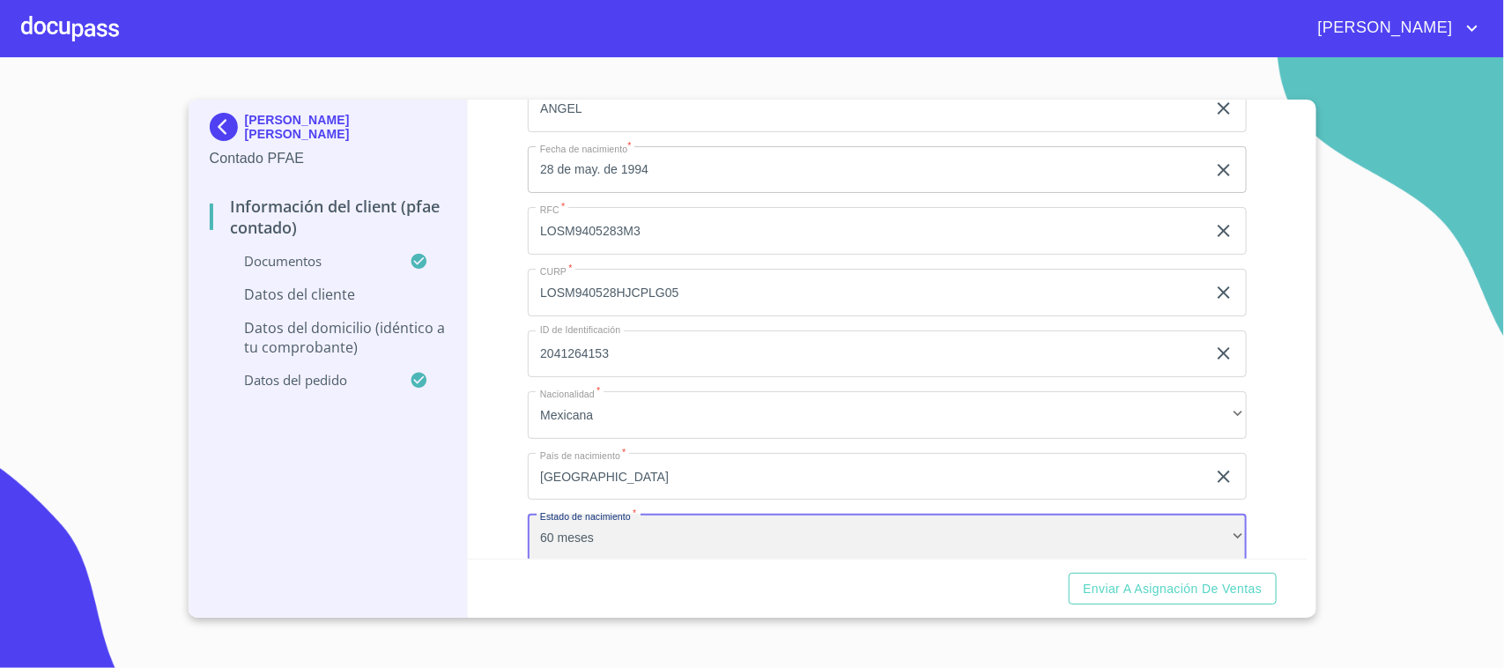
click at [632, 547] on div "60 meses" at bounding box center [887, 538] width 719 height 48
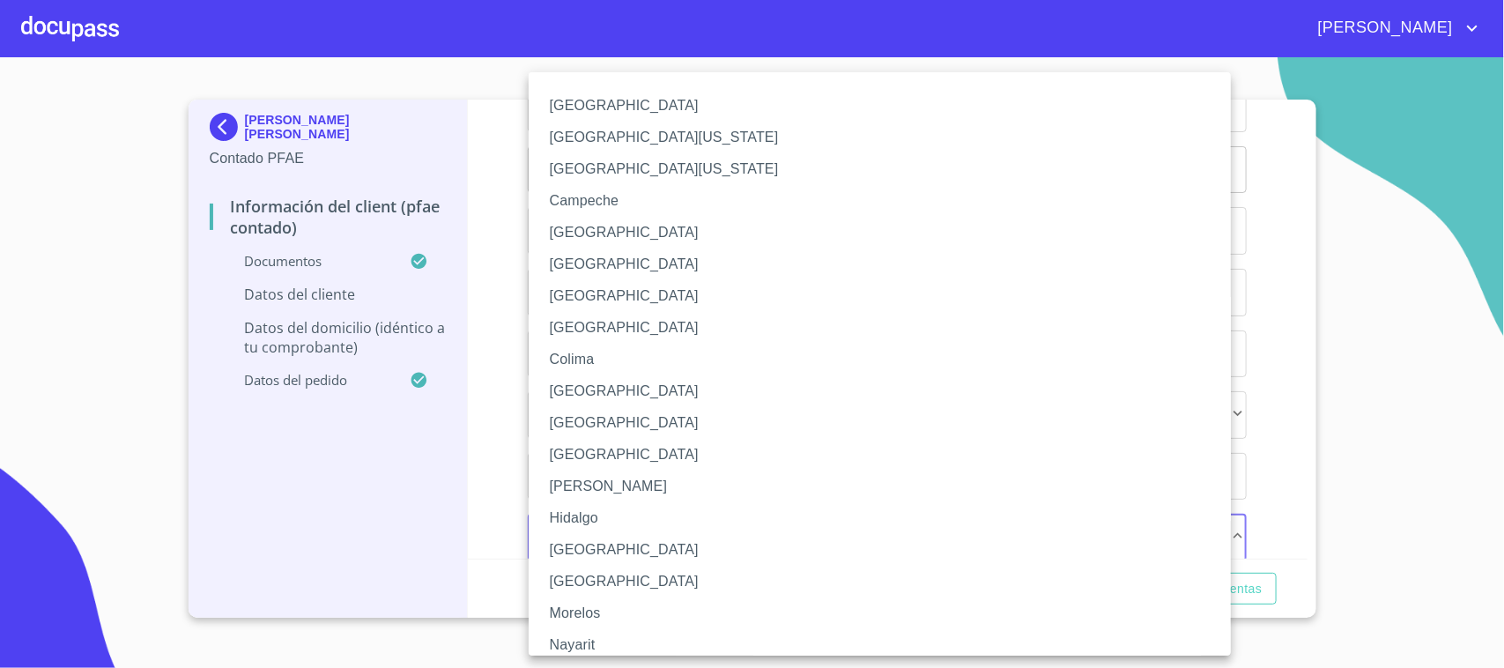
click at [614, 559] on li "[GEOGRAPHIC_DATA]" at bounding box center [888, 550] width 719 height 32
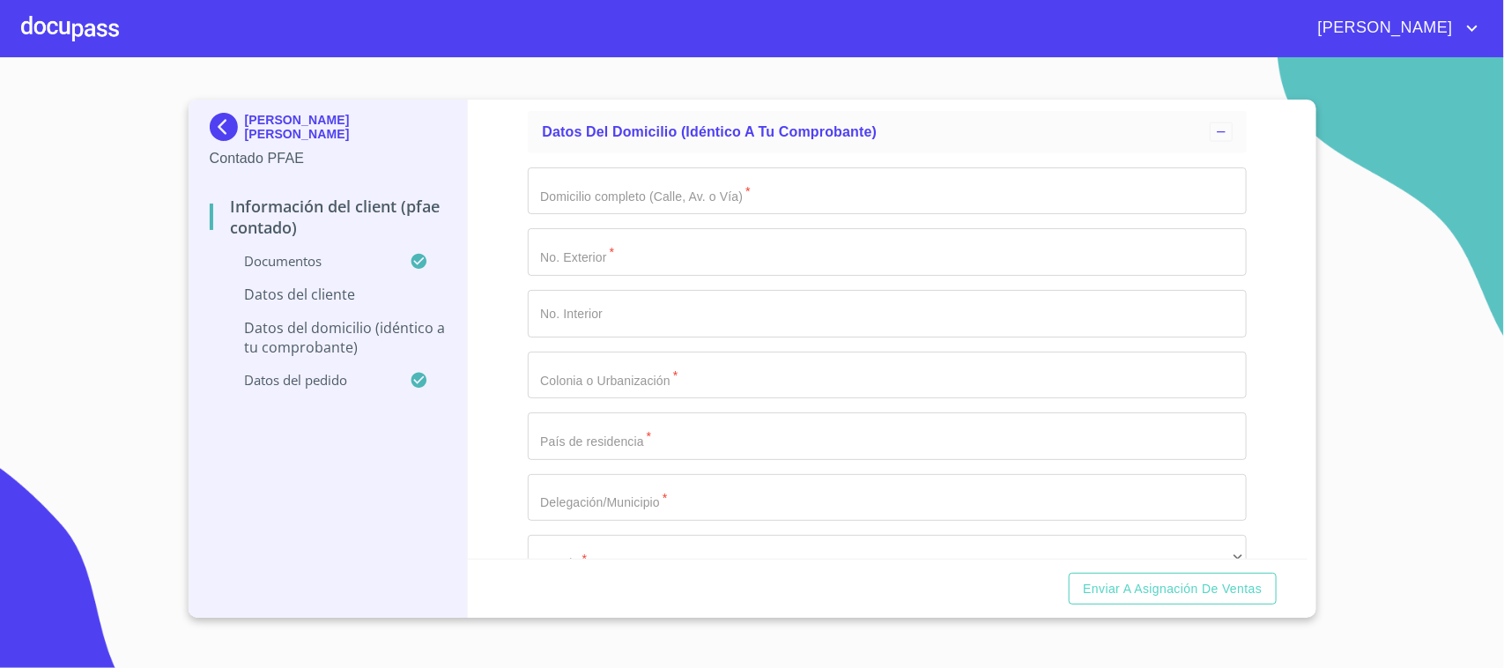
scroll to position [4135, 0]
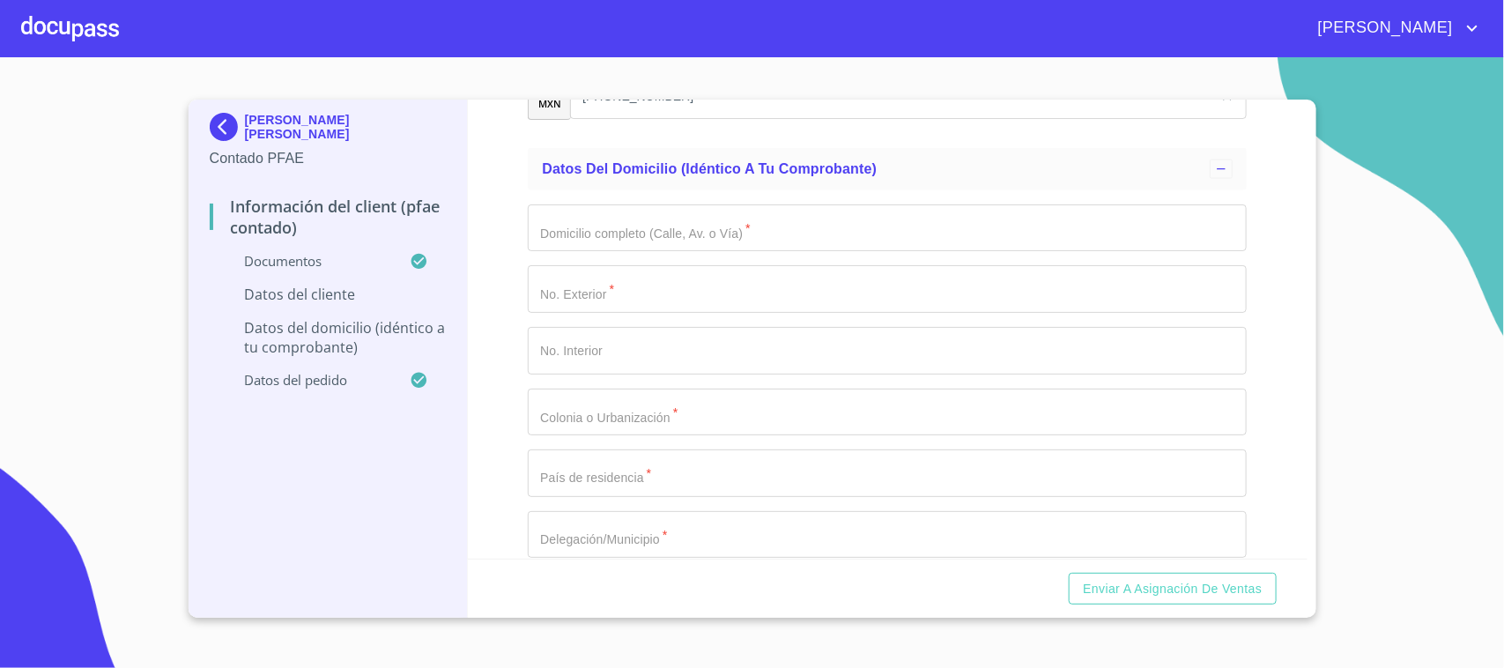
type input "[PERSON_NAME]"
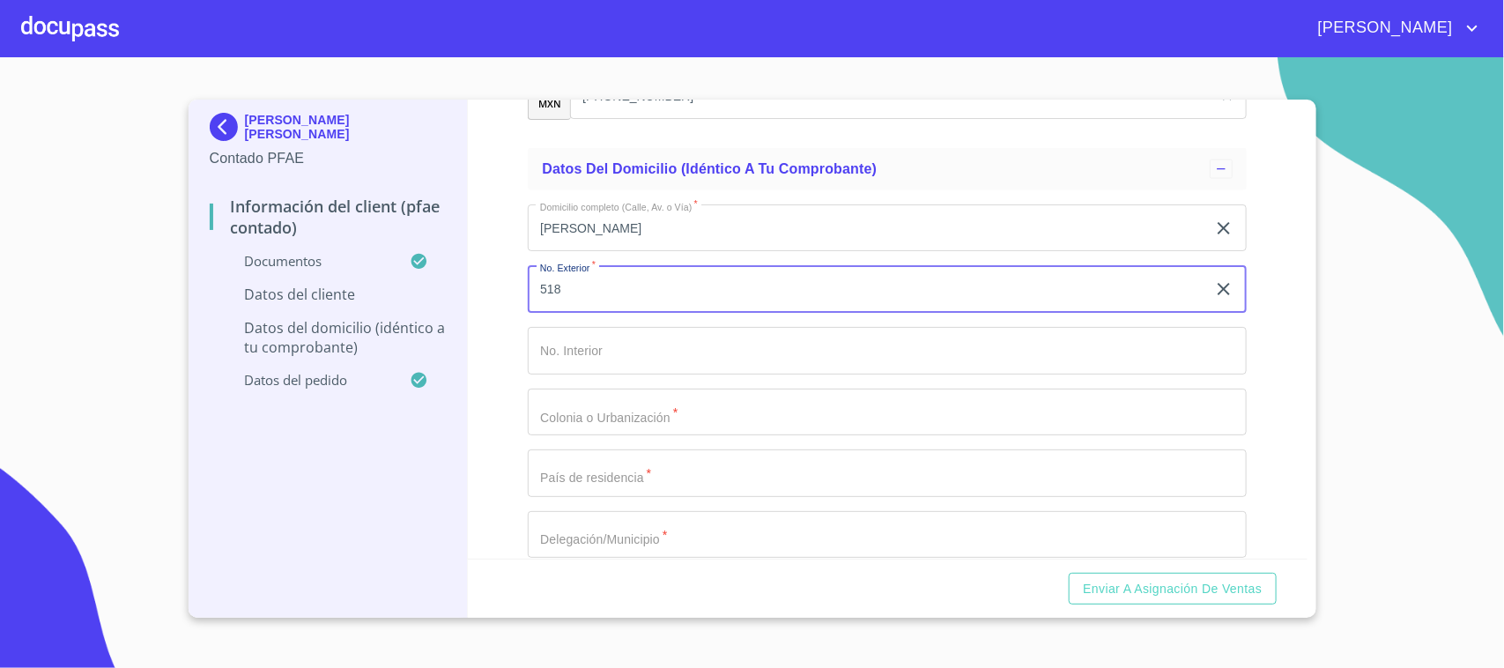
type input "518"
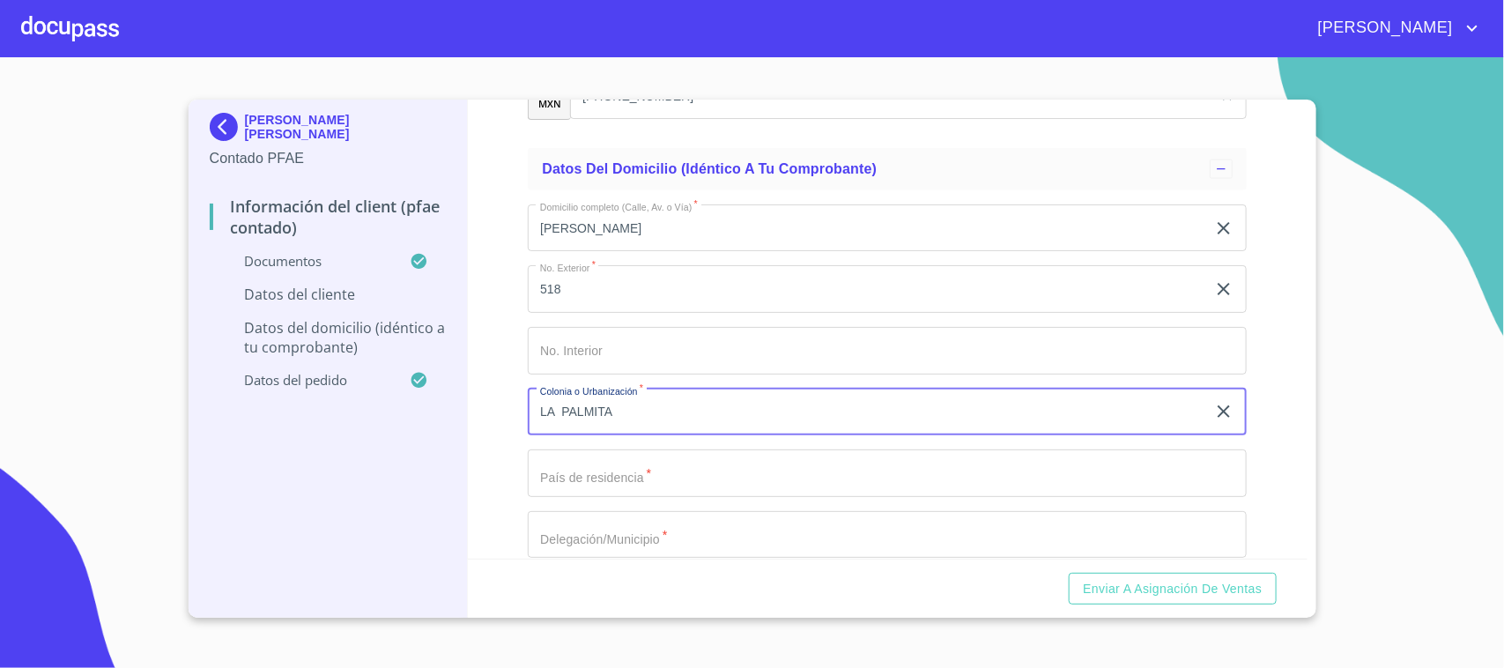
type input "LA PALMITA"
type input "[GEOGRAPHIC_DATA]"
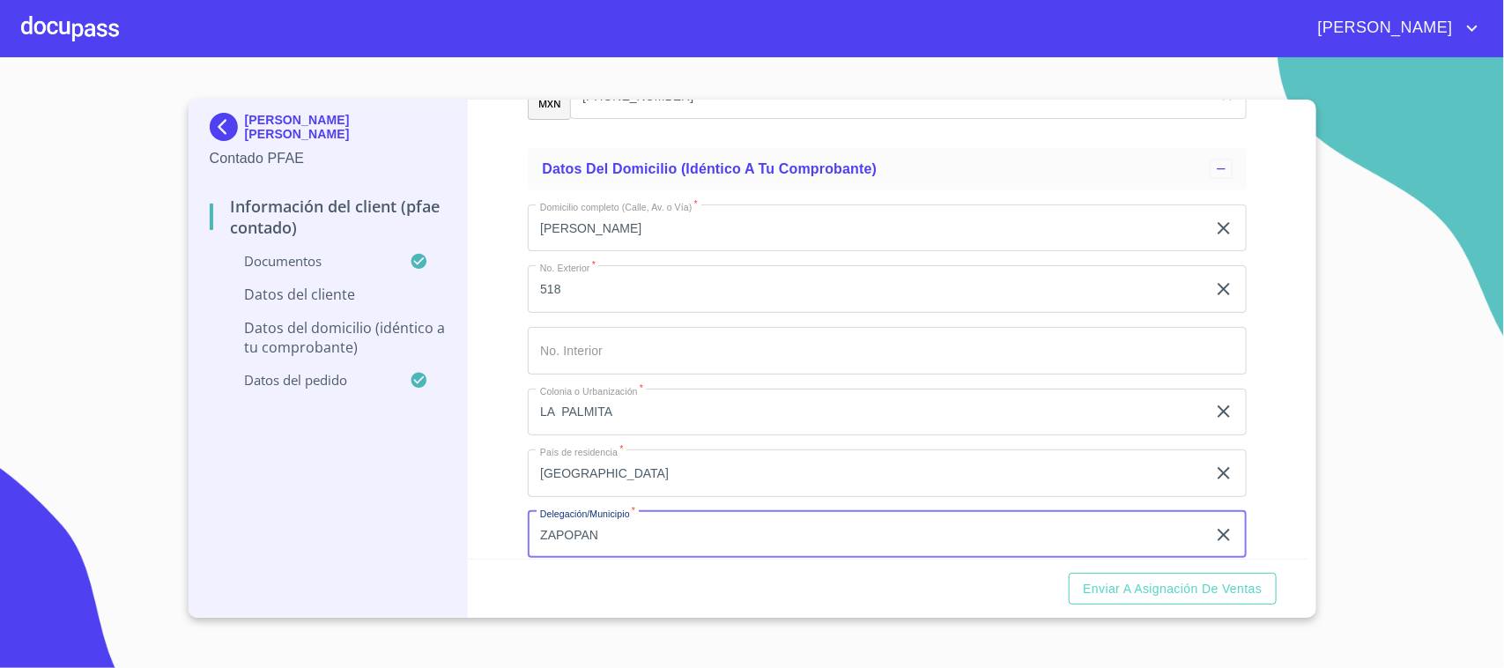
type input "ZAPOPAN"
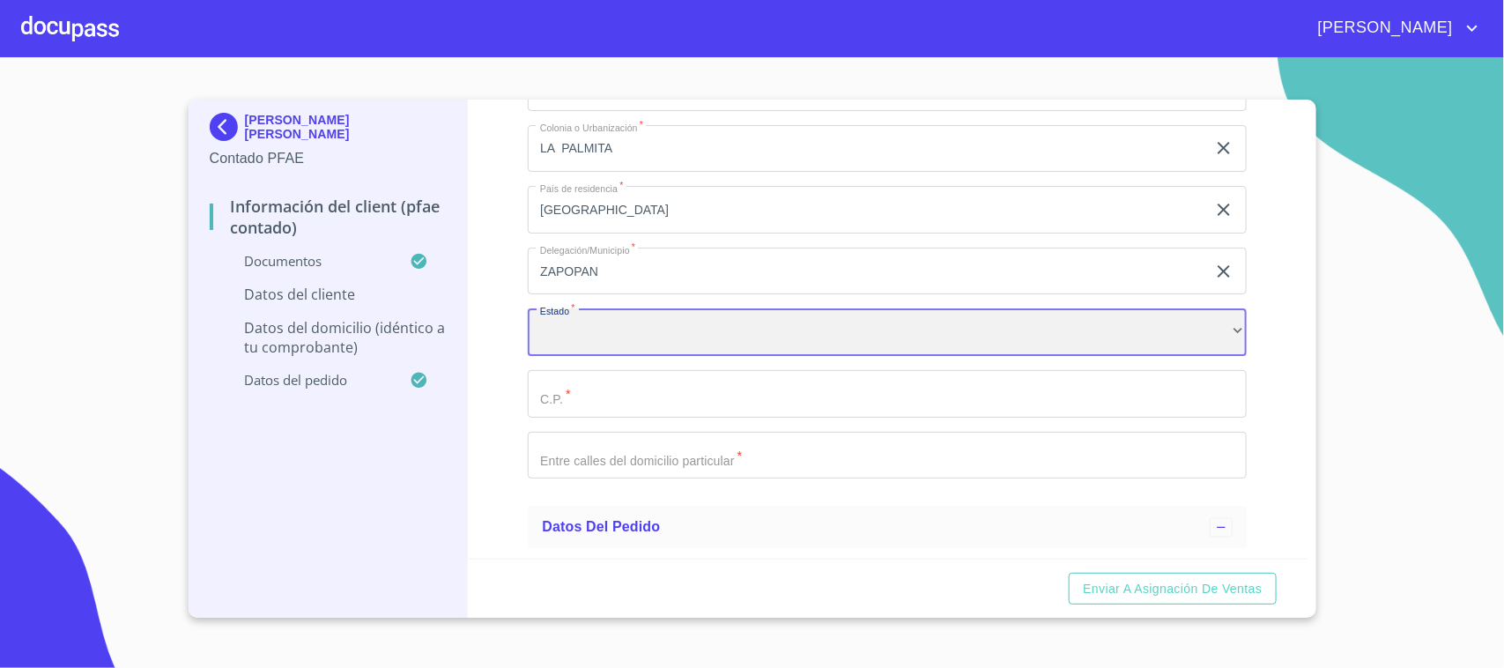
click at [637, 351] on div "​" at bounding box center [887, 332] width 719 height 48
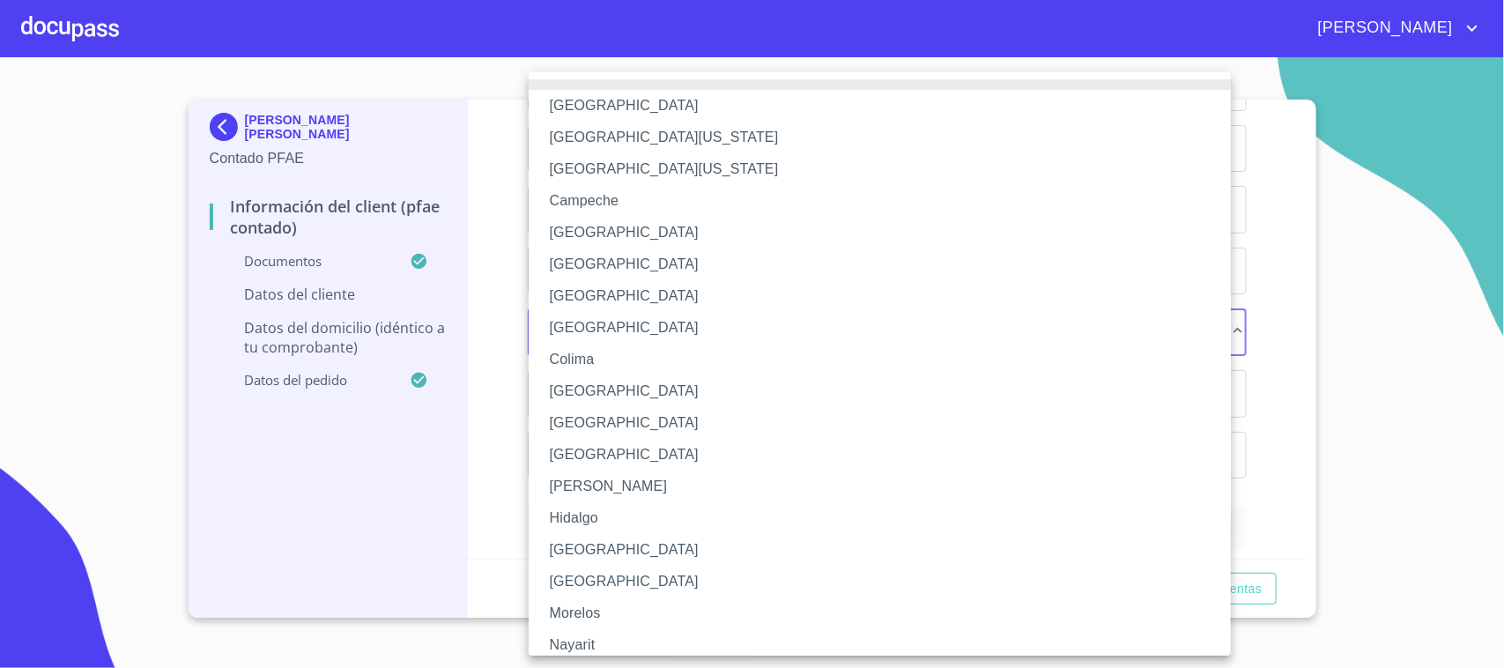
click at [601, 556] on li "[GEOGRAPHIC_DATA]" at bounding box center [888, 550] width 719 height 32
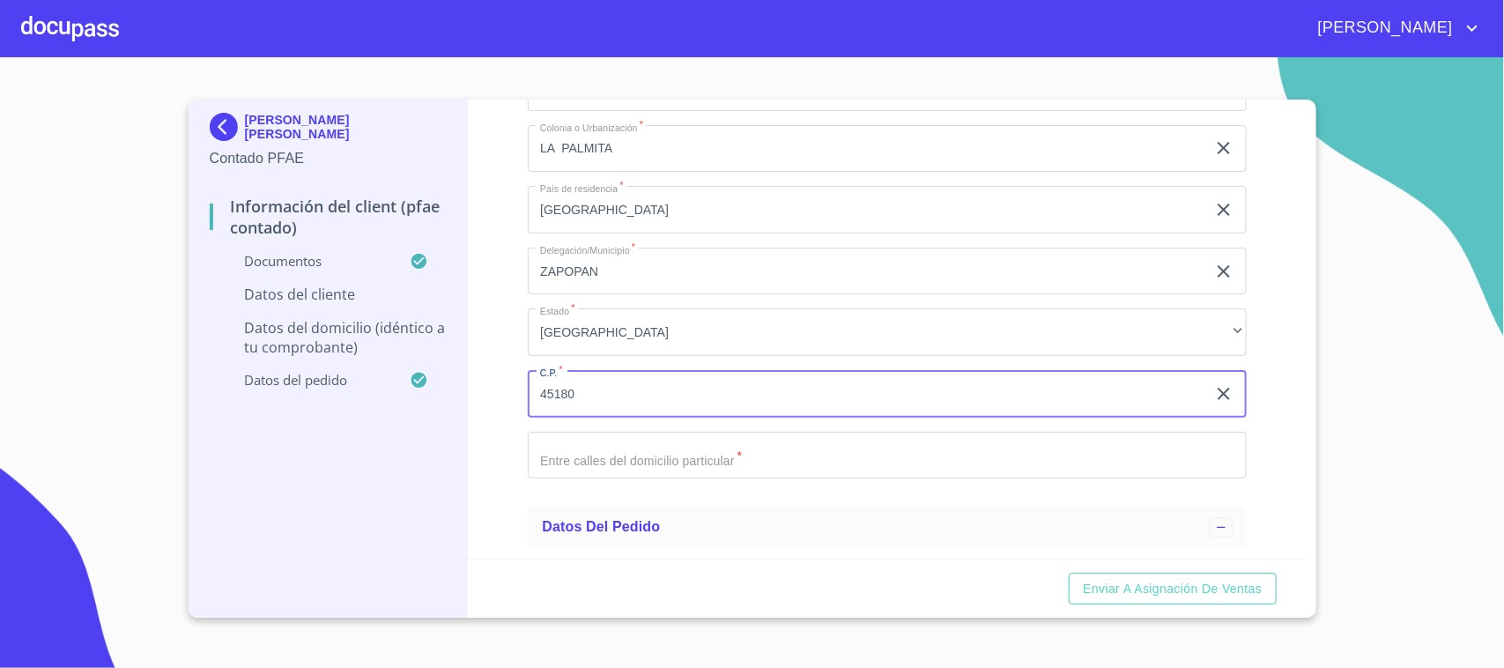
type input "45180"
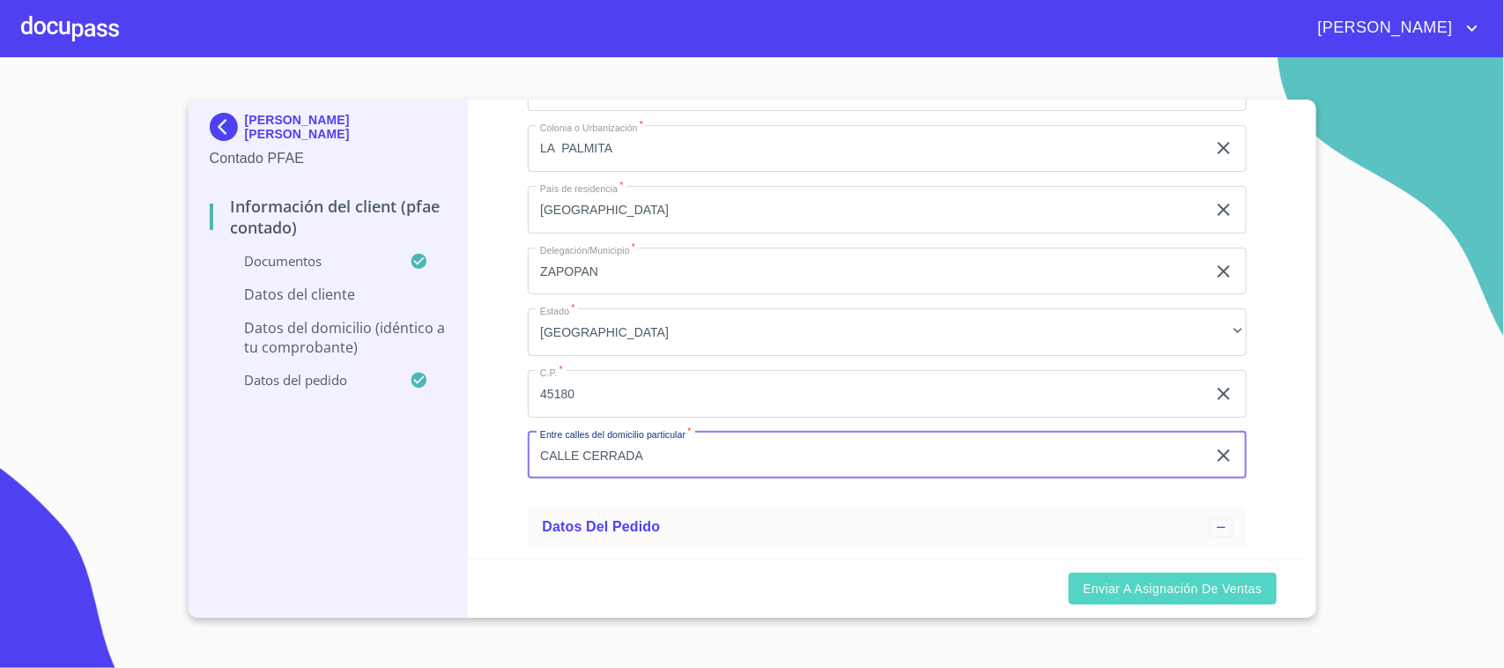
type input "CALLE CERRADA"
click at [1146, 593] on span "Enviar a Asignación de Ventas" at bounding box center [1172, 589] width 179 height 22
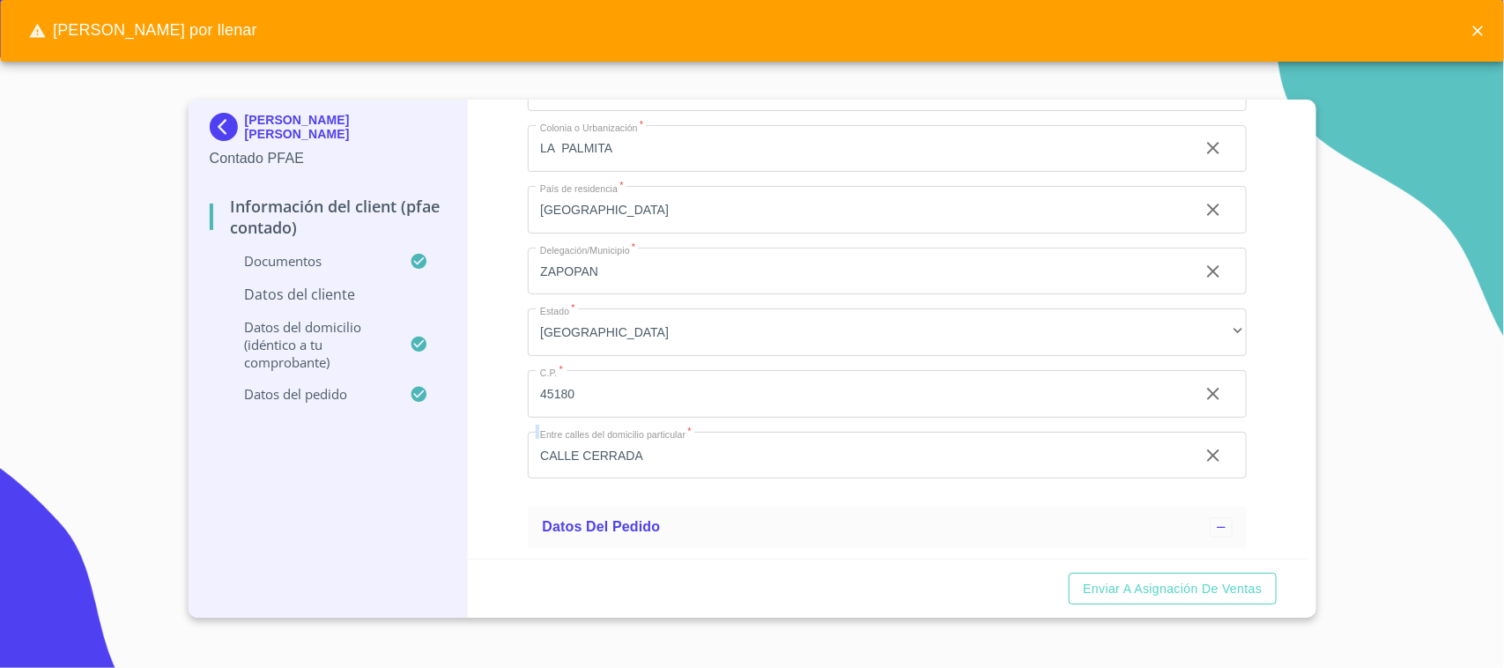
drag, startPoint x: 1307, startPoint y: 485, endPoint x: 1308, endPoint y: 526, distance: 41.4
click at [1308, 526] on div "[PERSON_NAME] [PERSON_NAME] Contado PFAE Información del Client (PFAE contado) …" at bounding box center [753, 359] width 1128 height 518
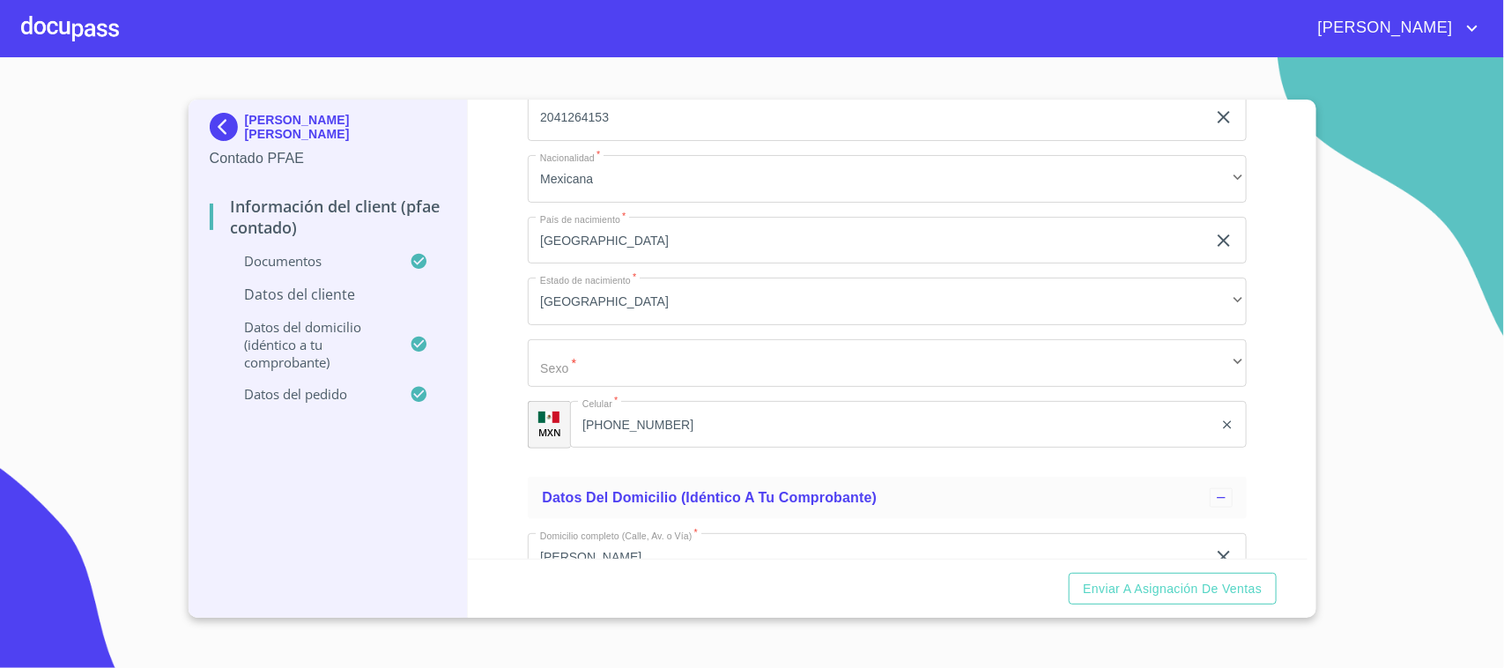
scroll to position [3765, 0]
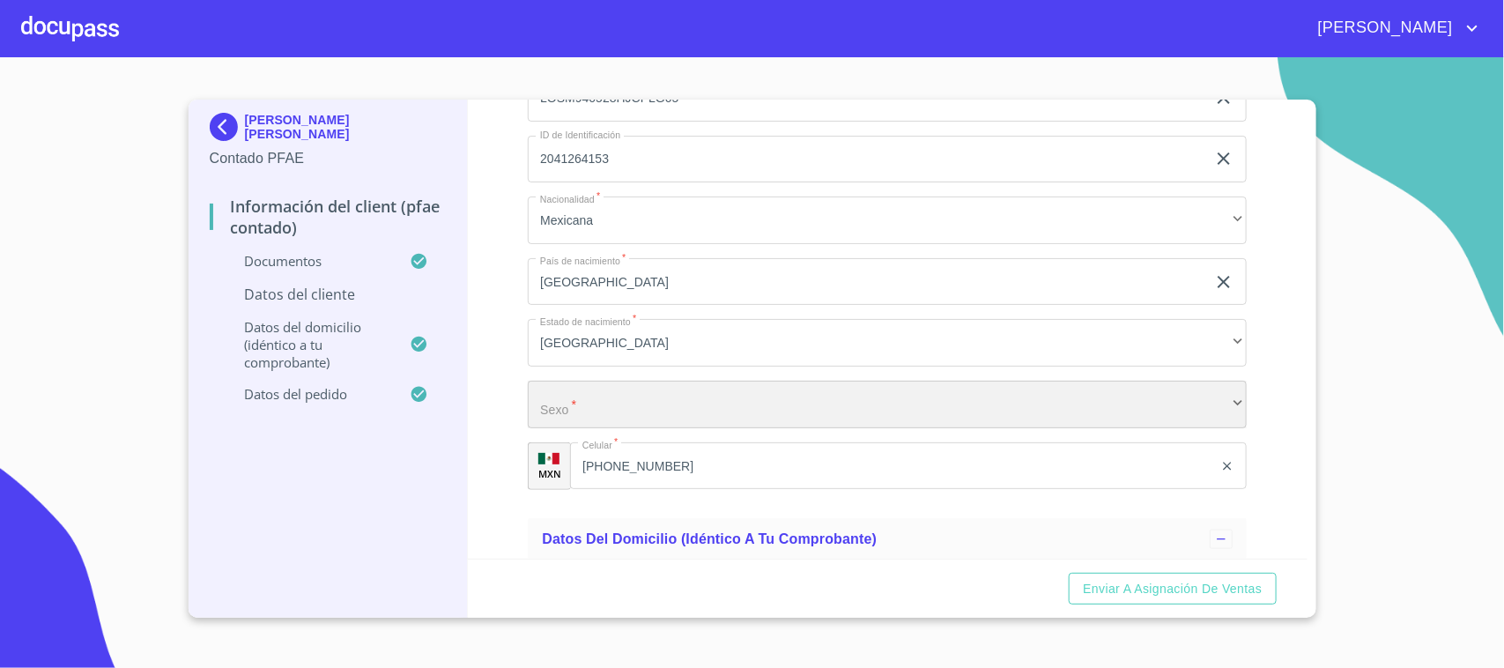
click at [685, 412] on div "​" at bounding box center [887, 405] width 719 height 48
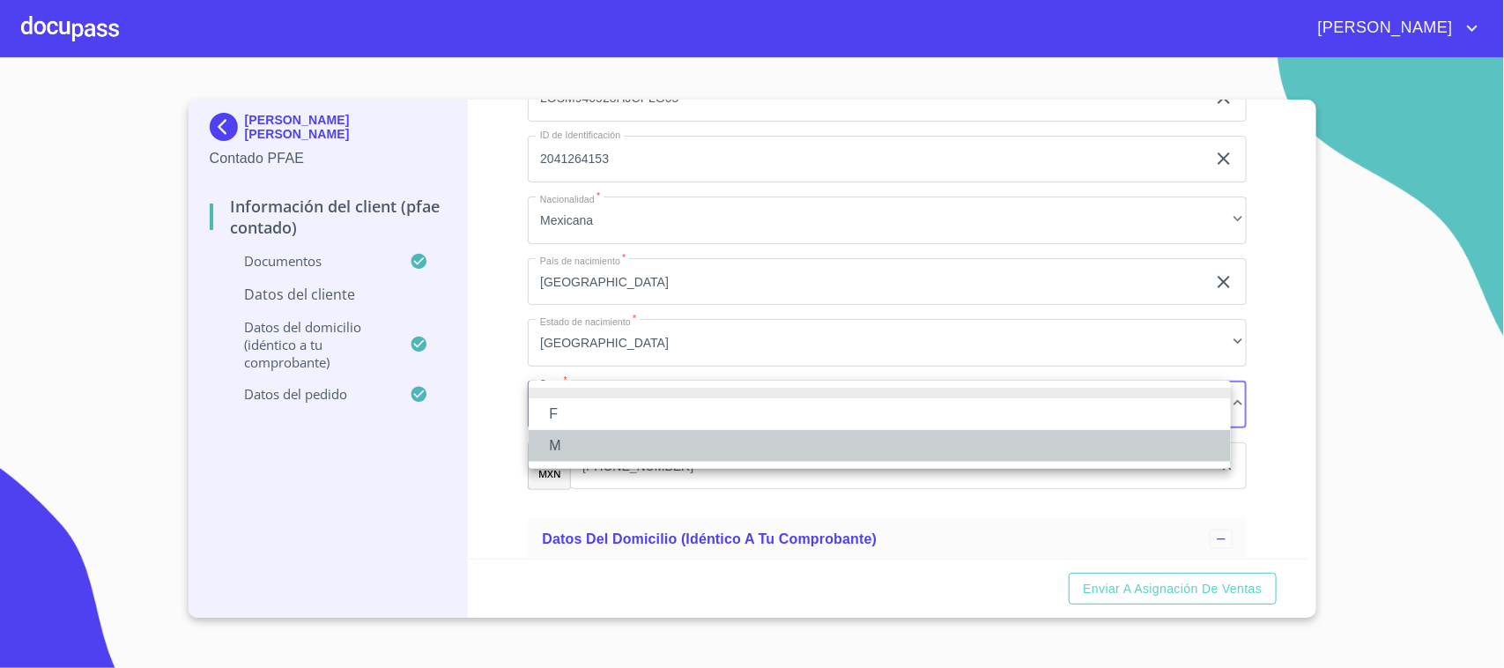
click at [627, 448] on li "M" at bounding box center [880, 446] width 702 height 32
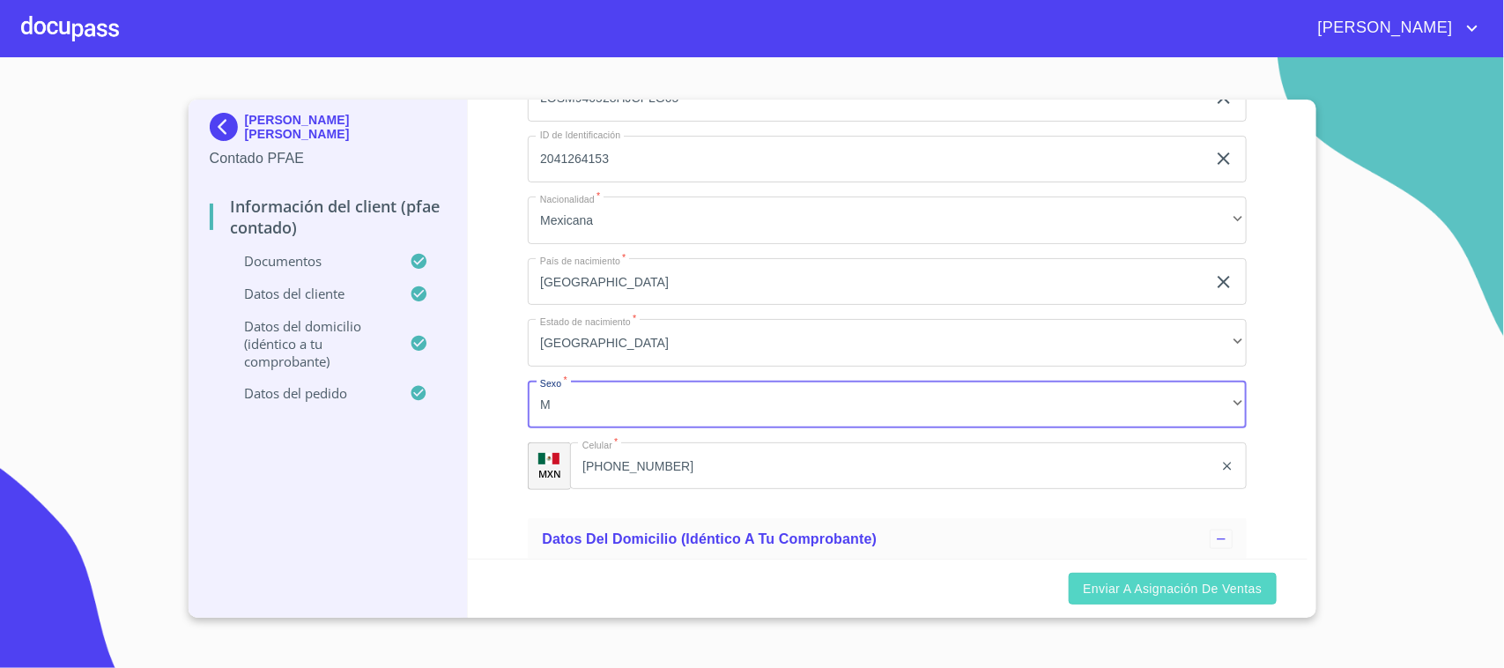
click at [1132, 575] on button "Enviar a Asignación de Ventas" at bounding box center [1172, 589] width 207 height 33
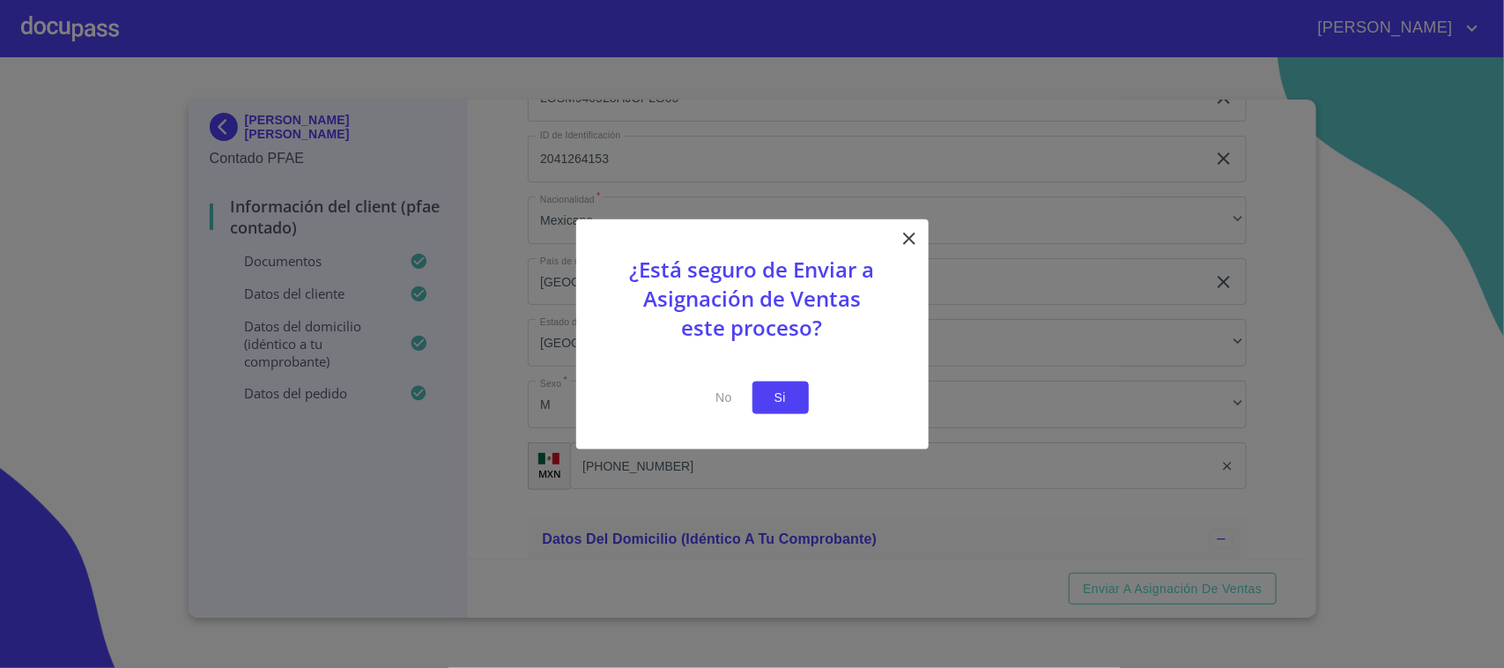
click at [790, 406] on span "Si" at bounding box center [781, 398] width 28 height 22
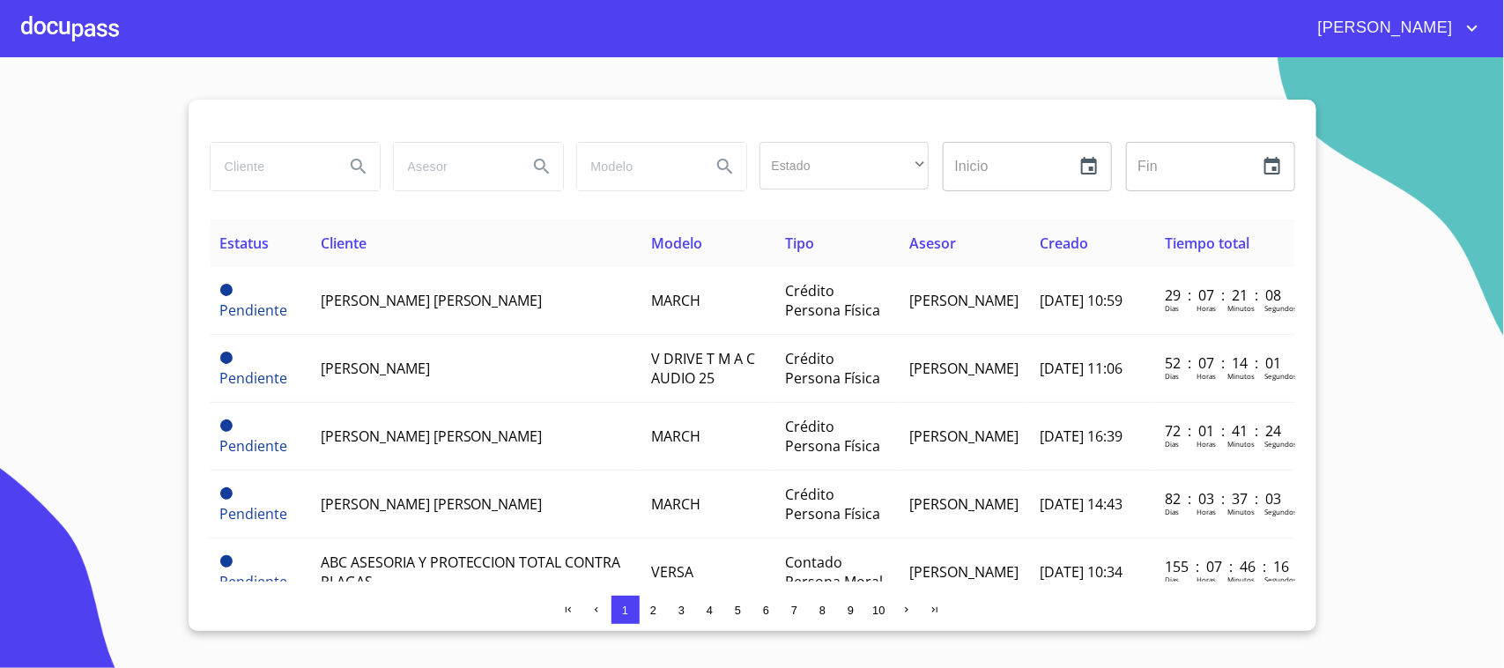
click at [80, 33] on div at bounding box center [70, 28] width 98 height 56
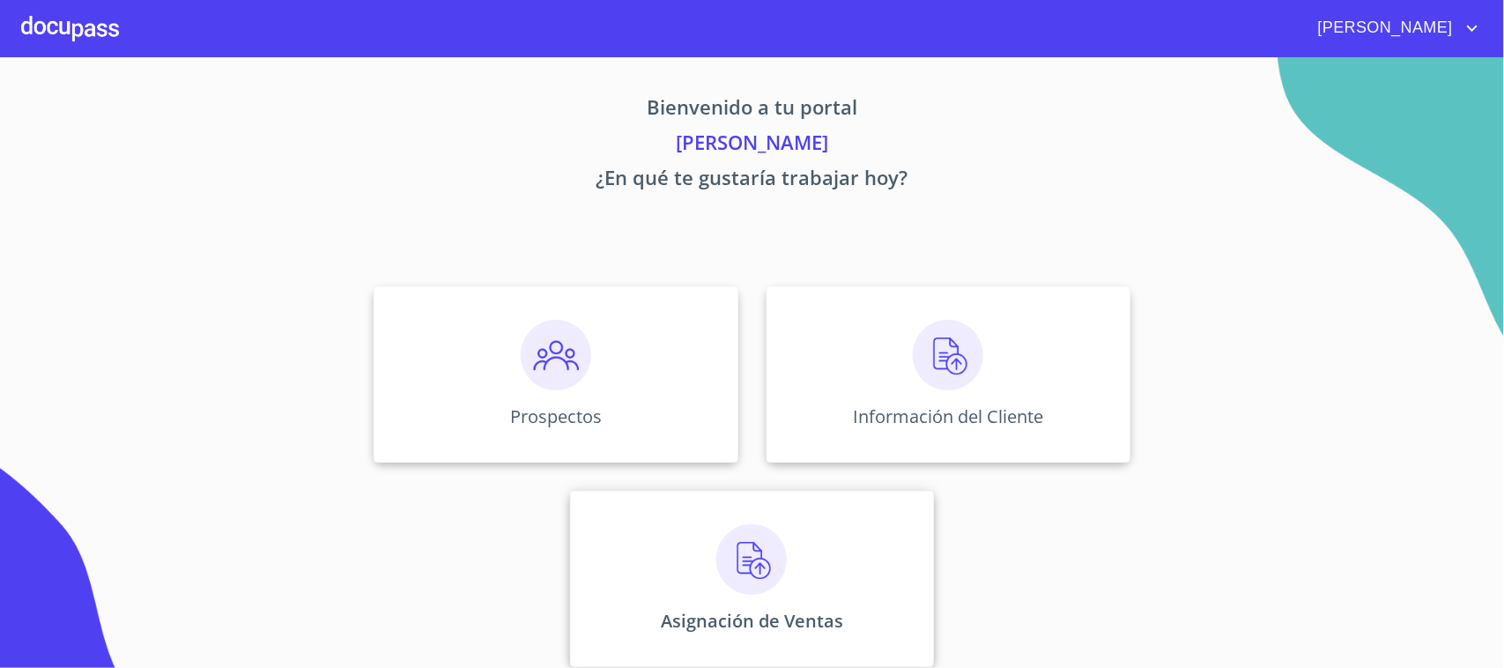
click at [671, 542] on div "Asignación de Ventas" at bounding box center [752, 579] width 364 height 176
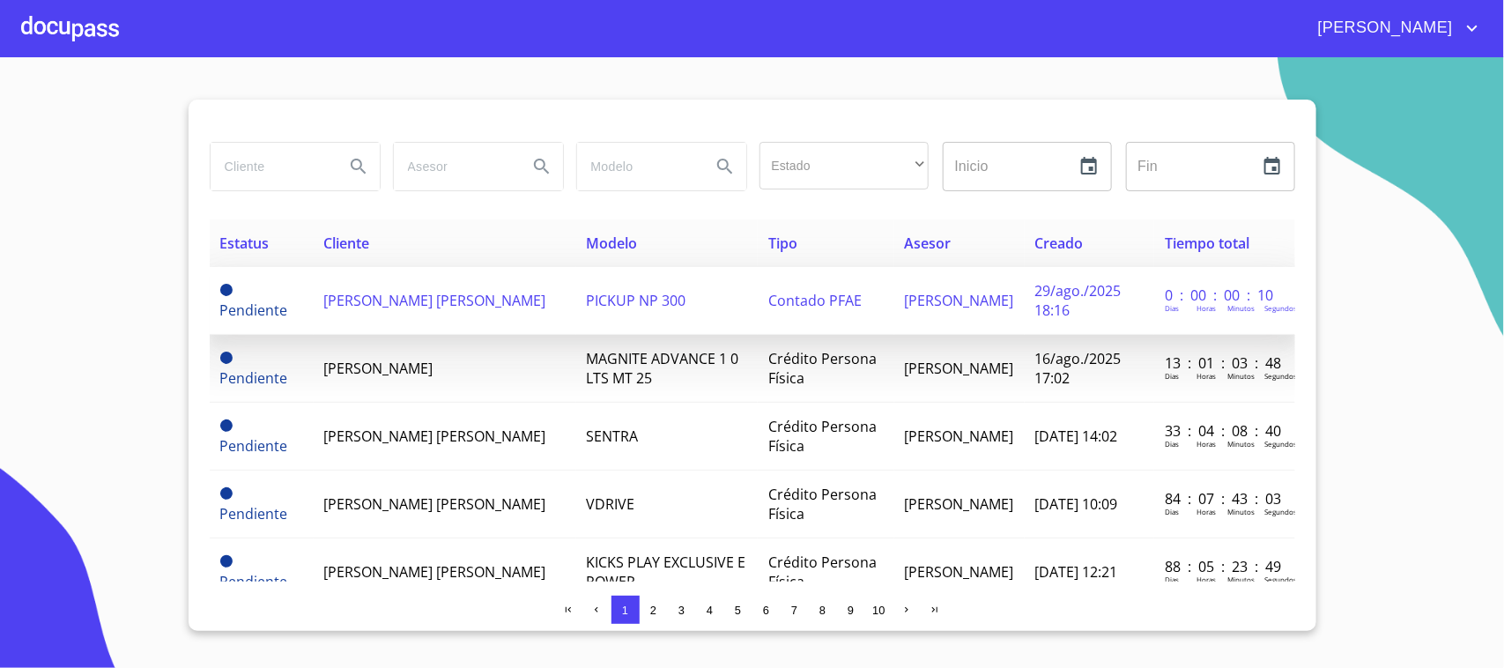
click at [529, 314] on td "[PERSON_NAME] [PERSON_NAME]" at bounding box center [445, 301] width 263 height 68
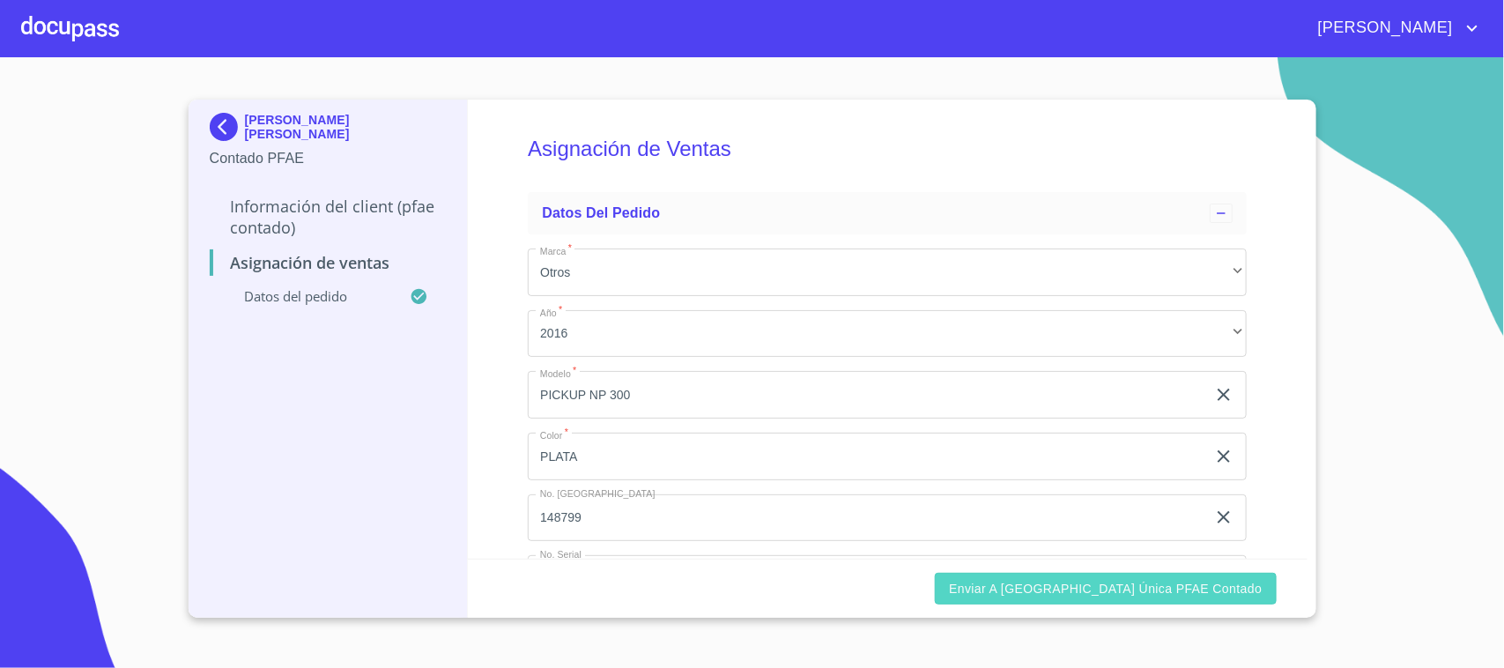
click at [1160, 593] on span "Enviar a [GEOGRAPHIC_DATA] única PFAE contado" at bounding box center [1105, 589] width 313 height 22
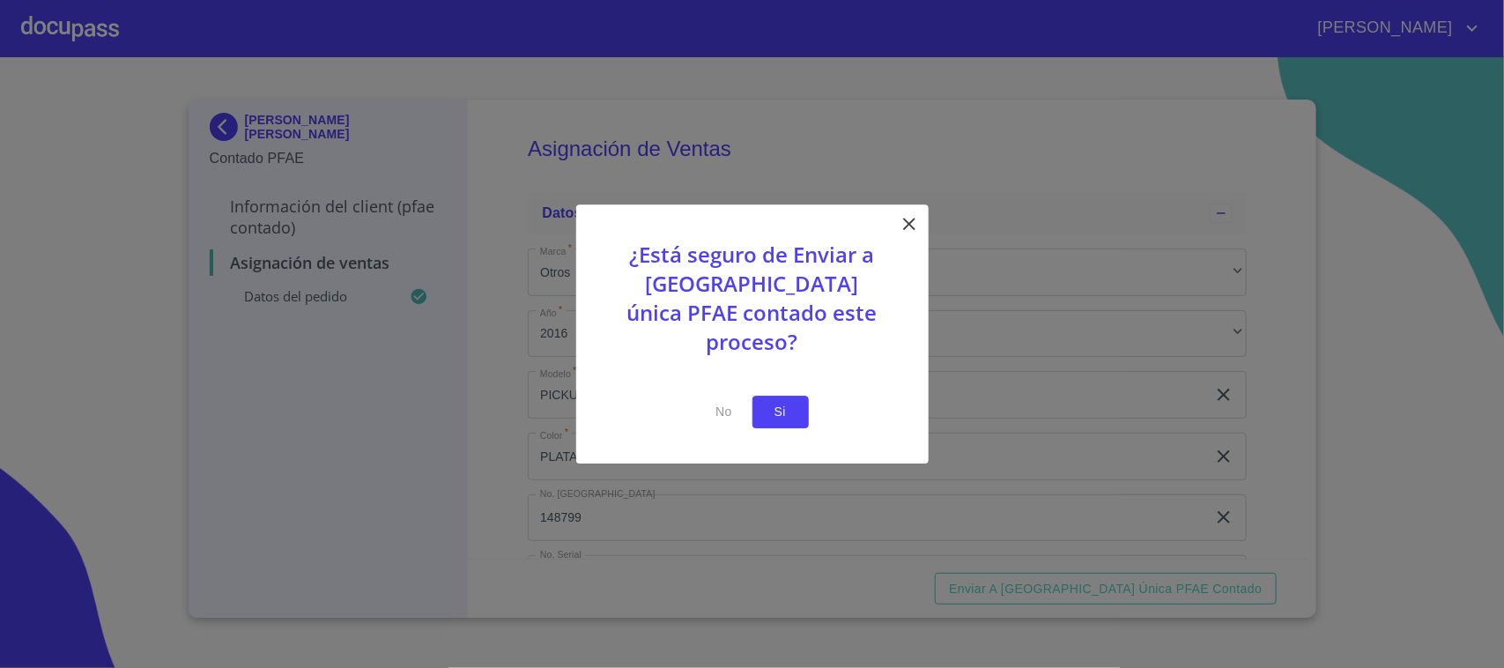
click at [787, 401] on span "Si" at bounding box center [781, 412] width 28 height 22
